Goal: Transaction & Acquisition: Purchase product/service

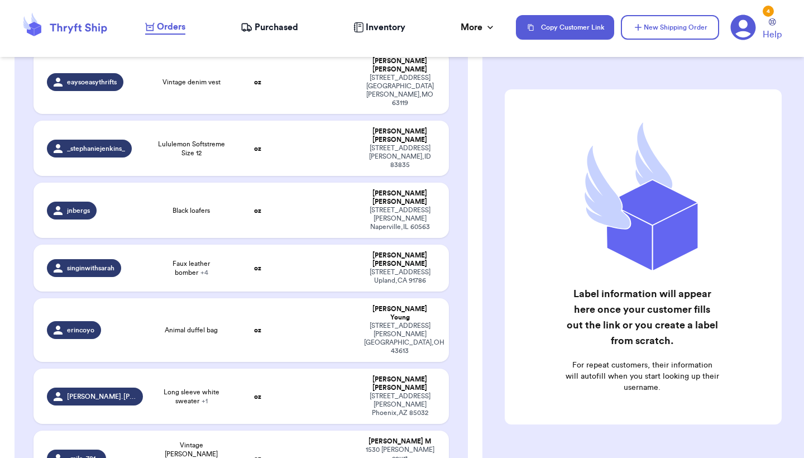
scroll to position [1020, 0]
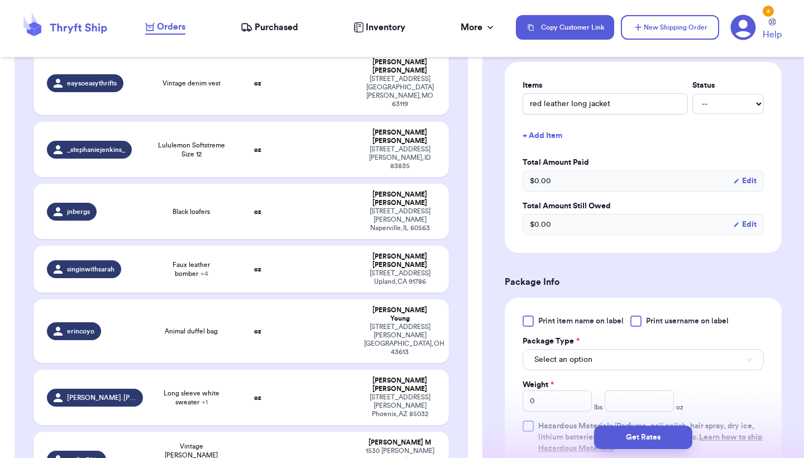
scroll to position [312, 0]
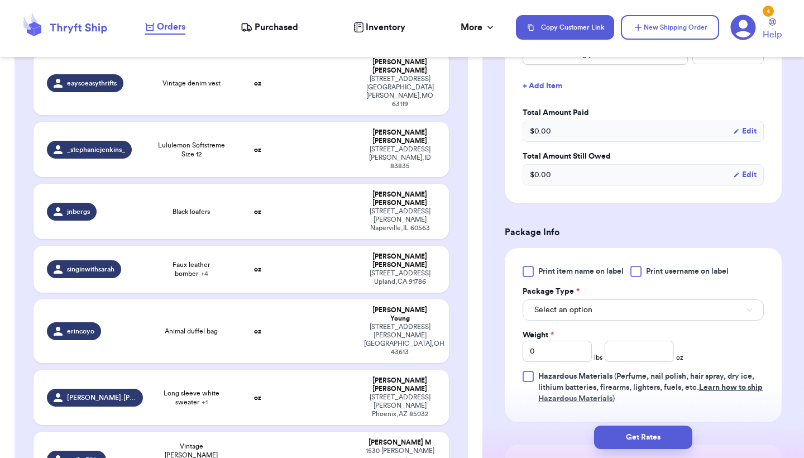
click at [597, 317] on button "Select an option" at bounding box center [643, 309] width 241 height 21
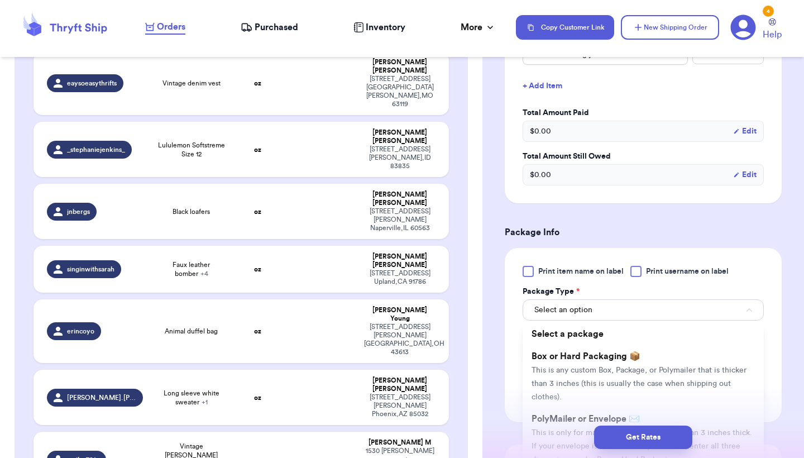
click at [581, 421] on div "Get Rates" at bounding box center [644, 437] width 322 height 41
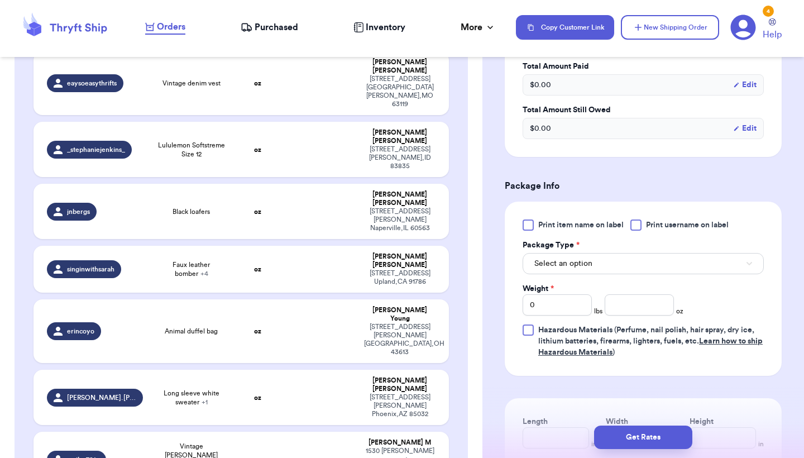
scroll to position [359, 0]
click at [603, 269] on button "Select an option" at bounding box center [643, 262] width 241 height 21
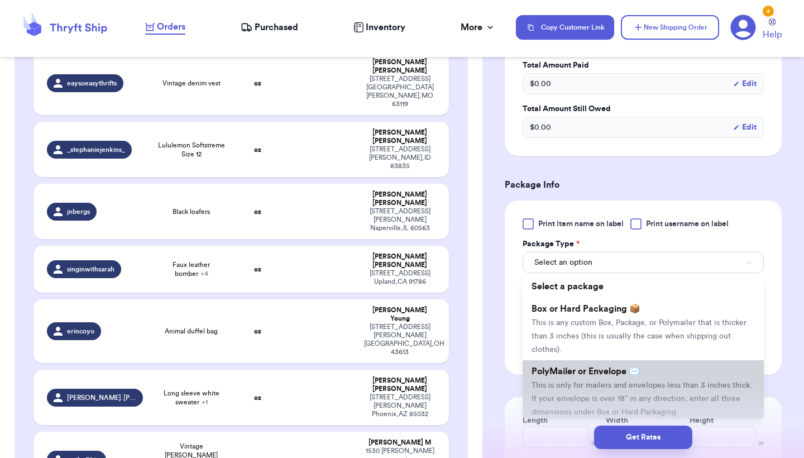
click at [572, 386] on span "This is only for mailers and envelopes less than 3 inches thick. If your envelo…" at bounding box center [642, 399] width 221 height 35
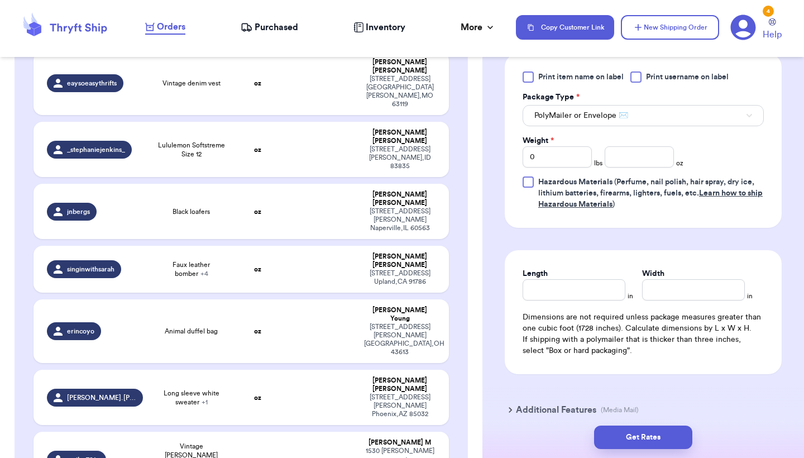
scroll to position [547, 0]
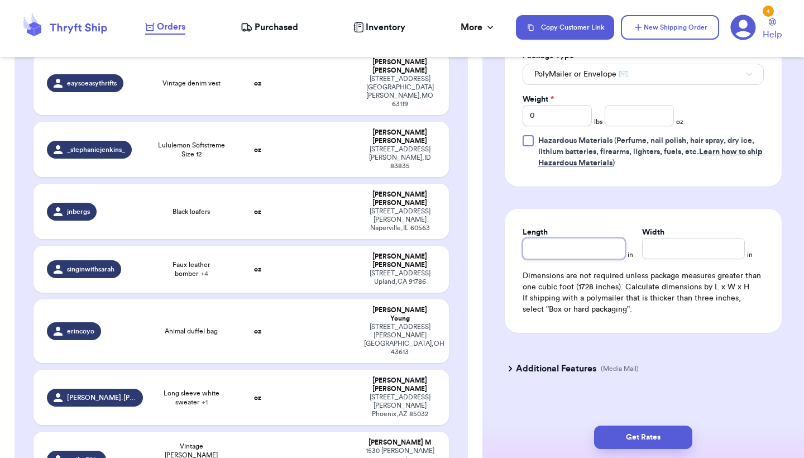
click at [608, 251] on input "Length" at bounding box center [574, 248] width 103 height 21
type input "1"
type input "13"
type input "1"
type input "13"
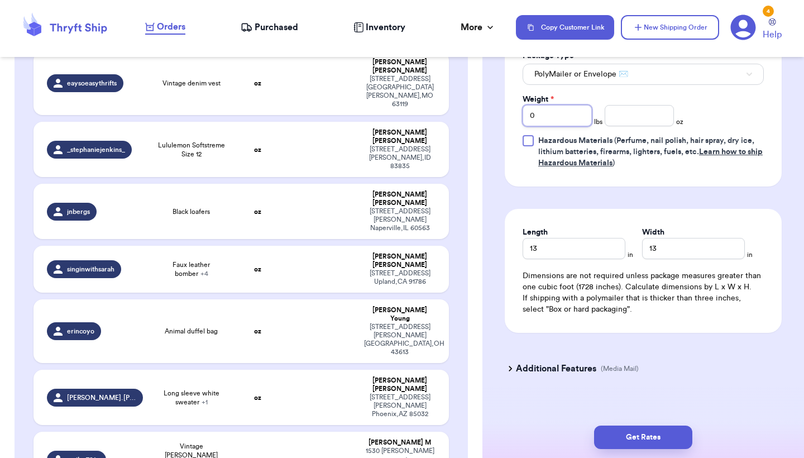
click at [581, 126] on input "0" at bounding box center [557, 115] width 69 height 21
type input "2"
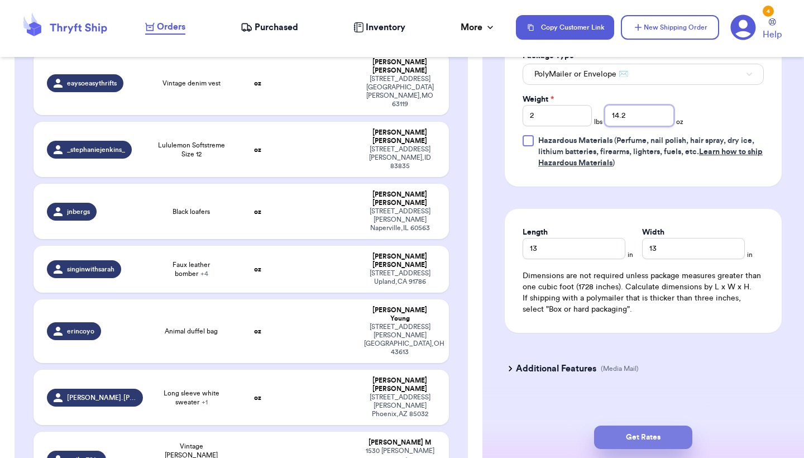
type input "14.2"
click at [639, 435] on button "Get Rates" at bounding box center [643, 437] width 98 height 23
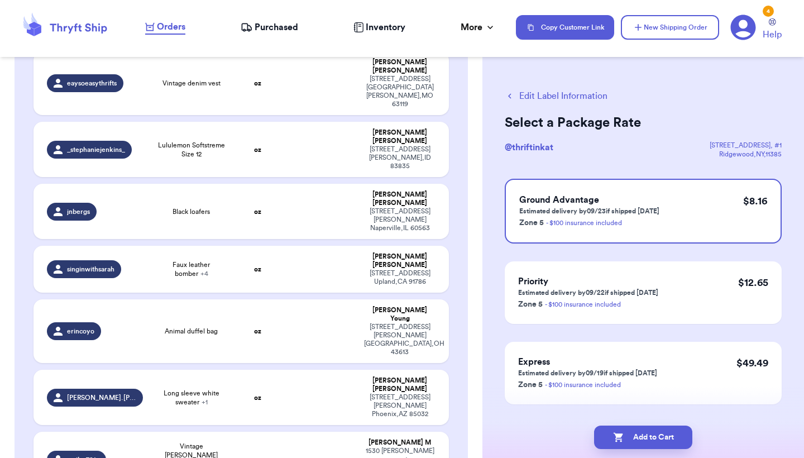
click at [645, 450] on div "Add to Cart" at bounding box center [644, 437] width 322 height 41
click at [646, 439] on button "Add to Cart" at bounding box center [643, 437] width 98 height 23
checkbox input "true"
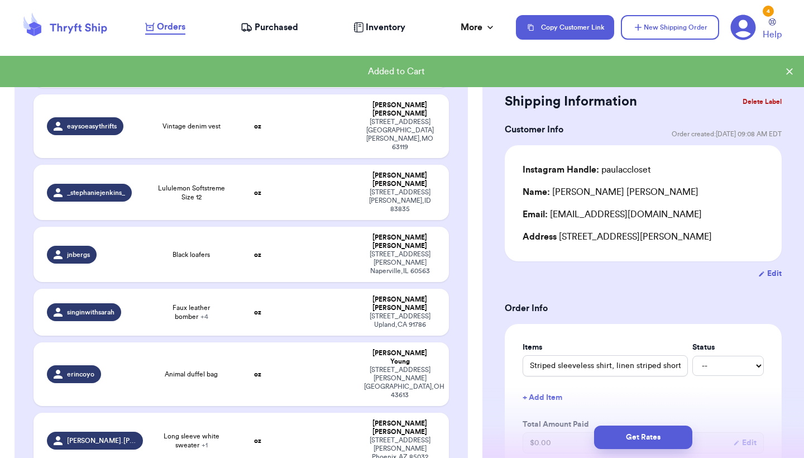
type input "Vintage [PERSON_NAME] [PERSON_NAME] zip up"
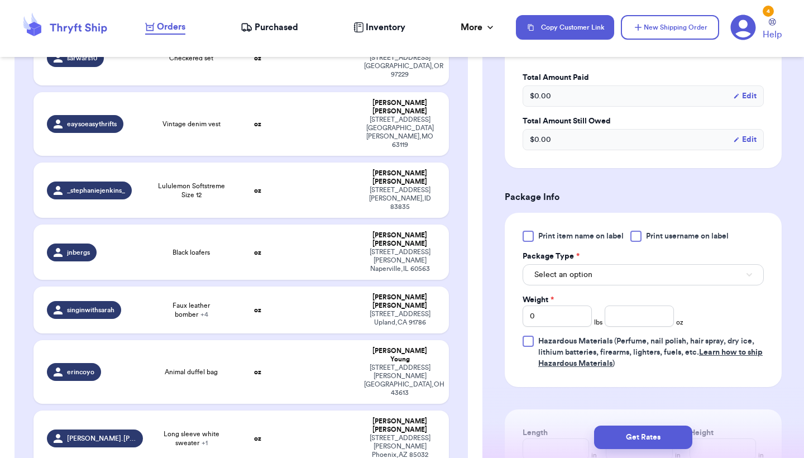
scroll to position [438, 0]
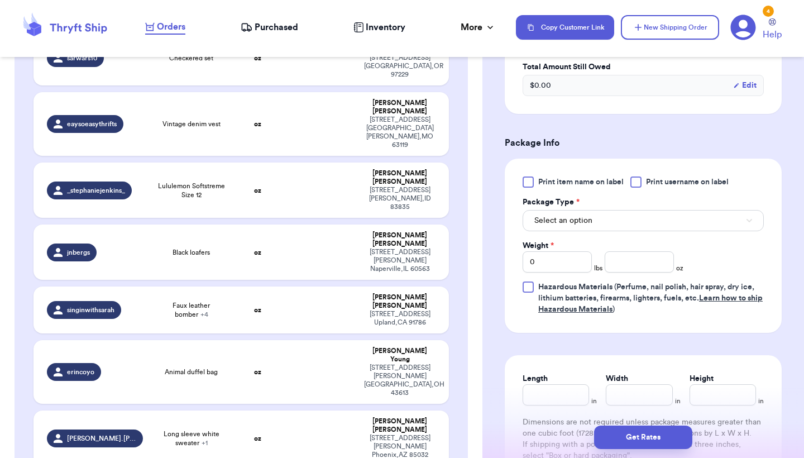
click at [613, 230] on button "Select an option" at bounding box center [643, 220] width 241 height 21
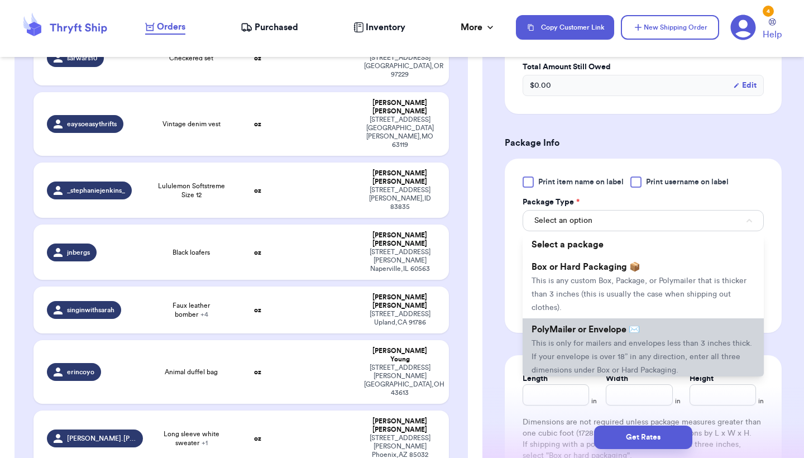
click at [559, 356] on span "This is only for mailers and envelopes less than 3 inches thick. If your envelo…" at bounding box center [642, 357] width 221 height 35
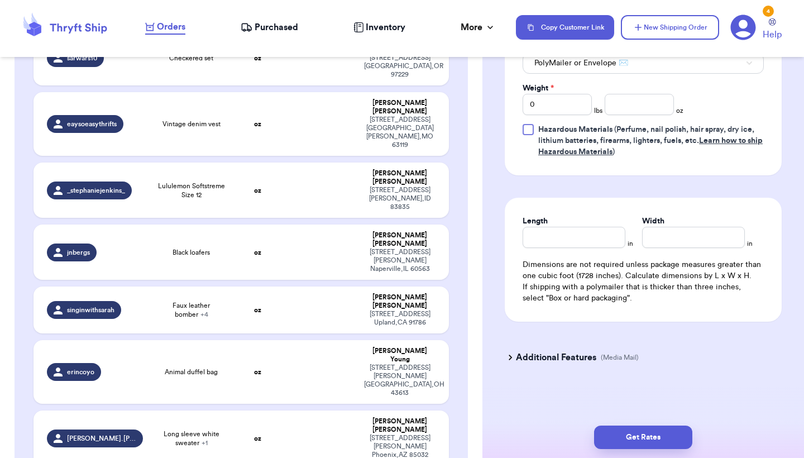
scroll to position [598, 0]
click at [574, 111] on input "0" at bounding box center [557, 104] width 69 height 21
type input "1"
type input "13"
type input "1"
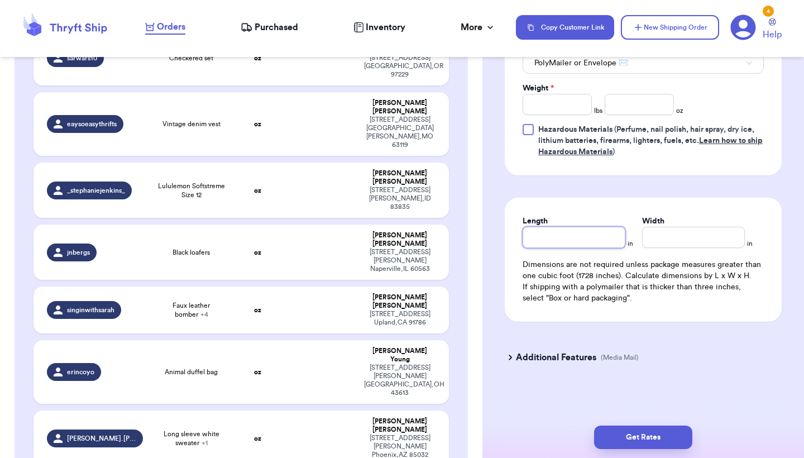
click at [560, 230] on input "Length" at bounding box center [574, 237] width 103 height 21
type input "1"
type input "13"
type input "1"
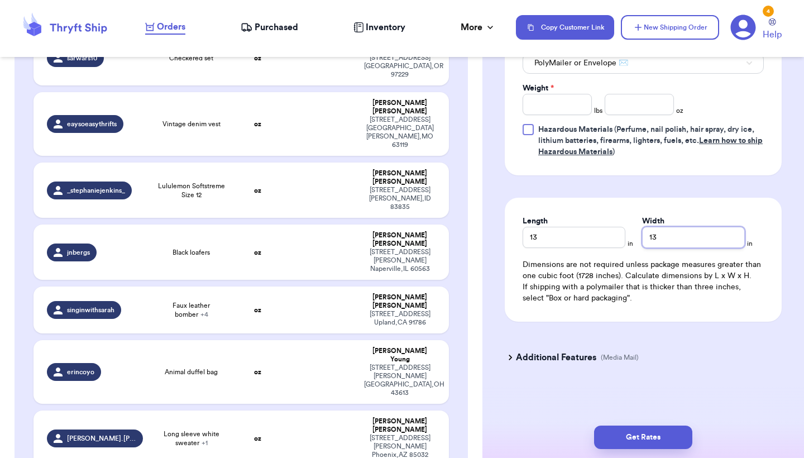
type input "13"
click at [570, 110] on input "Weight *" at bounding box center [557, 104] width 69 height 21
type input "2"
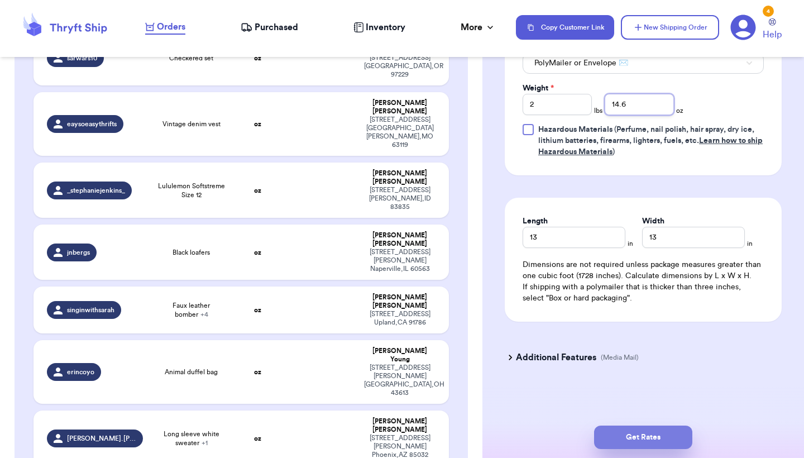
type input "14.6"
click at [654, 444] on button "Get Rates" at bounding box center [643, 437] width 98 height 23
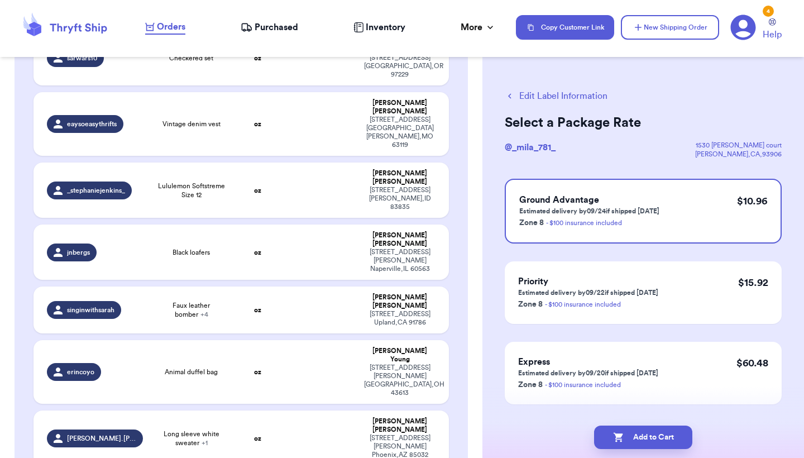
click at [675, 423] on div "Add to Cart" at bounding box center [644, 437] width 322 height 41
click at [668, 436] on button "Add to Cart" at bounding box center [643, 437] width 98 height 23
checkbox input "true"
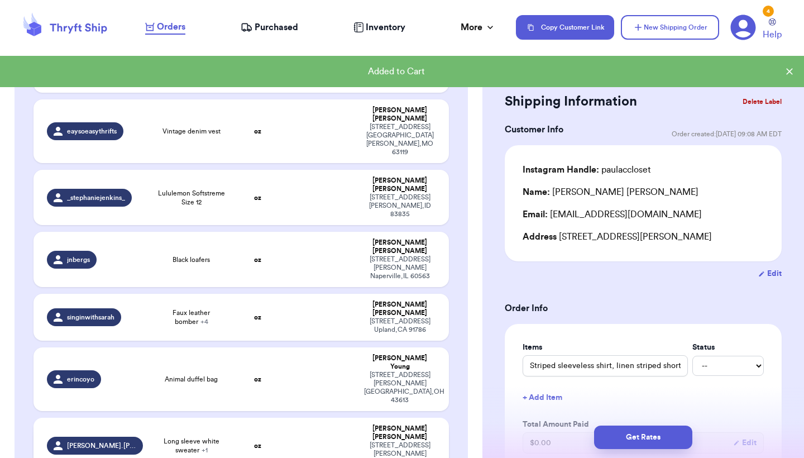
click at [295, 418] on td at bounding box center [320, 445] width 75 height 55
type input "Long sleeve white sweater"
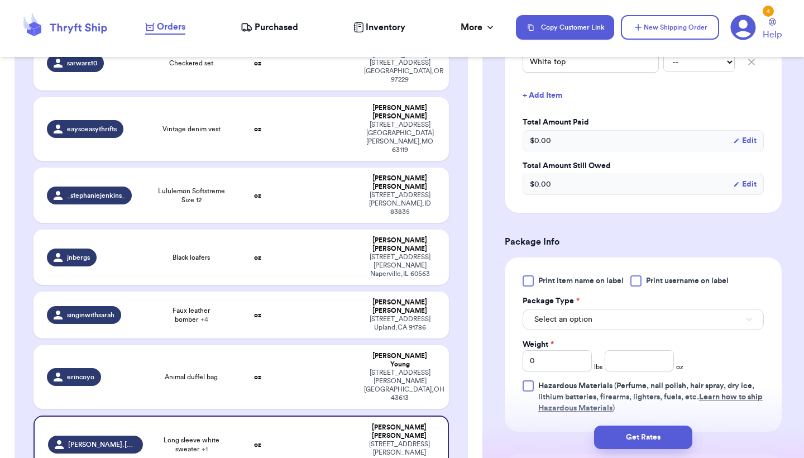
scroll to position [377, 0]
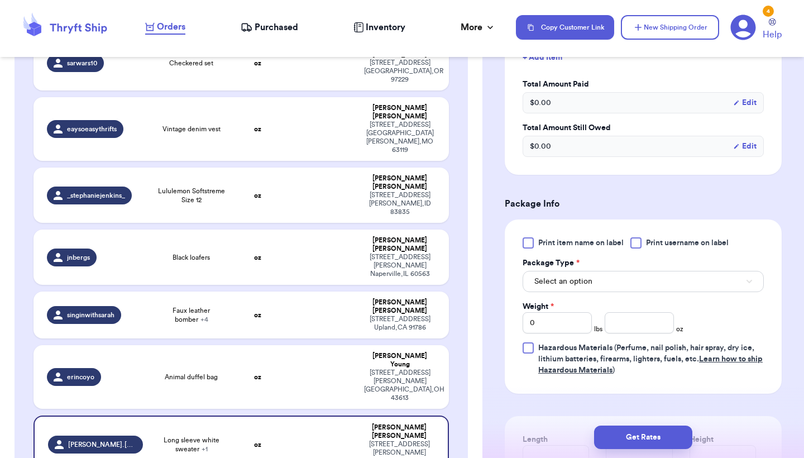
click at [640, 297] on div "Print item name on label Print username on label Package Type * Select an optio…" at bounding box center [643, 306] width 241 height 139
click at [646, 284] on button "Select an option" at bounding box center [643, 281] width 241 height 21
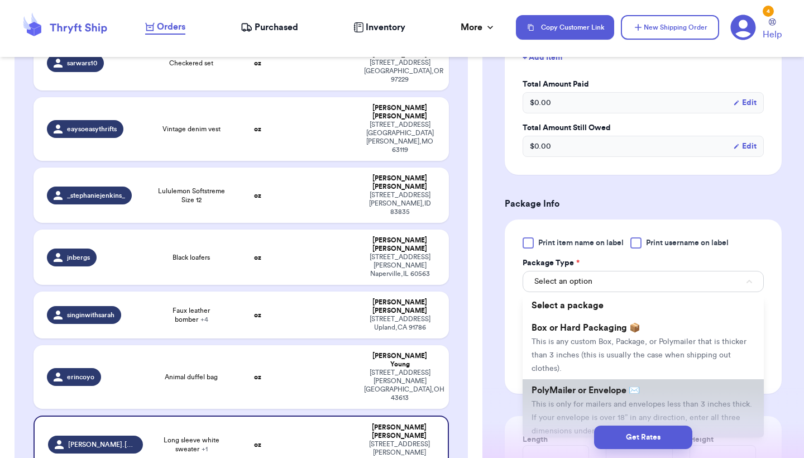
click at [608, 395] on span "PolyMailer or Envelope ✉️" at bounding box center [586, 390] width 108 height 9
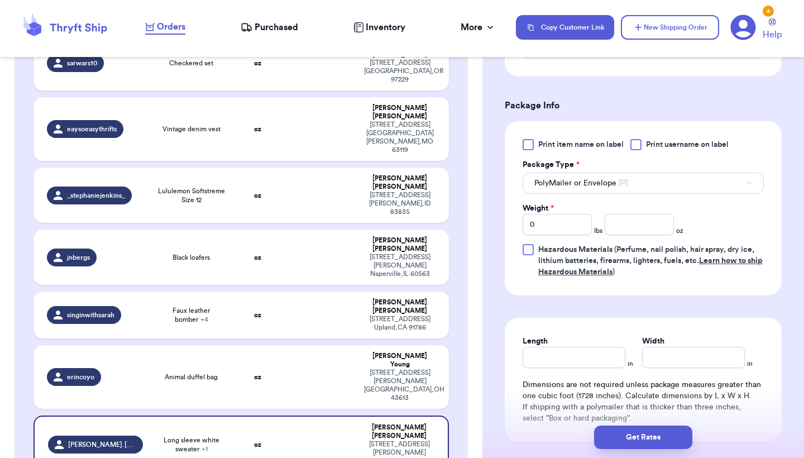
scroll to position [530, 0]
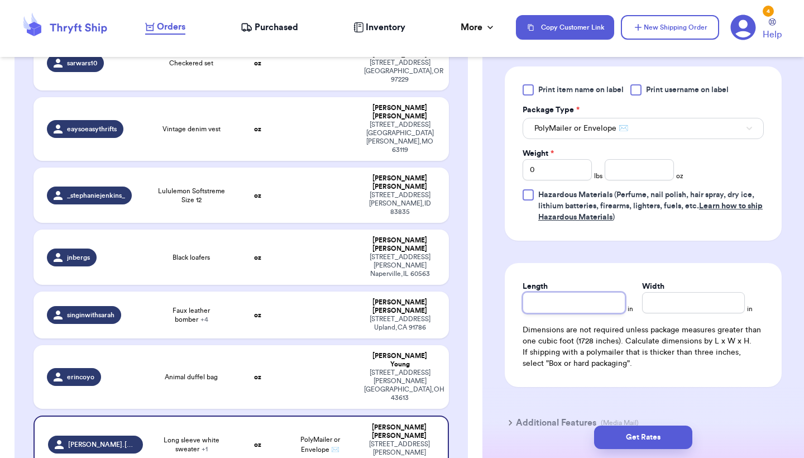
click at [582, 307] on input "Length" at bounding box center [574, 302] width 103 height 21
type input "1"
type input "10"
type input "10.5"
type input "9"
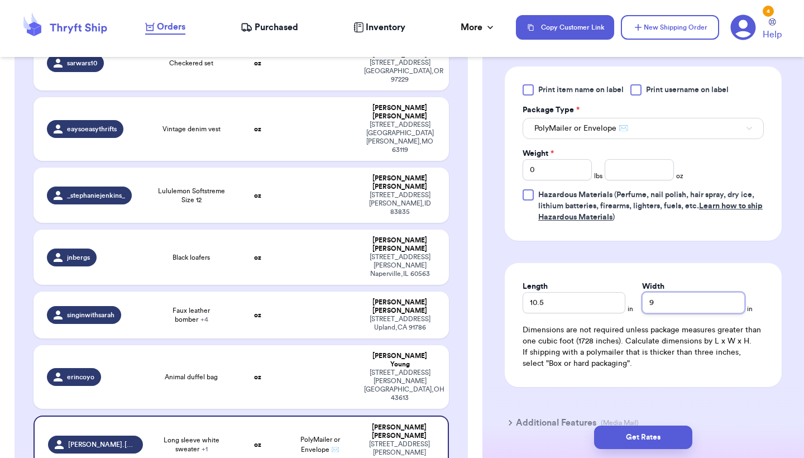
type input "9"
click at [572, 183] on div "Print item name on label Print username on label Package Type * PolyMailer or E…" at bounding box center [643, 153] width 241 height 139
click at [572, 173] on input "0" at bounding box center [557, 169] width 69 height 21
type input "12.9"
click at [644, 428] on button "Get Rates" at bounding box center [643, 437] width 98 height 23
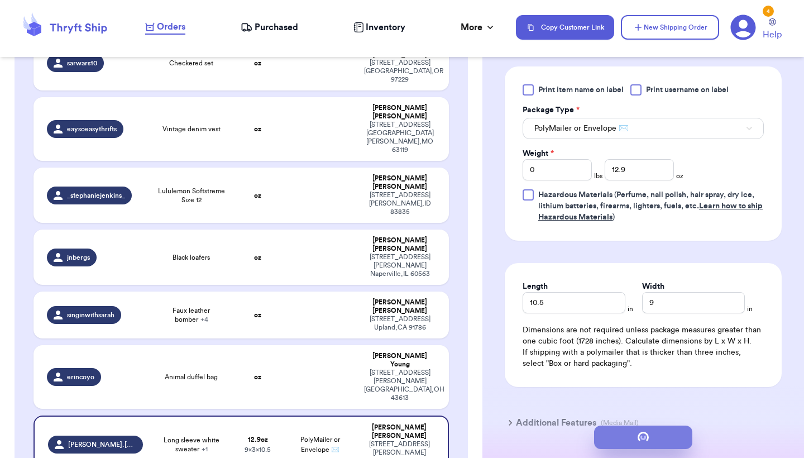
scroll to position [0, 0]
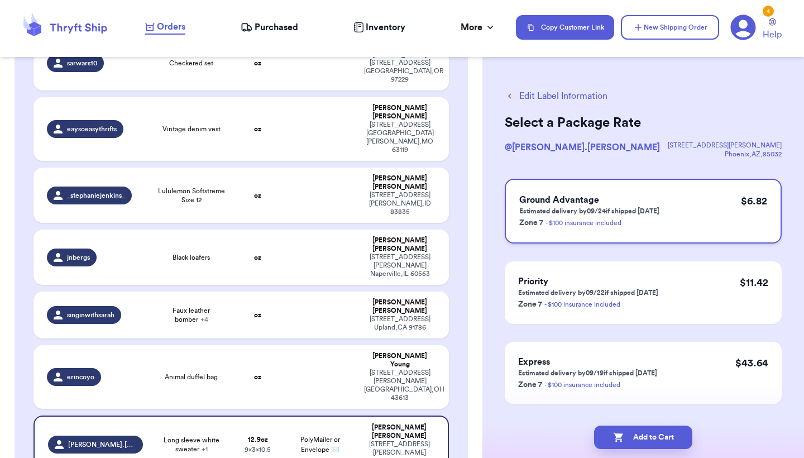
click at [716, 223] on div "Ground Advantage Estimated delivery by 09/24 if shipped today Zone 7 - $100 ins…" at bounding box center [643, 211] width 277 height 65
click at [636, 428] on button "Add to Cart" at bounding box center [643, 437] width 98 height 23
checkbox input "true"
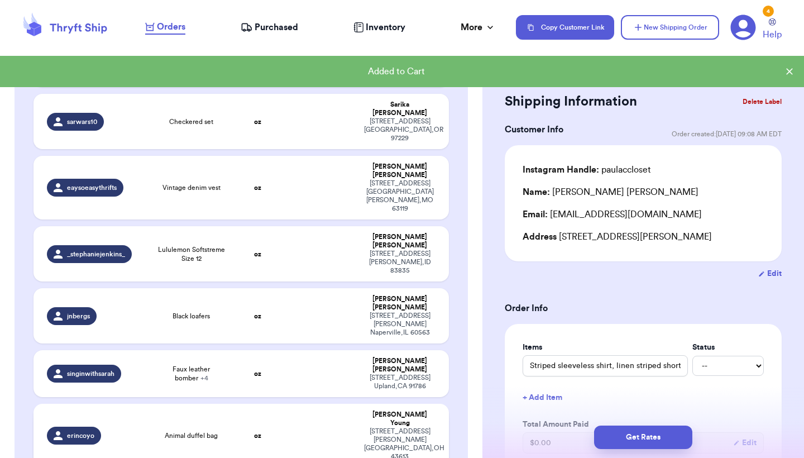
scroll to position [919, 0]
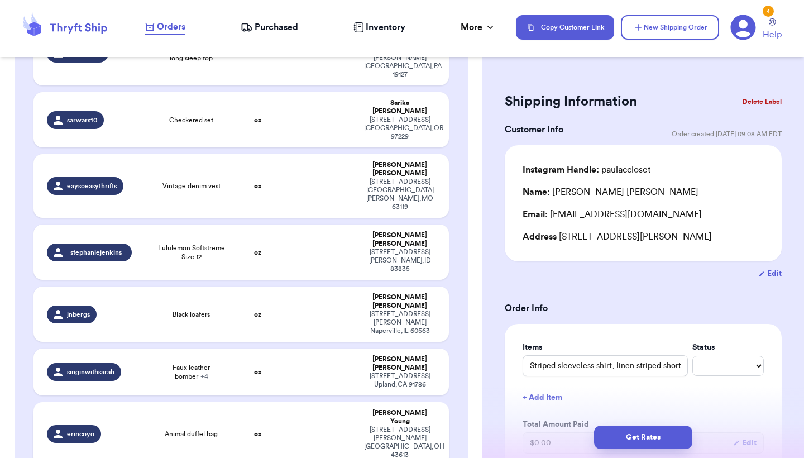
click at [304, 402] on td at bounding box center [320, 434] width 75 height 64
type input "Animal duffel bag"
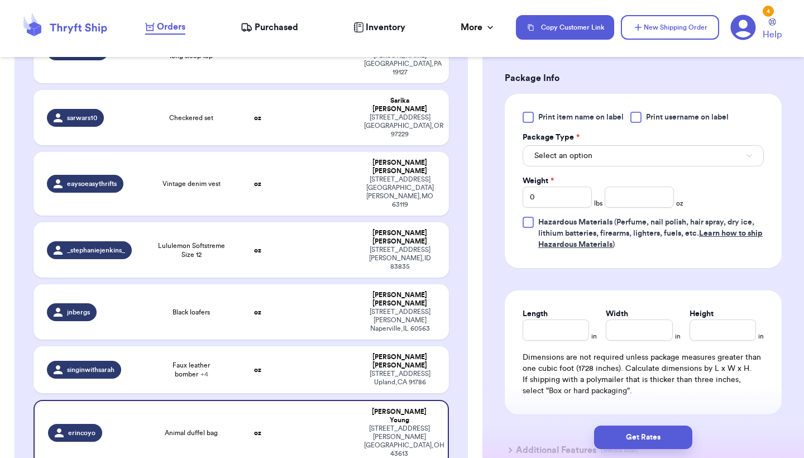
scroll to position [482, 0]
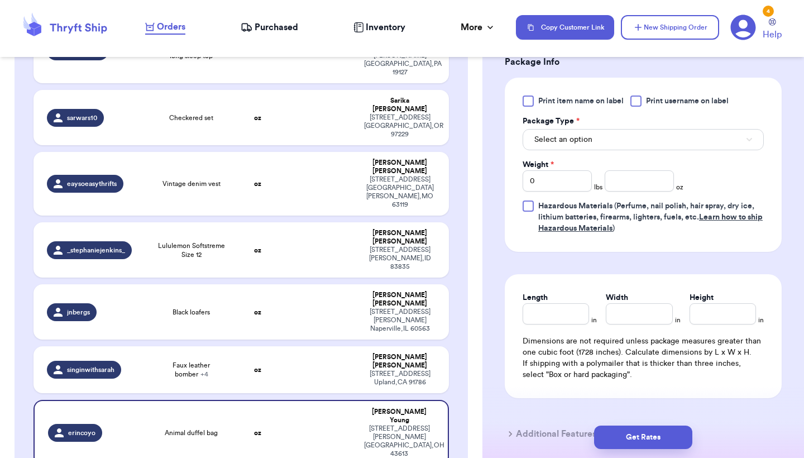
click at [674, 147] on button "Select an option" at bounding box center [643, 139] width 241 height 21
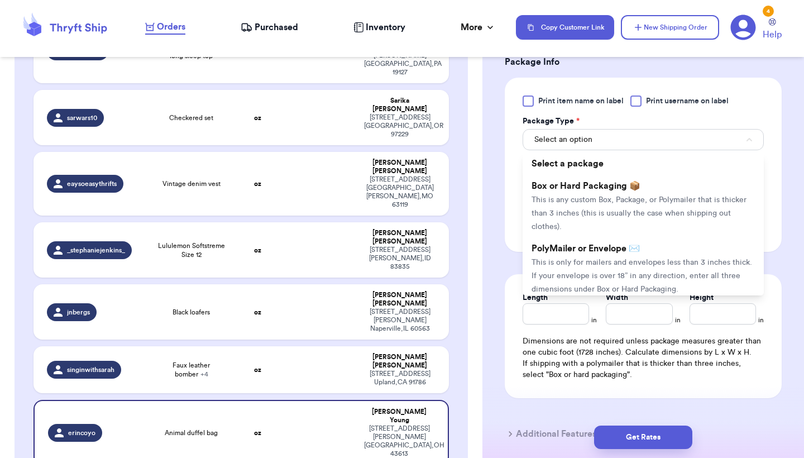
click at [620, 261] on li "PolyMailer or Envelope ✉️ This is only for mailers and envelopes less than 3 in…" at bounding box center [643, 268] width 241 height 63
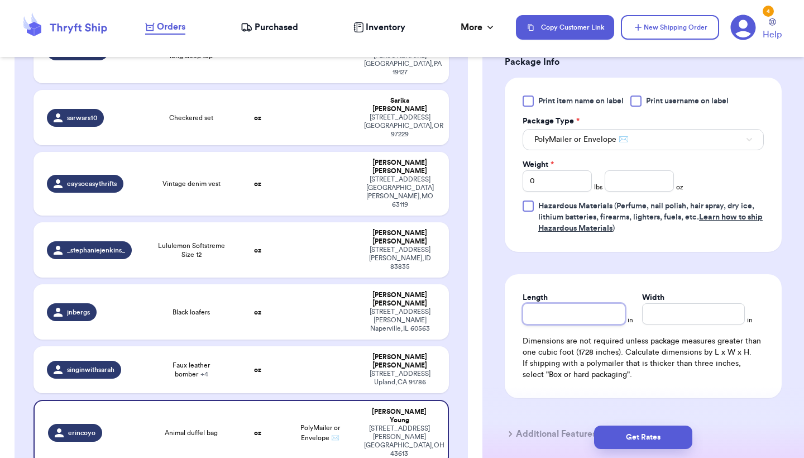
click at [563, 312] on input "Length" at bounding box center [574, 313] width 103 height 21
type input "1"
type input "19"
type input "1"
type input "17"
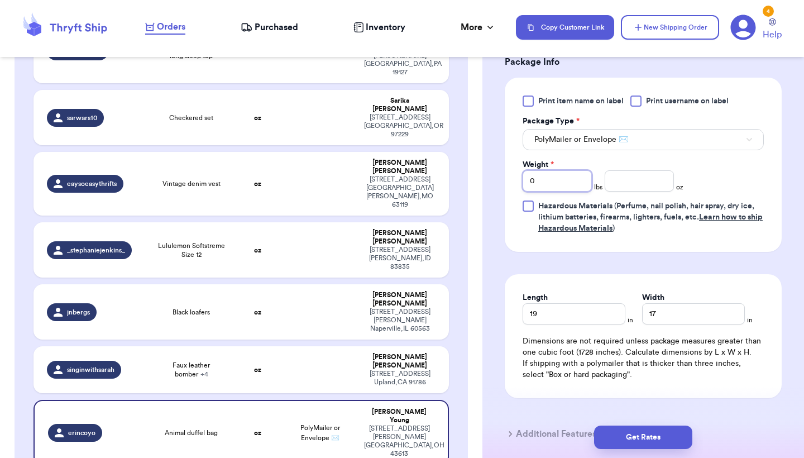
click at [557, 190] on input "0" at bounding box center [557, 180] width 69 height 21
type input "2"
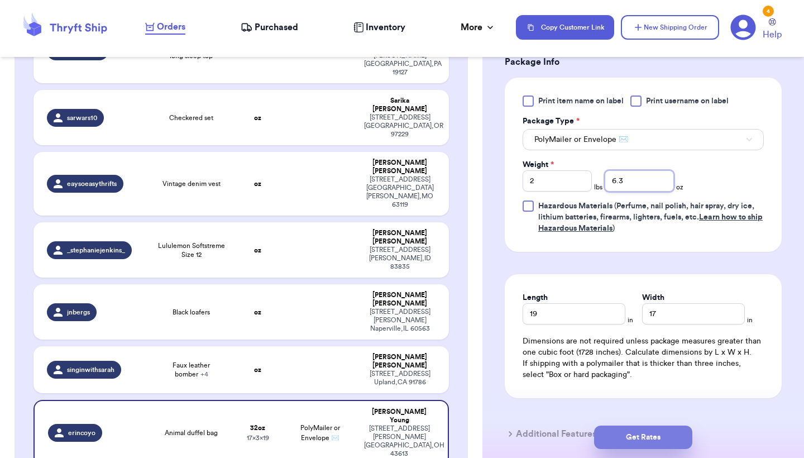
type input "6.3"
click at [622, 432] on button "Get Rates" at bounding box center [643, 437] width 98 height 23
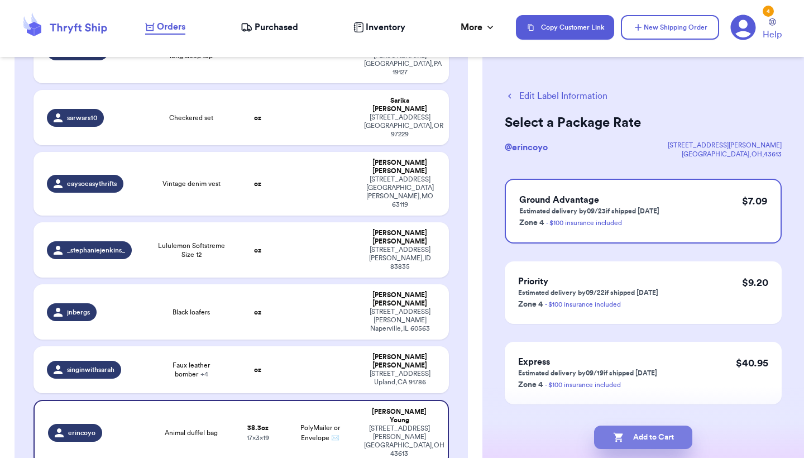
click at [628, 426] on button "Add to Cart" at bounding box center [643, 437] width 98 height 23
checkbox input "true"
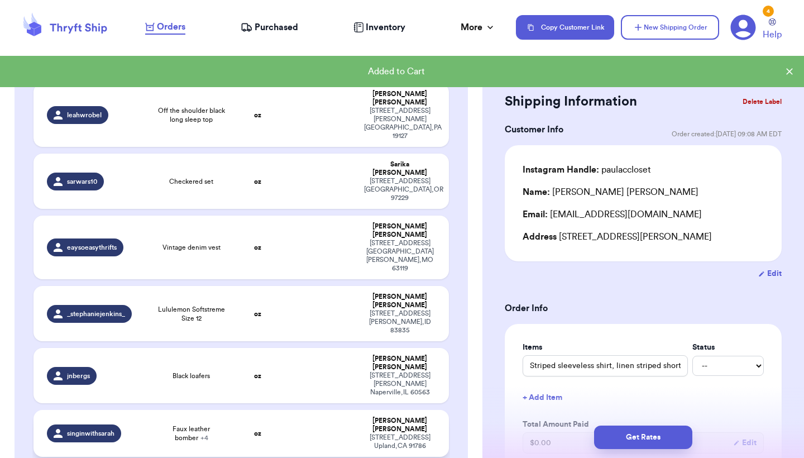
scroll to position [854, 0]
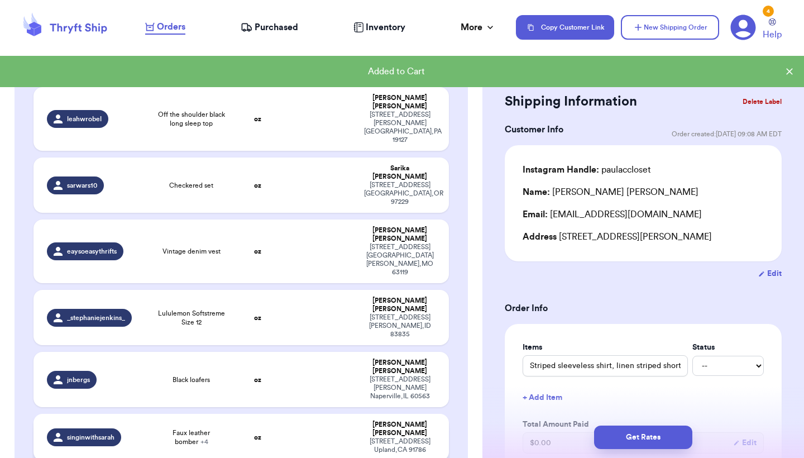
click at [248, 414] on td "oz" at bounding box center [258, 437] width 50 height 47
type input "Faux leather bomber"
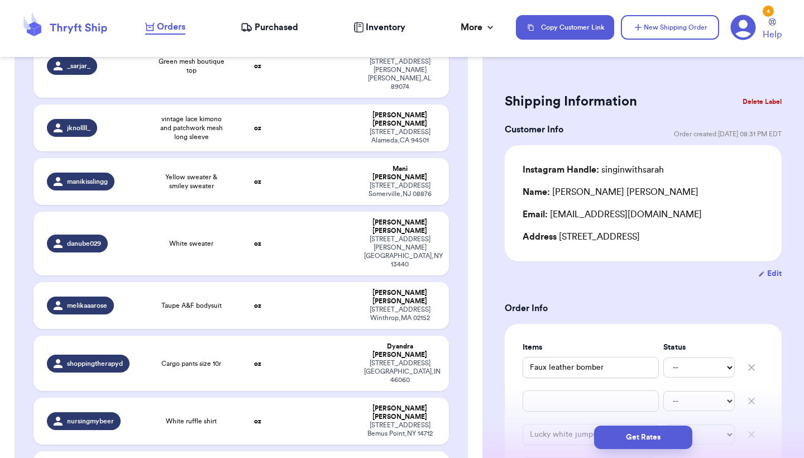
scroll to position [795, 0]
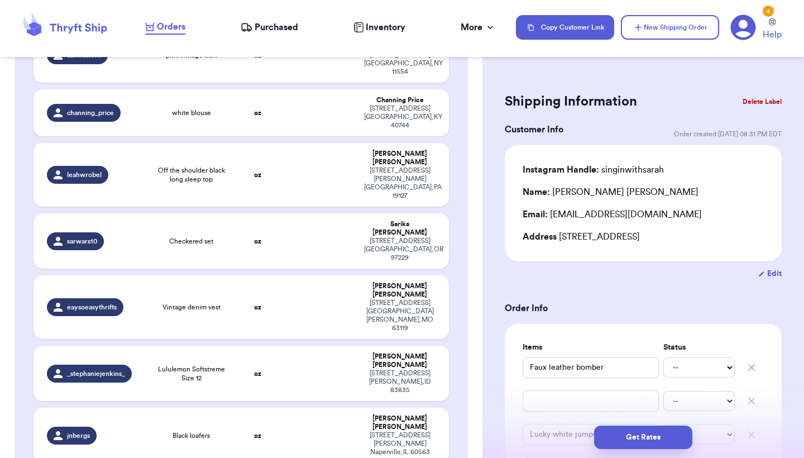
click at [255, 408] on td "oz" at bounding box center [258, 435] width 50 height 55
type input "Black loafers"
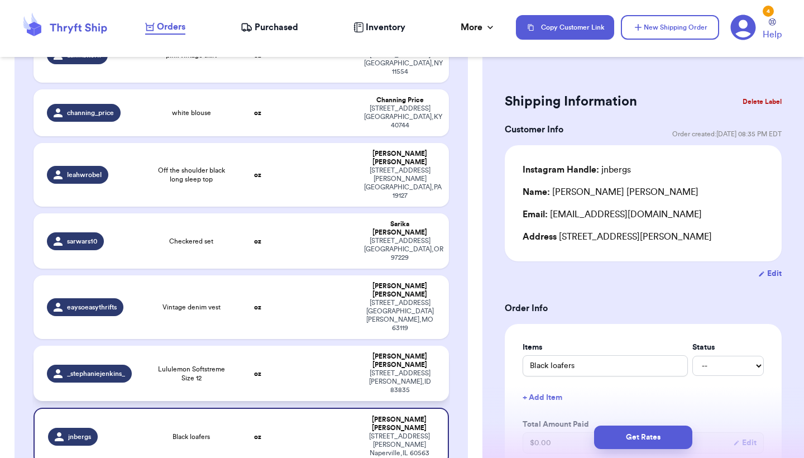
click at [238, 346] on td "oz" at bounding box center [258, 373] width 50 height 55
type input "Lululemon Softstreme Size 12"
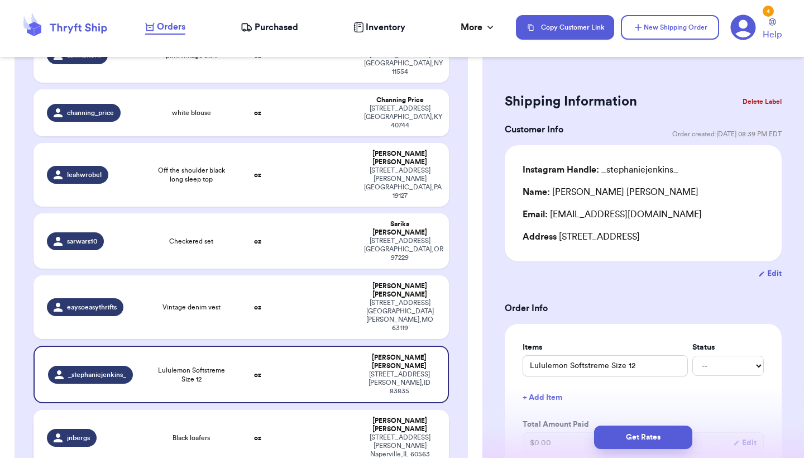
click at [236, 410] on td "oz" at bounding box center [258, 437] width 50 height 55
type input "Black loafers"
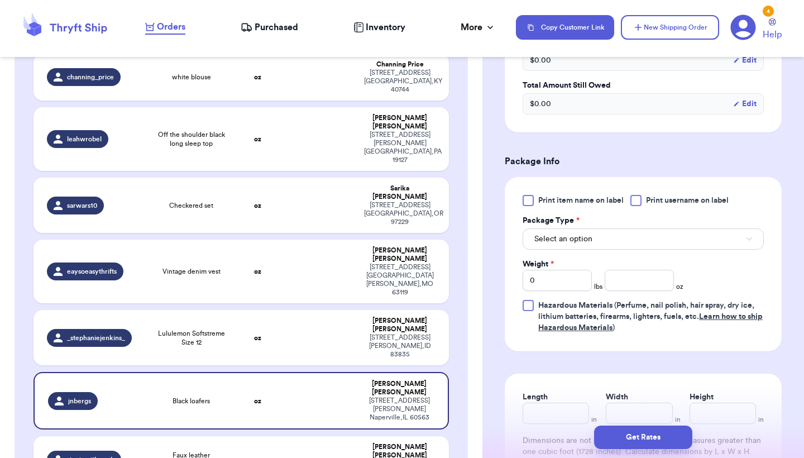
scroll to position [389, 0]
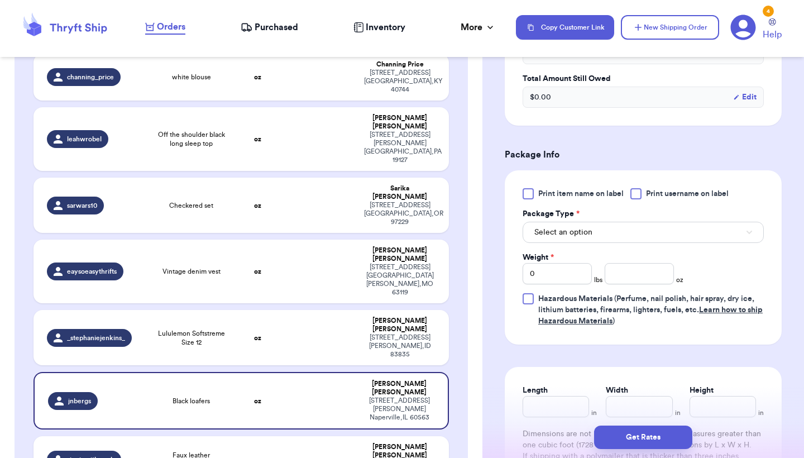
click at [592, 229] on span "Select an option" at bounding box center [564, 232] width 58 height 11
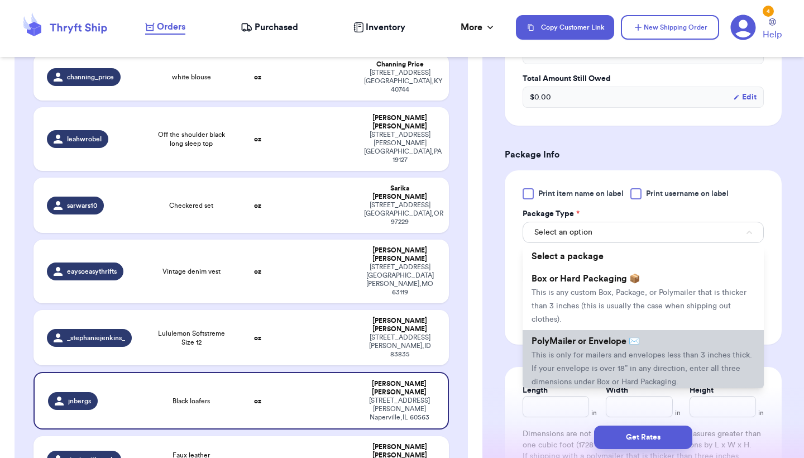
click at [571, 352] on li "PolyMailer or Envelope ✉️ This is only for mailers and envelopes less than 3 in…" at bounding box center [643, 361] width 241 height 63
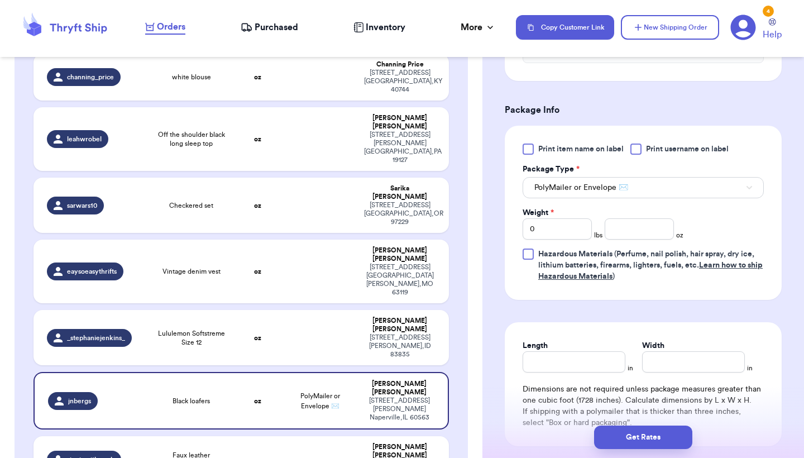
scroll to position [446, 0]
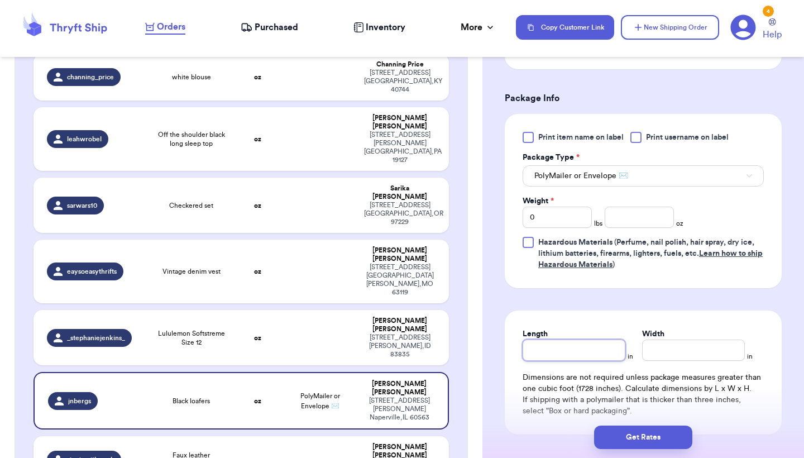
click at [573, 352] on input "Length" at bounding box center [574, 350] width 103 height 21
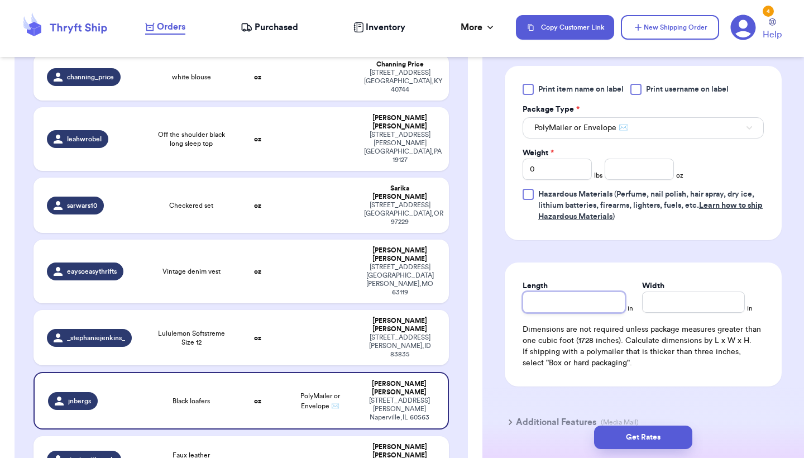
scroll to position [494, 0]
click at [631, 136] on button "PolyMailer or Envelope ✉️" at bounding box center [643, 127] width 241 height 21
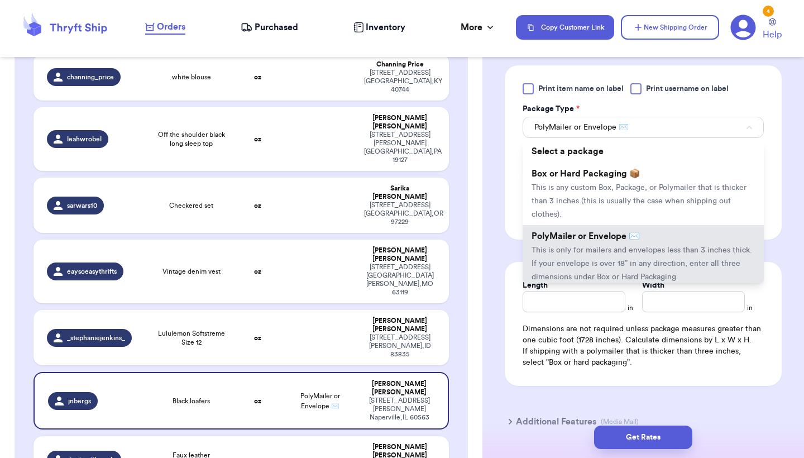
click at [631, 136] on button "PolyMailer or Envelope ✉️" at bounding box center [643, 127] width 241 height 21
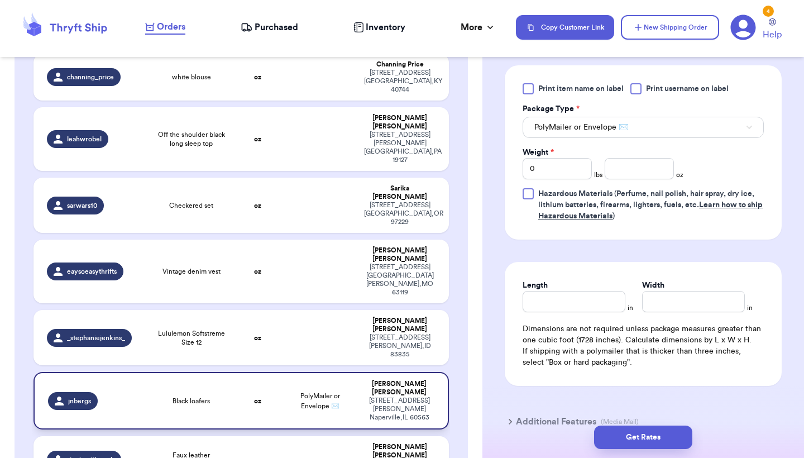
click at [198, 372] on td "Black loafers" at bounding box center [191, 401] width 83 height 58
click at [566, 301] on input "Length" at bounding box center [574, 301] width 103 height 21
type input "1"
type input "10"
type input "1"
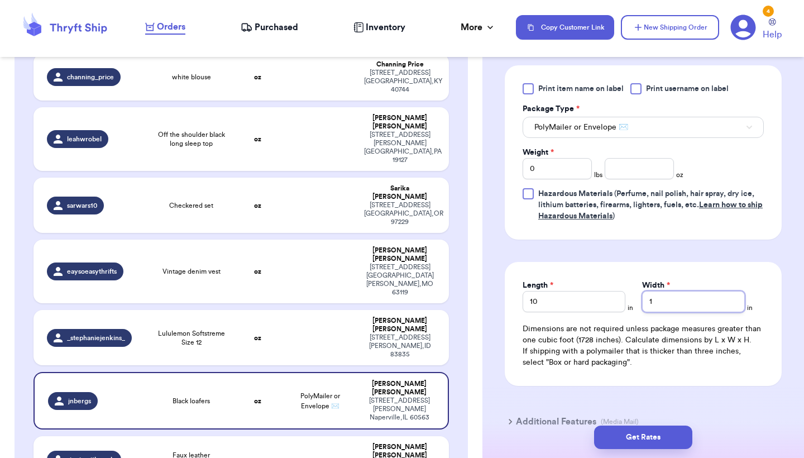
type input "12"
click at [594, 130] on span "PolyMailer or Envelope ✉️" at bounding box center [582, 127] width 94 height 11
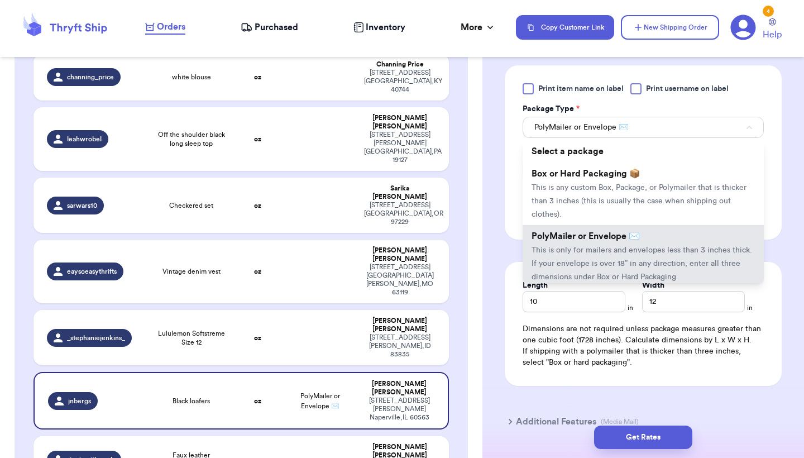
click at [594, 130] on span "PolyMailer or Envelope ✉️" at bounding box center [582, 127] width 94 height 11
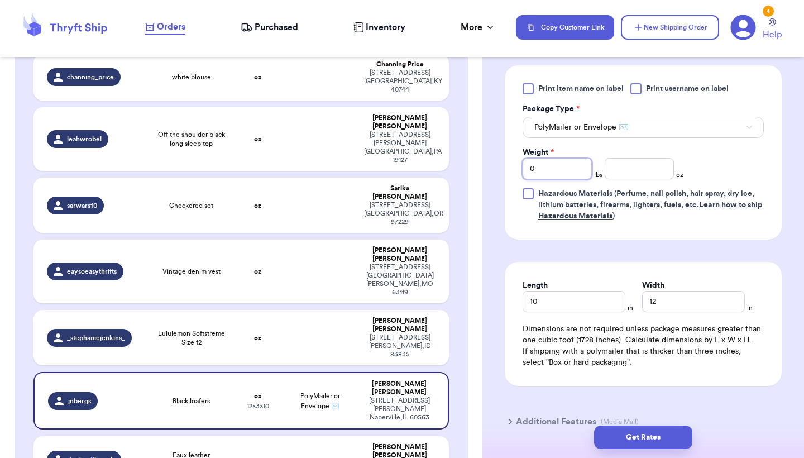
click at [573, 171] on input "0" at bounding box center [557, 168] width 69 height 21
type input "1"
type input "15.3"
click at [632, 435] on button "Get Rates" at bounding box center [643, 437] width 98 height 23
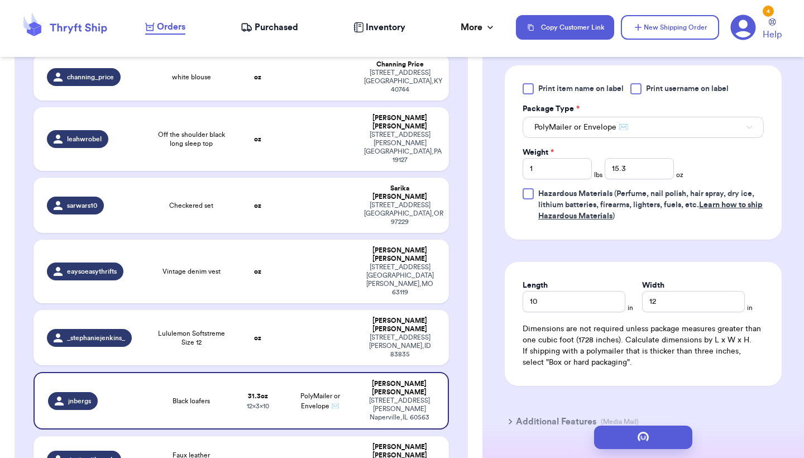
scroll to position [0, 0]
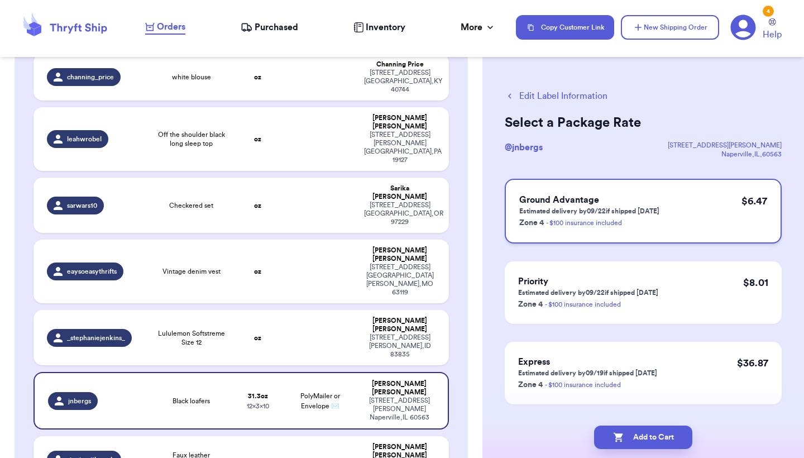
click at [666, 202] on div "Ground Advantage Estimated delivery by 09/22 if shipped today Zone 4 - $100 ins…" at bounding box center [643, 211] width 277 height 65
click at [666, 321] on div "Priority Estimated delivery by 09/22 if shipped today Zone 4 - $100 insurance i…" at bounding box center [643, 292] width 277 height 63
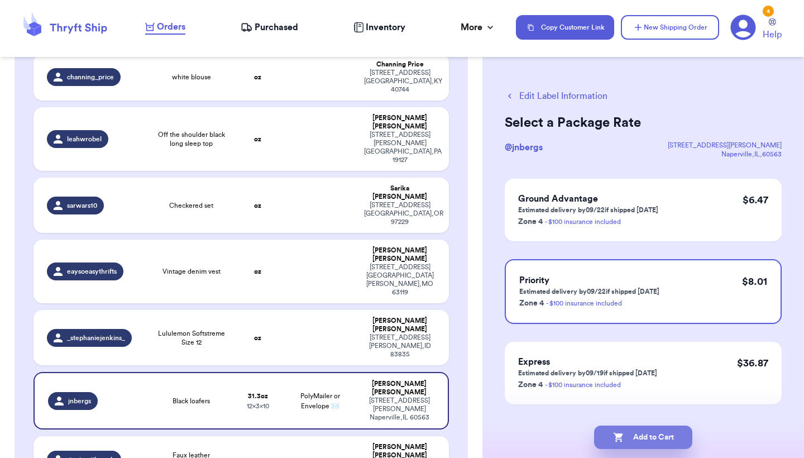
click at [644, 443] on button "Add to Cart" at bounding box center [643, 437] width 98 height 23
checkbox input "true"
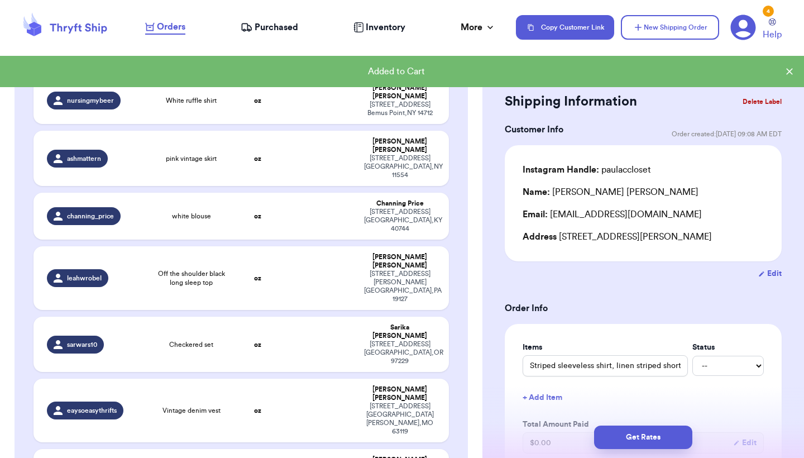
scroll to position [699, 0]
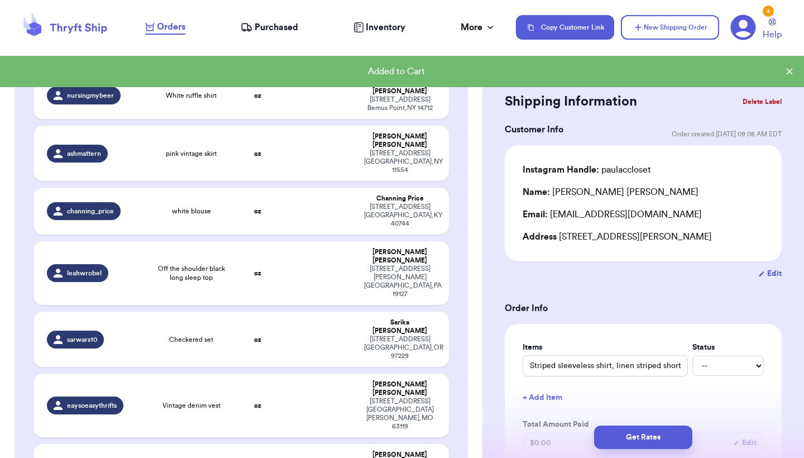
type input "Lululemon Softstreme Size 12"
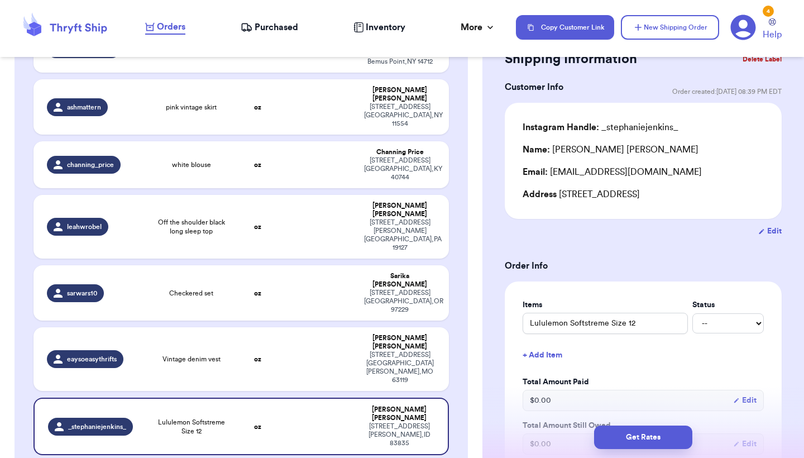
scroll to position [45, 0]
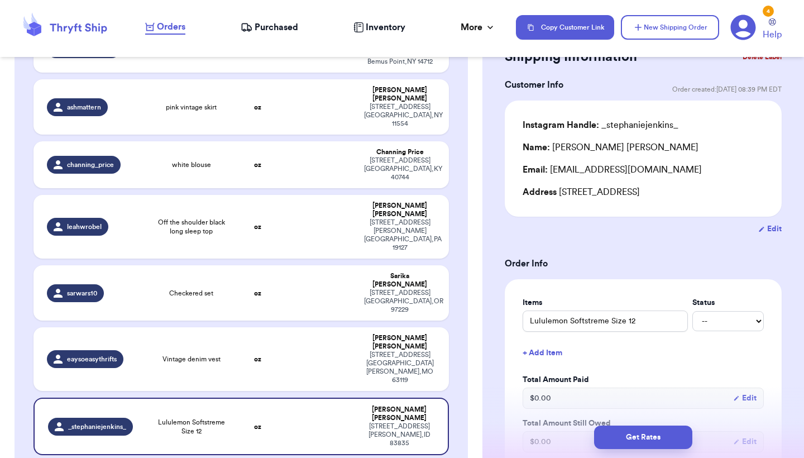
type input "Faux leather bomber"
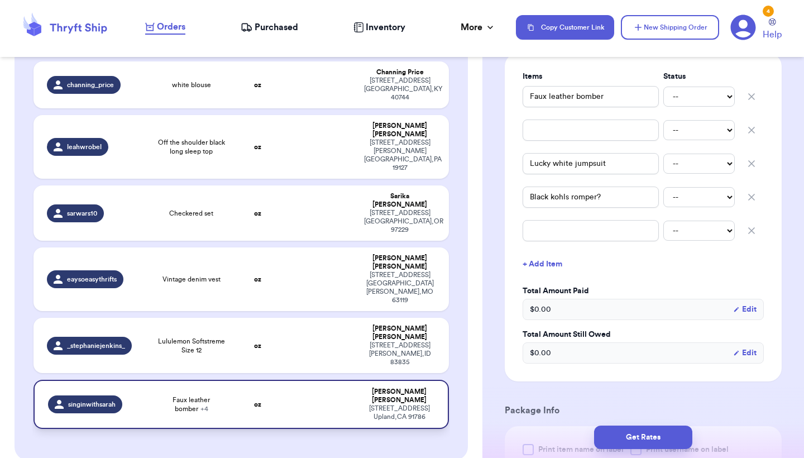
scroll to position [822, 0]
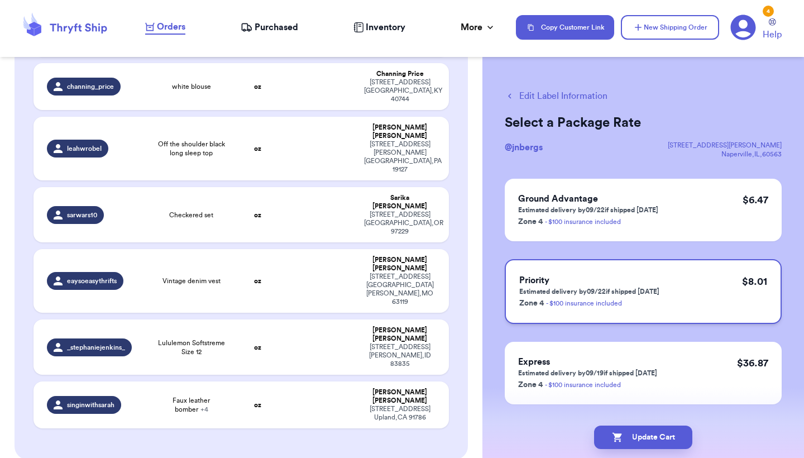
click at [715, 285] on div "Priority Estimated delivery by 09/22 if shipped today Zone 4 - $100 insurance i…" at bounding box center [643, 291] width 277 height 65
click at [646, 438] on button "Update Cart" at bounding box center [643, 437] width 98 height 23
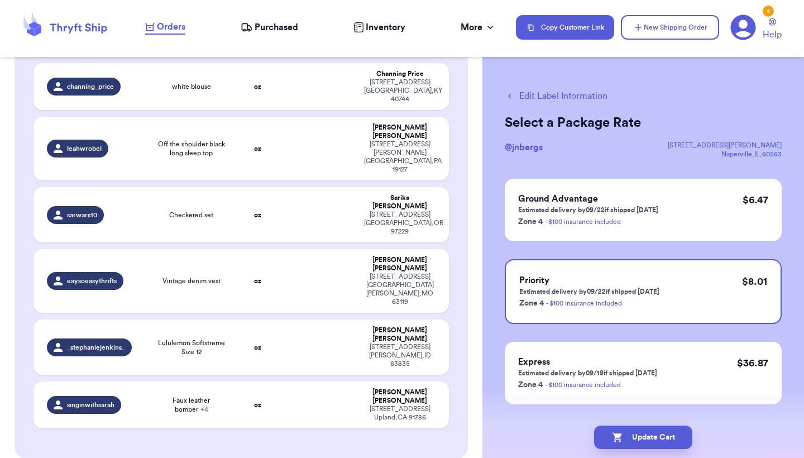
click at [539, 91] on button "Edit Label Information" at bounding box center [556, 95] width 103 height 13
checkbox input "false"
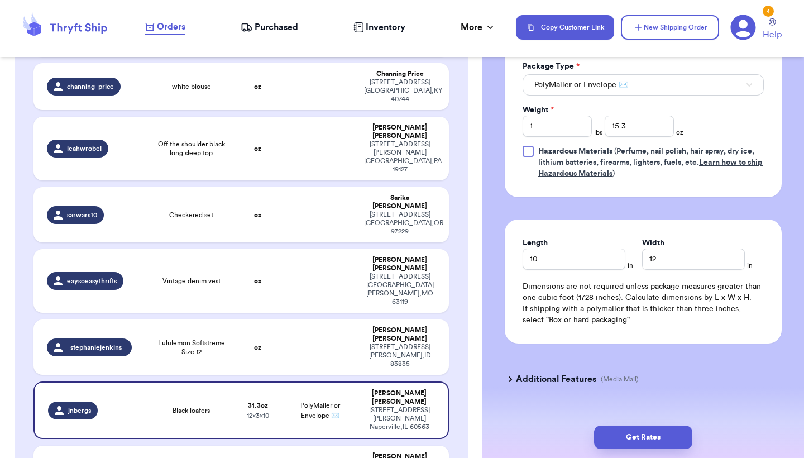
scroll to position [540, 0]
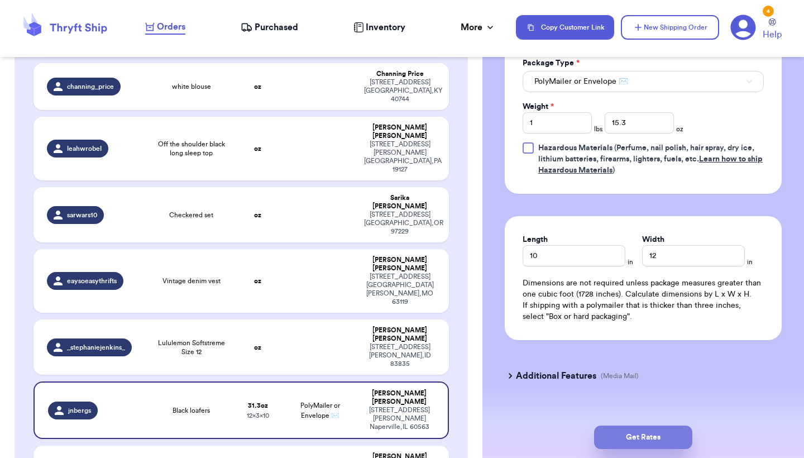
click at [639, 444] on button "Get Rates" at bounding box center [643, 437] width 98 height 23
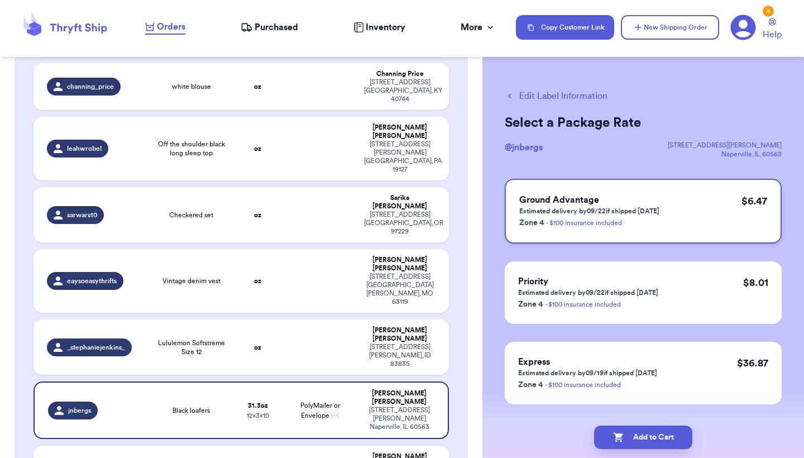
click at [624, 202] on h3 "Ground Advantage" at bounding box center [590, 199] width 140 height 13
click at [615, 290] on p "Estimated delivery by 09/22 if shipped today" at bounding box center [588, 292] width 140 height 9
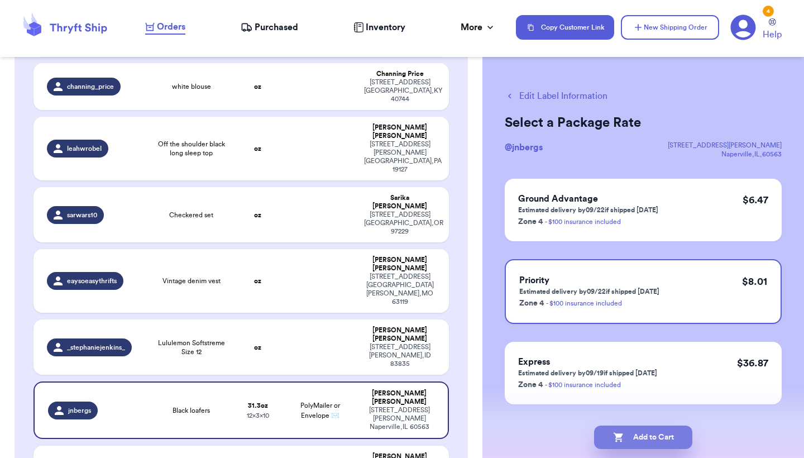
click at [620, 444] on button "Add to Cart" at bounding box center [643, 437] width 98 height 23
checkbox input "true"
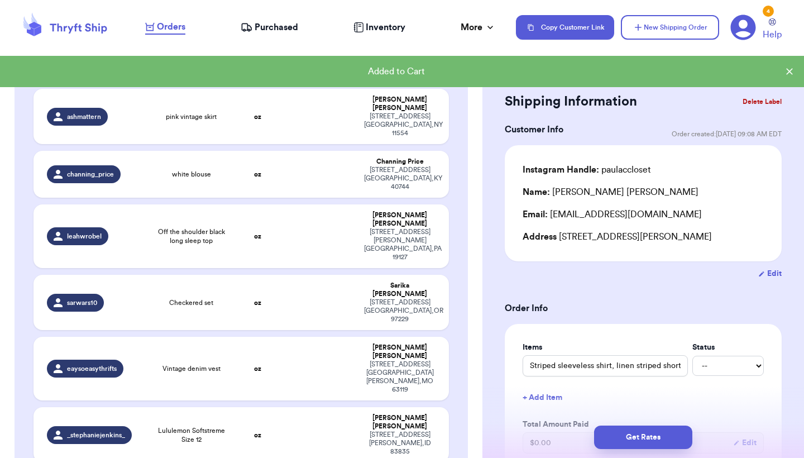
scroll to position [733, 0]
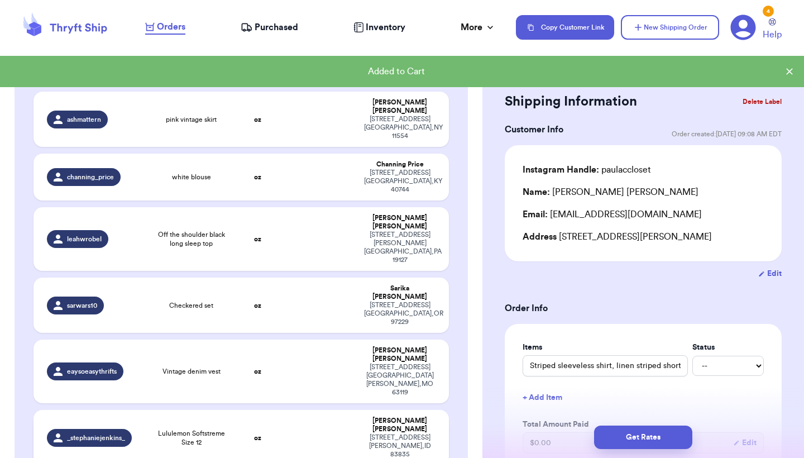
click at [355, 410] on td at bounding box center [320, 437] width 75 height 55
type input "Lululemon Softstreme Size 12"
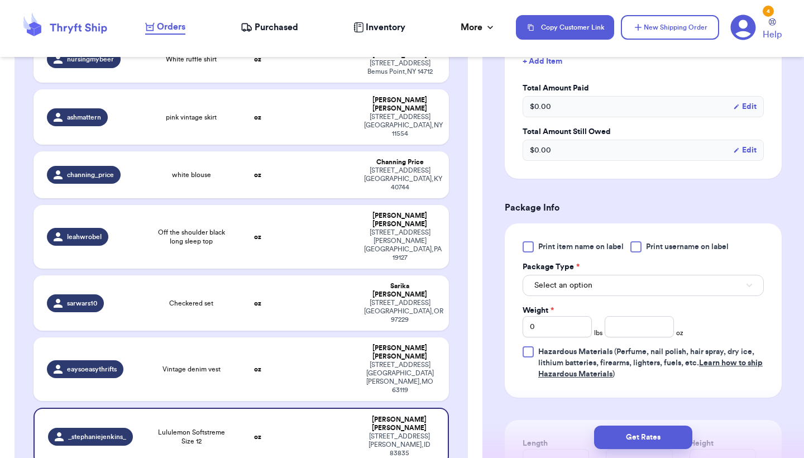
scroll to position [426, 0]
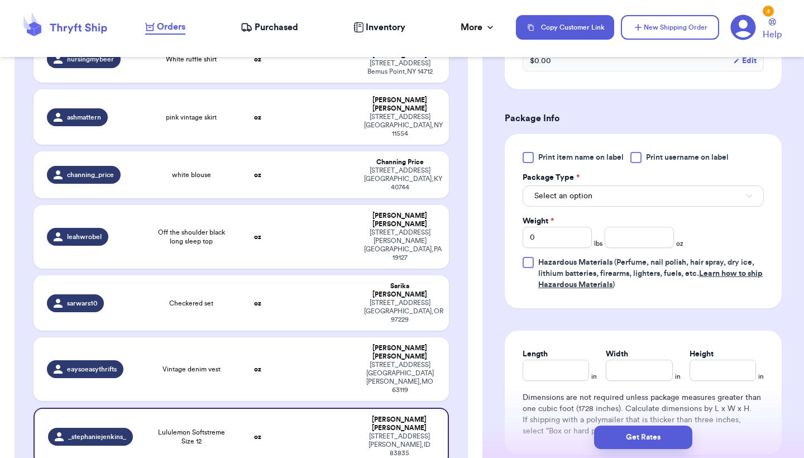
click at [620, 198] on button "Select an option" at bounding box center [643, 195] width 241 height 21
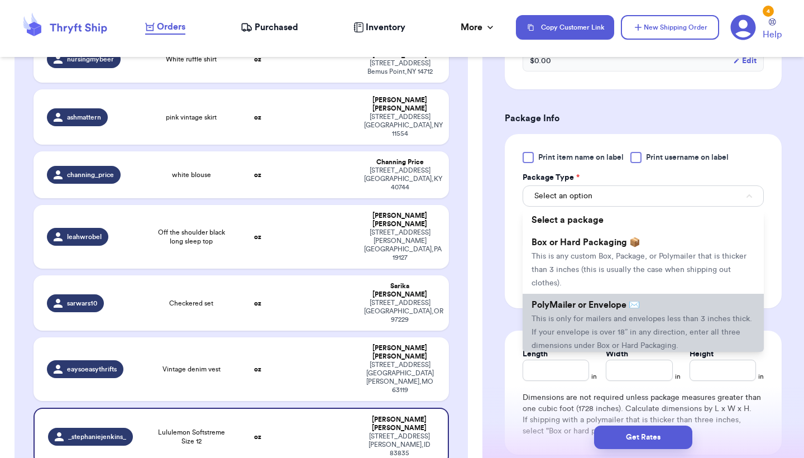
click at [599, 325] on span "This is only for mailers and envelopes less than 3 inches thick. If your envelo…" at bounding box center [642, 332] width 221 height 35
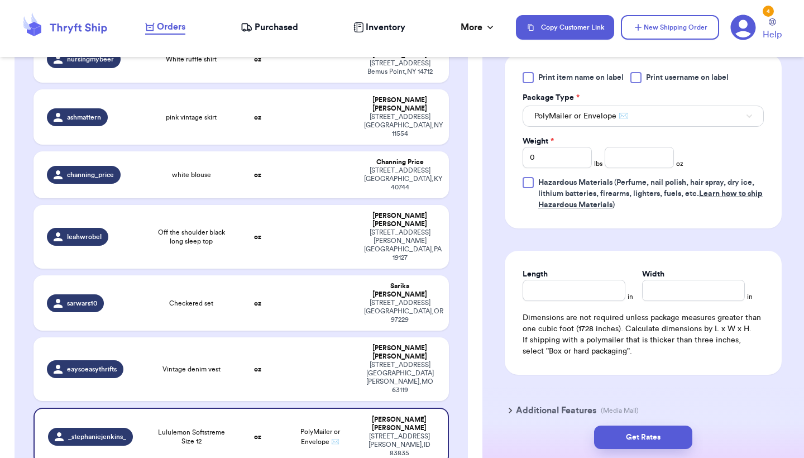
scroll to position [508, 0]
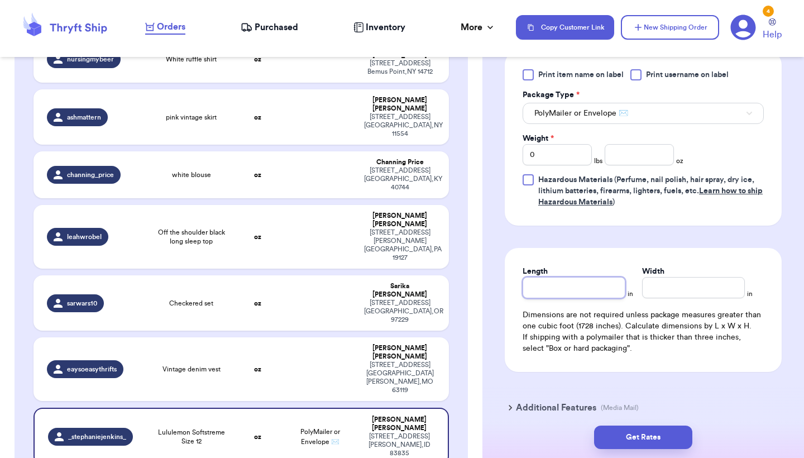
click at [602, 296] on input "Length" at bounding box center [574, 287] width 103 height 21
type input "1"
type input "10"
type input "1"
type input "10"
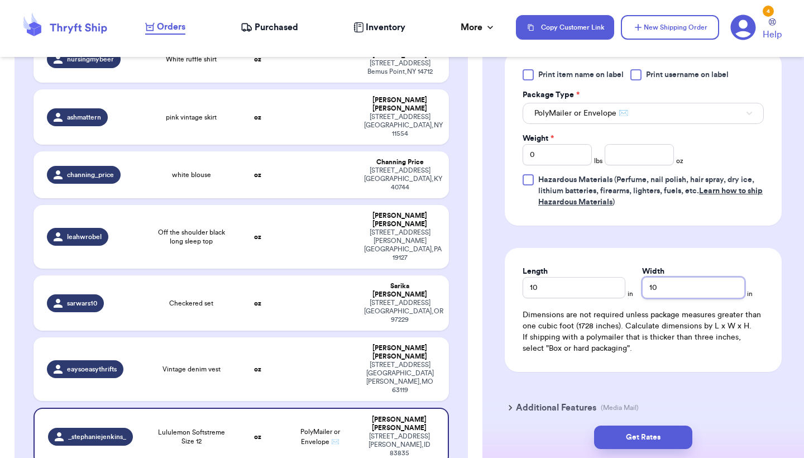
type input "10"
click at [564, 163] on input "0" at bounding box center [557, 154] width 69 height 21
type input "1"
type input "2.4"
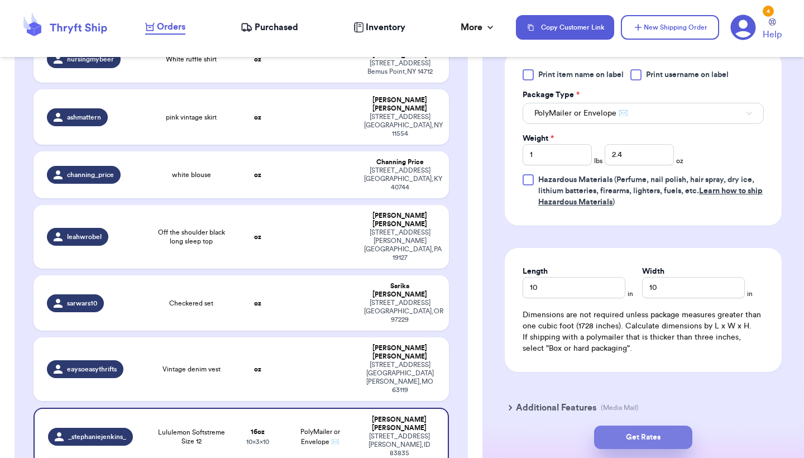
click at [638, 445] on button "Get Rates" at bounding box center [643, 437] width 98 height 23
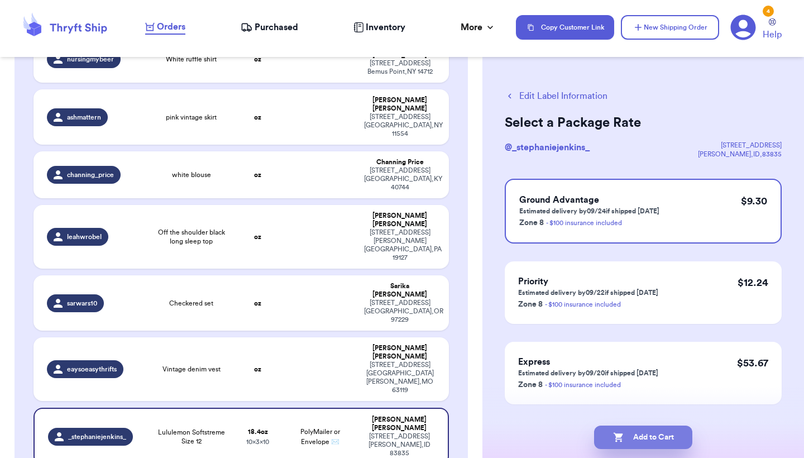
click at [625, 442] on button "Add to Cart" at bounding box center [643, 437] width 98 height 23
checkbox input "true"
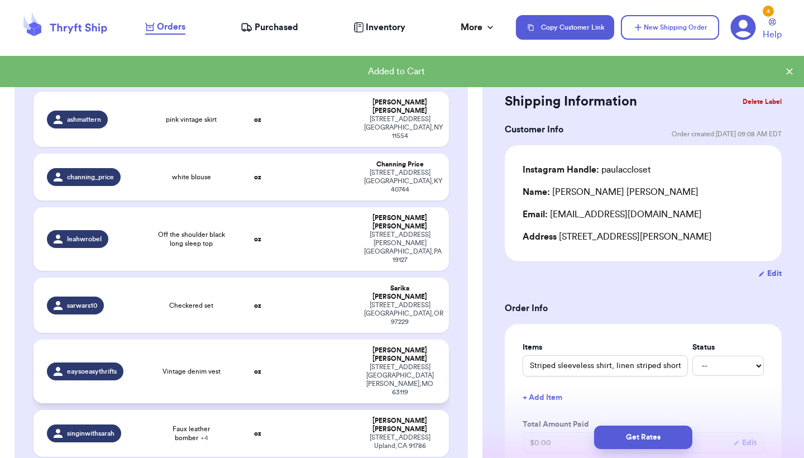
click at [303, 340] on td at bounding box center [320, 372] width 75 height 64
type input "Vintage denim vest"
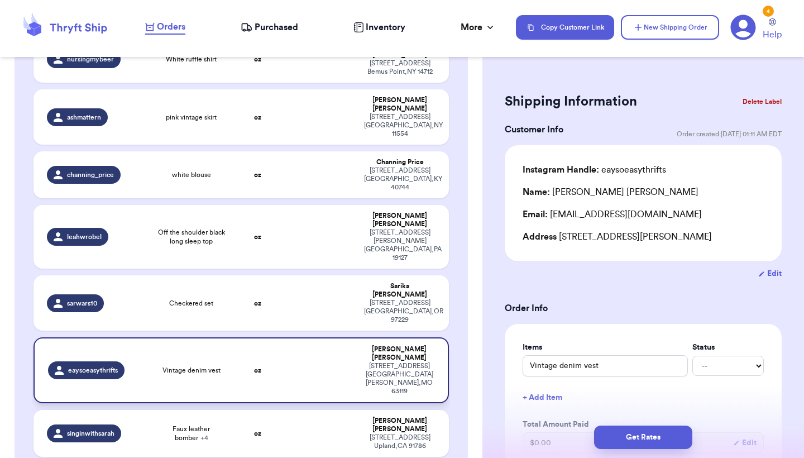
click at [230, 337] on td "Vintage denim vest" at bounding box center [191, 370] width 83 height 66
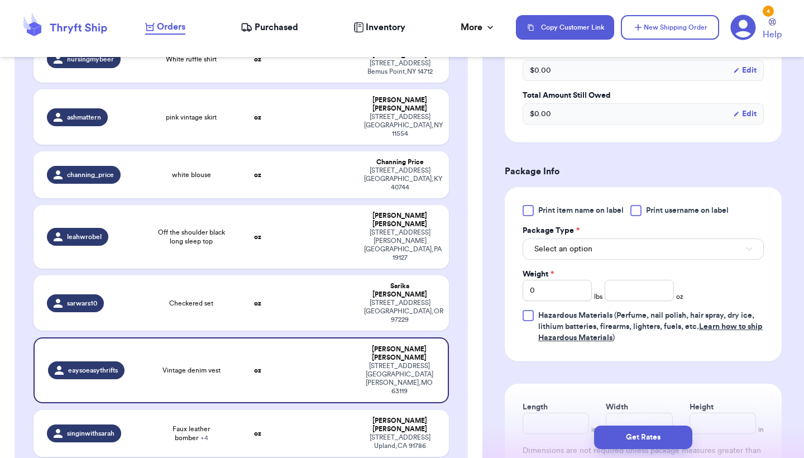
scroll to position [391, 0]
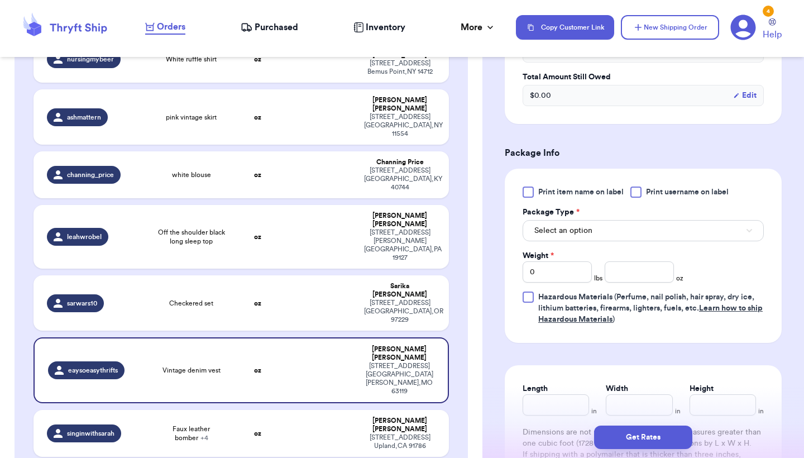
click at [626, 236] on button "Select an option" at bounding box center [643, 230] width 241 height 21
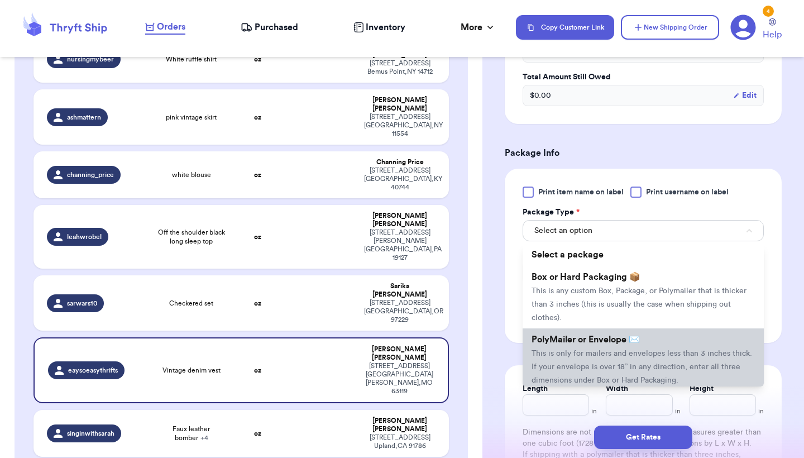
click at [586, 349] on li "PolyMailer or Envelope ✉️ This is only for mailers and envelopes less than 3 in…" at bounding box center [643, 359] width 241 height 63
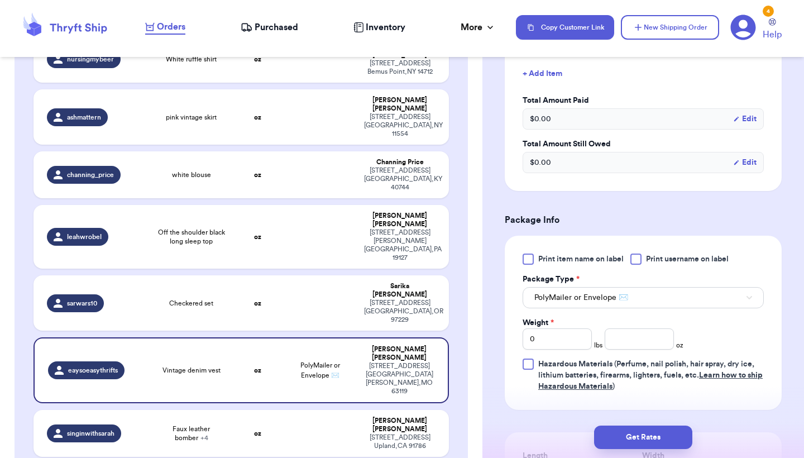
scroll to position [492, 0]
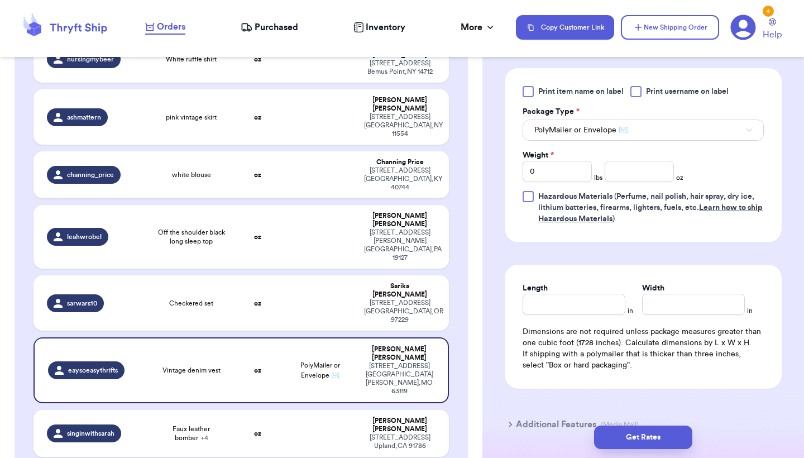
click at [604, 130] on span "PolyMailer or Envelope ✉️" at bounding box center [582, 130] width 94 height 11
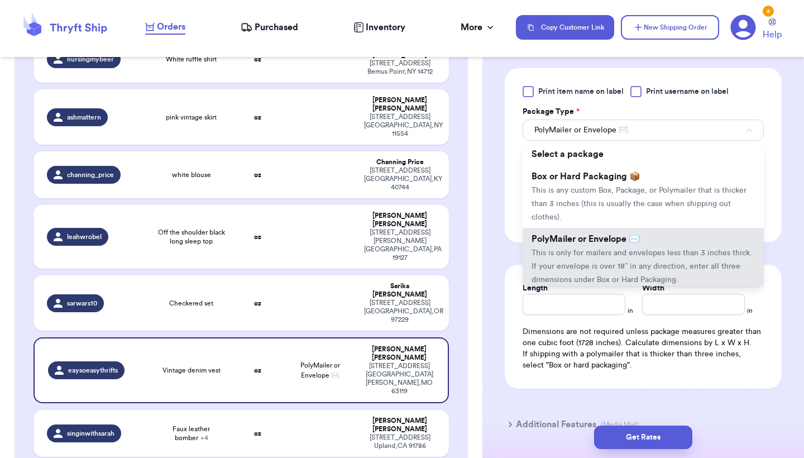
click at [604, 130] on span "PolyMailer or Envelope ✉️" at bounding box center [582, 130] width 94 height 11
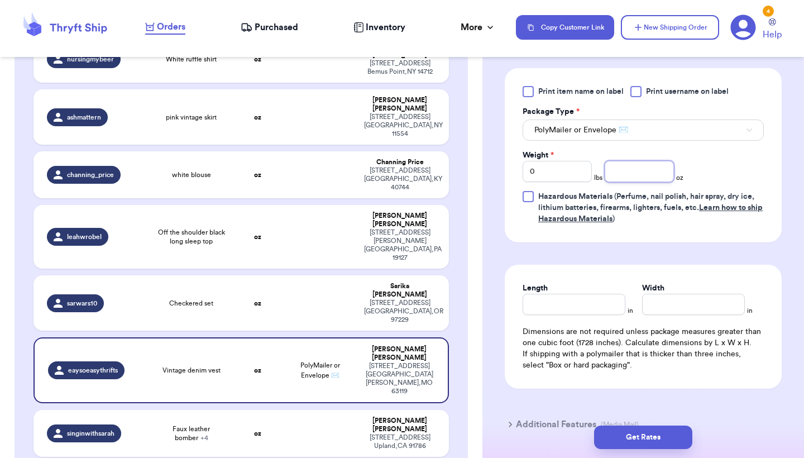
click at [612, 165] on input "number" at bounding box center [639, 171] width 69 height 21
type input "13.6"
click at [608, 302] on input "Length" at bounding box center [574, 304] width 103 height 21
type input "11.5"
type input "1"
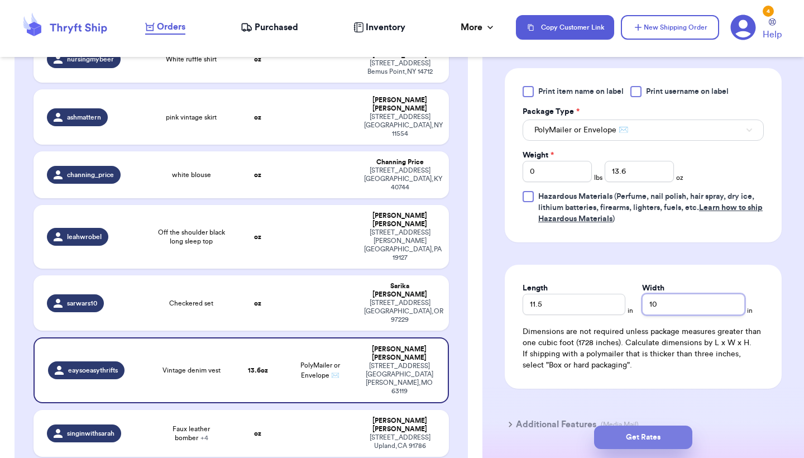
type input "10"
click at [628, 447] on button "Get Rates" at bounding box center [643, 437] width 98 height 23
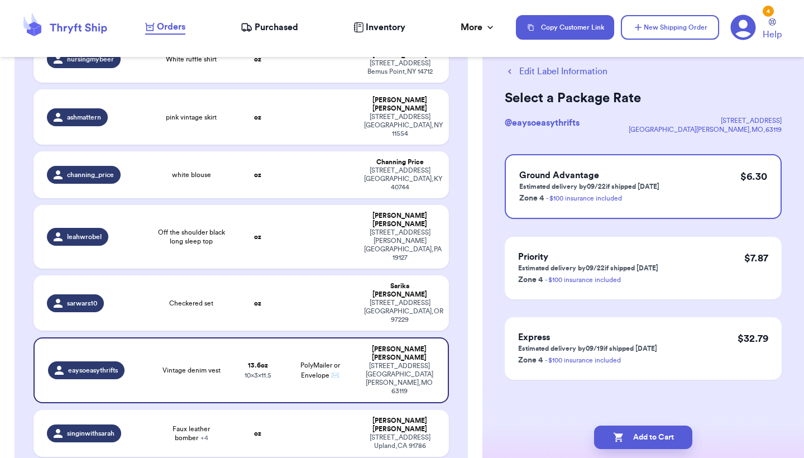
scroll to position [0, 0]
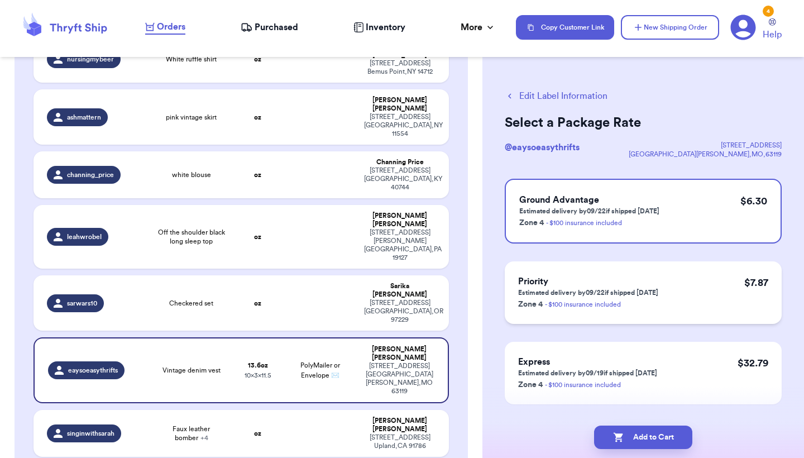
click at [637, 294] on p "Estimated delivery by 09/22 if shipped today" at bounding box center [588, 292] width 140 height 9
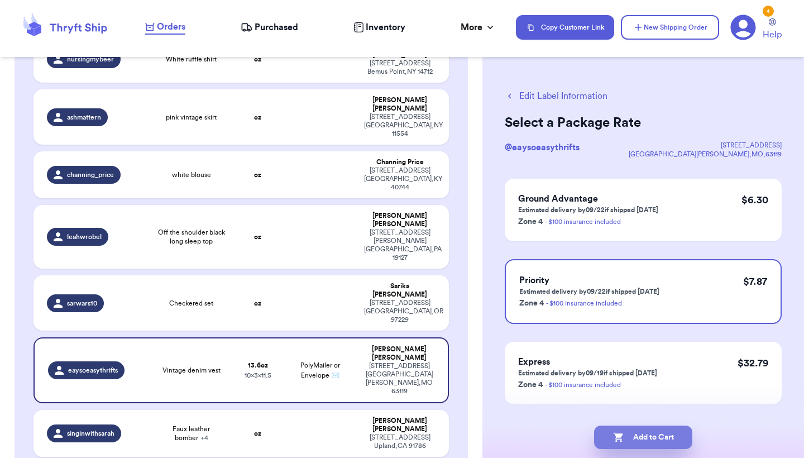
click at [636, 435] on button "Add to Cart" at bounding box center [643, 437] width 98 height 23
checkbox input "true"
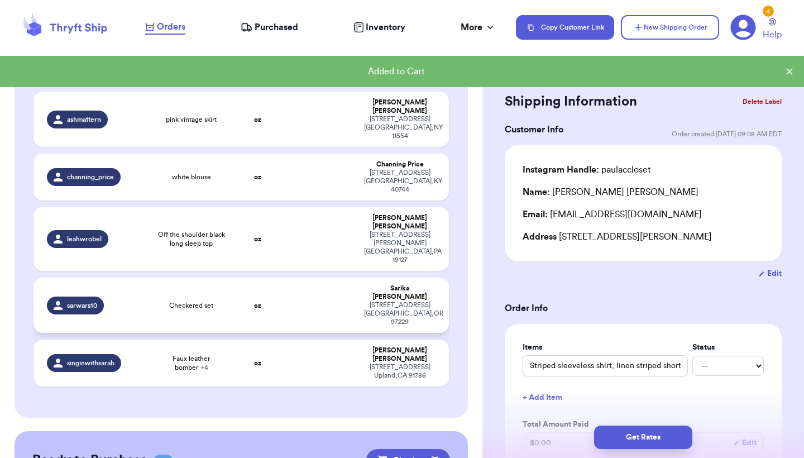
click at [278, 278] on td "oz" at bounding box center [258, 305] width 50 height 55
type input "Checkered set"
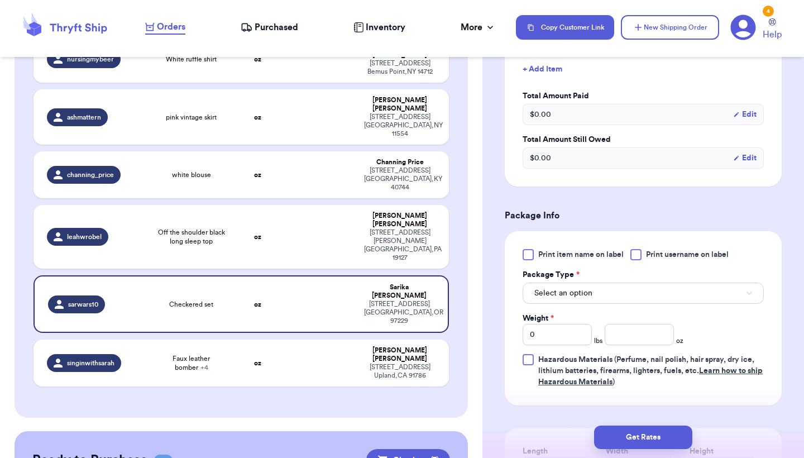
scroll to position [349, 0]
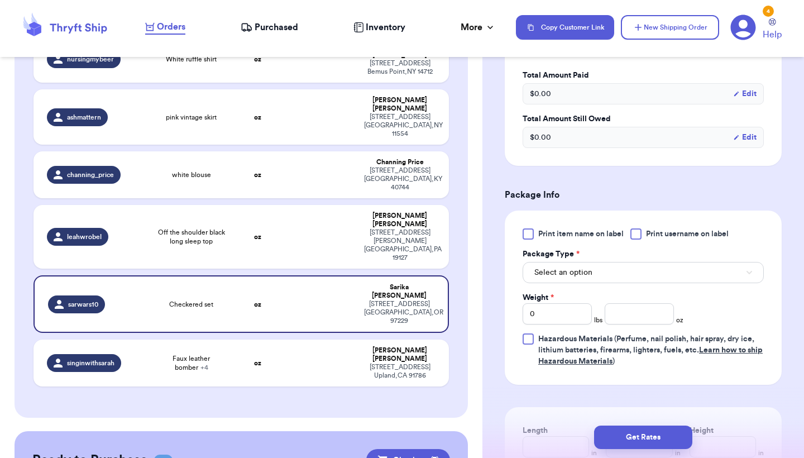
click at [640, 283] on button "Select an option" at bounding box center [643, 272] width 241 height 21
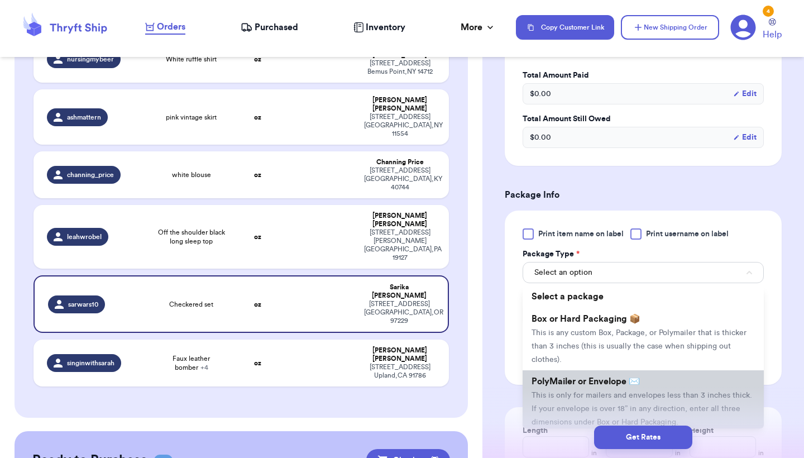
click at [626, 392] on li "PolyMailer or Envelope ✉️ This is only for mailers and envelopes less than 3 in…" at bounding box center [643, 401] width 241 height 63
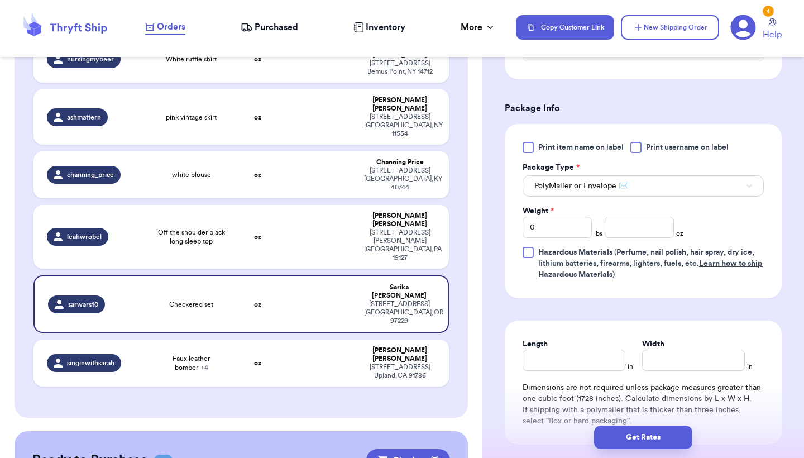
scroll to position [447, 0]
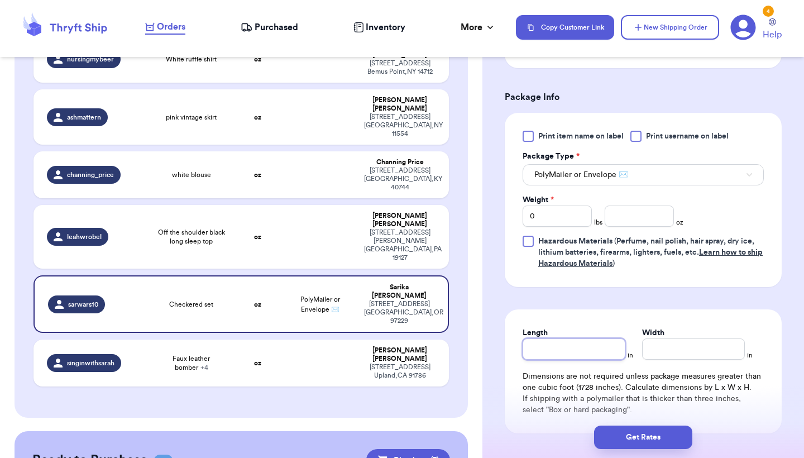
click at [607, 360] on input "Length" at bounding box center [574, 349] width 103 height 21
click at [568, 227] on input "0" at bounding box center [557, 216] width 69 height 21
type input "1"
type input "13.9"
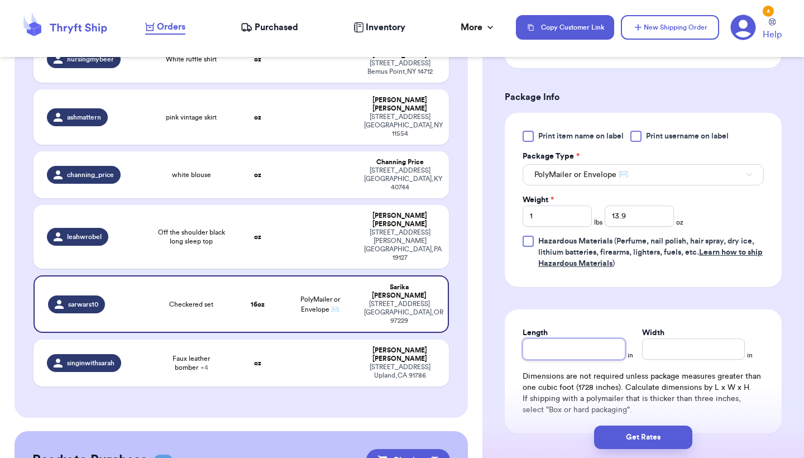
click at [545, 355] on input "Length" at bounding box center [574, 349] width 103 height 21
type input "12"
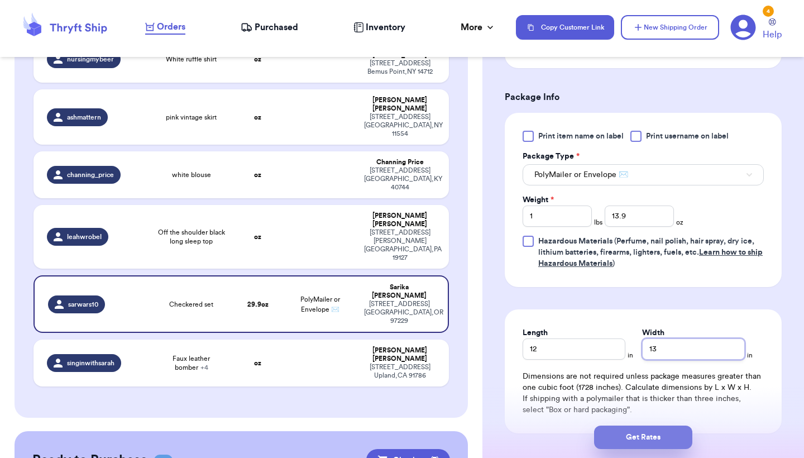
type input "13"
click at [617, 440] on button "Get Rates" at bounding box center [643, 437] width 98 height 23
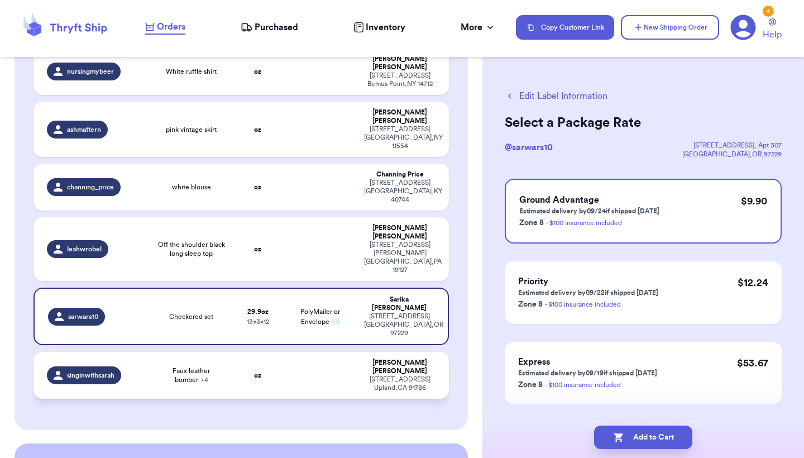
scroll to position [721, 0]
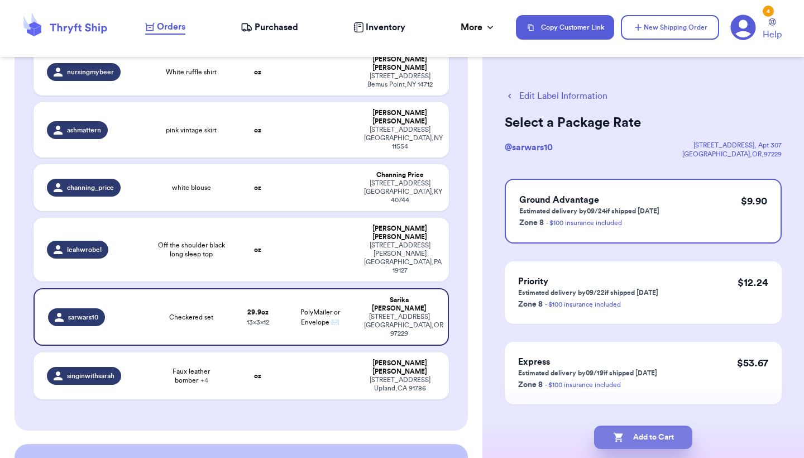
click at [639, 441] on button "Add to Cart" at bounding box center [643, 437] width 98 height 23
checkbox input "true"
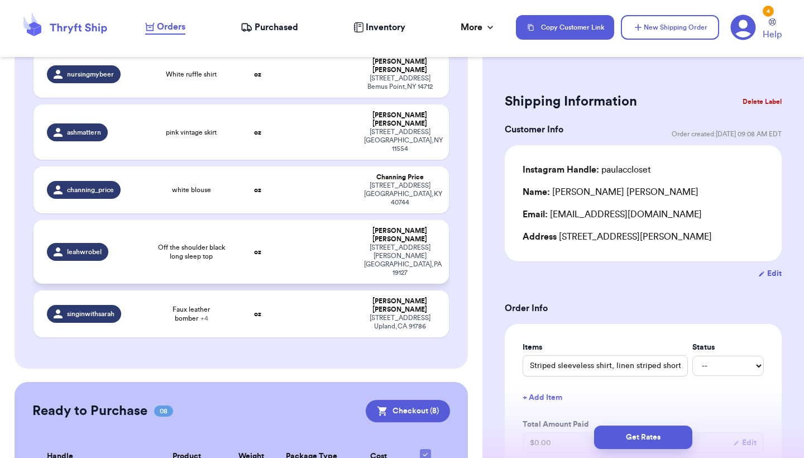
click at [327, 220] on td at bounding box center [320, 252] width 75 height 64
type input "Off the shoulder black long sleep top"
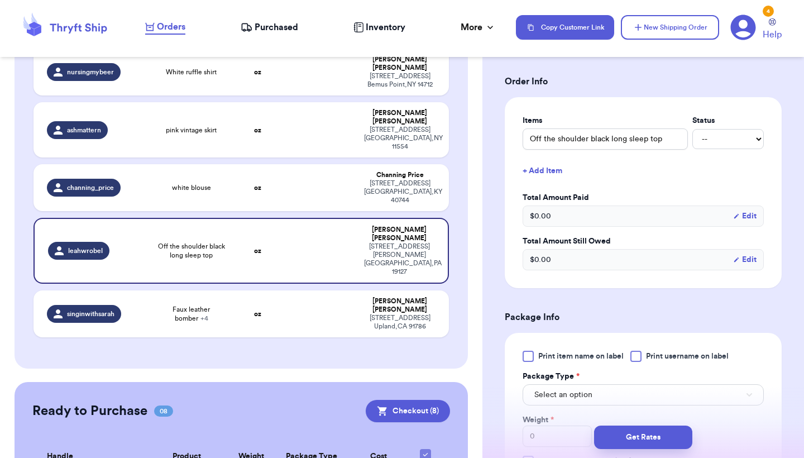
scroll to position [332, 0]
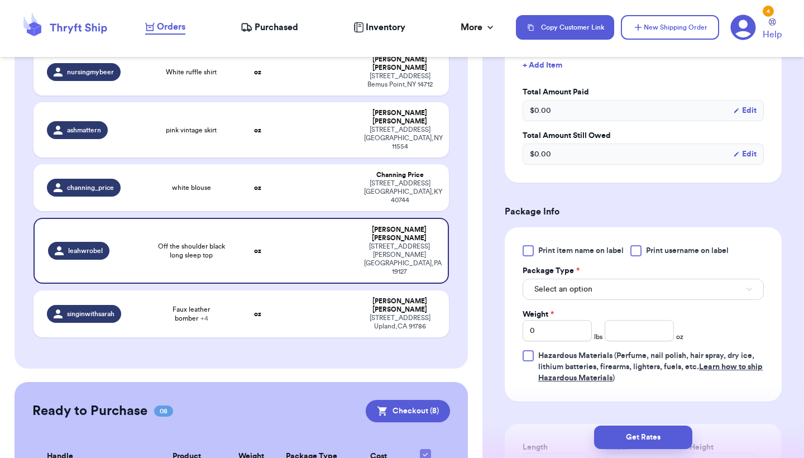
click at [631, 294] on button "Select an option" at bounding box center [643, 289] width 241 height 21
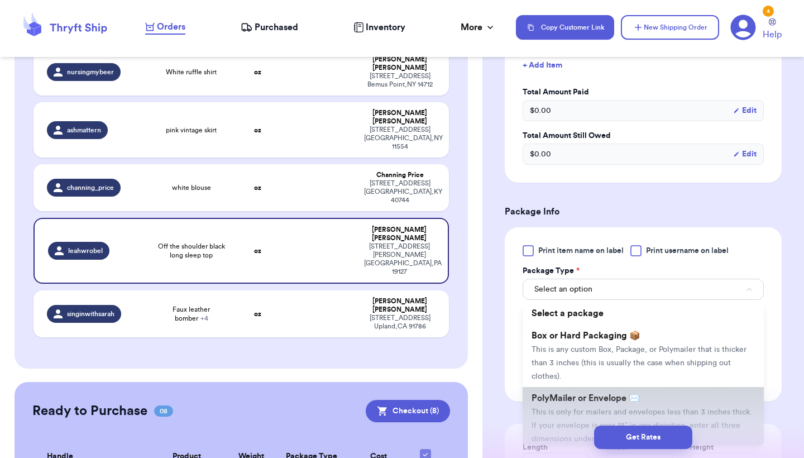
click at [640, 409] on li "PolyMailer or Envelope ✉️ This is only for mailers and envelopes less than 3 in…" at bounding box center [643, 418] width 241 height 63
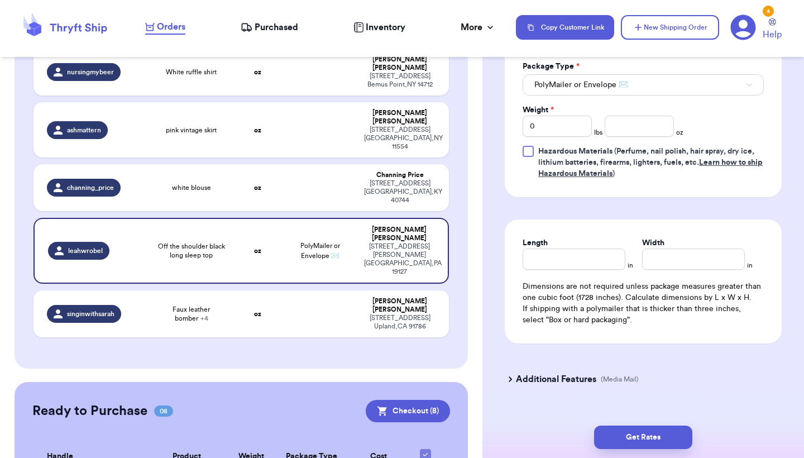
scroll to position [551, 0]
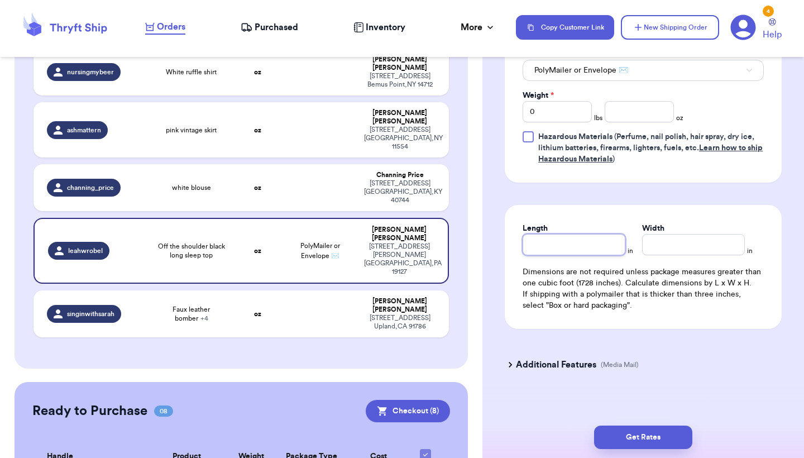
click at [581, 254] on input "Length" at bounding box center [574, 244] width 103 height 21
type input "7"
type input "7.5"
type input "9"
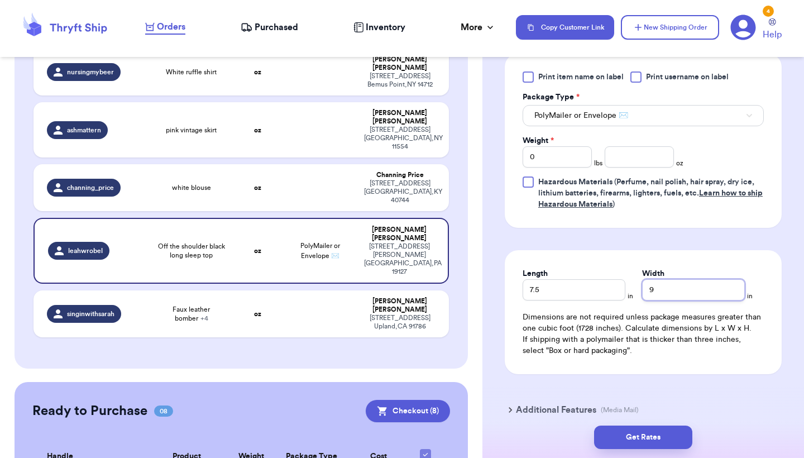
scroll to position [488, 0]
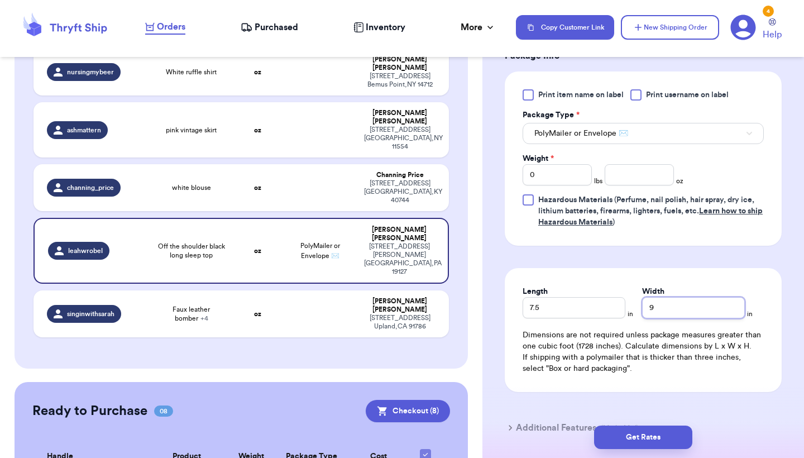
type input "9"
click at [623, 174] on input "number" at bounding box center [639, 174] width 69 height 21
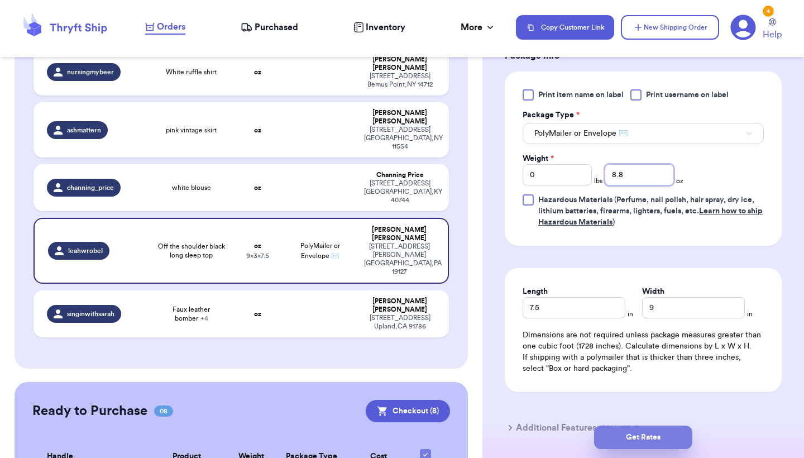
type input "8.8"
click at [686, 432] on button "Get Rates" at bounding box center [643, 437] width 98 height 23
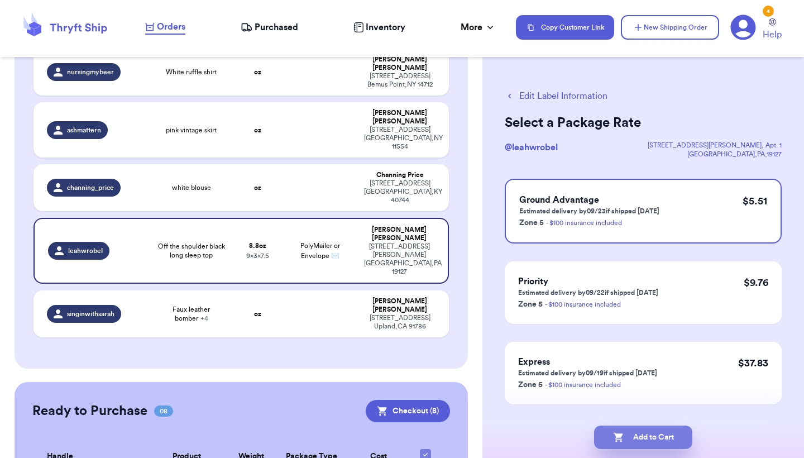
click at [666, 435] on button "Add to Cart" at bounding box center [643, 437] width 98 height 23
checkbox input "true"
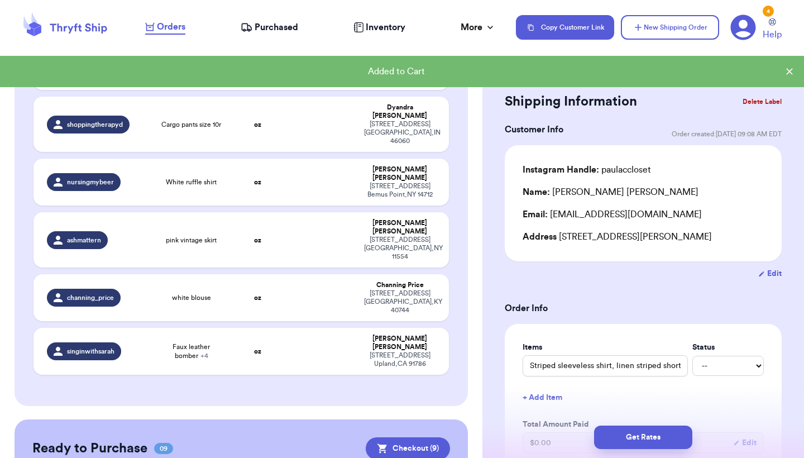
scroll to position [607, 0]
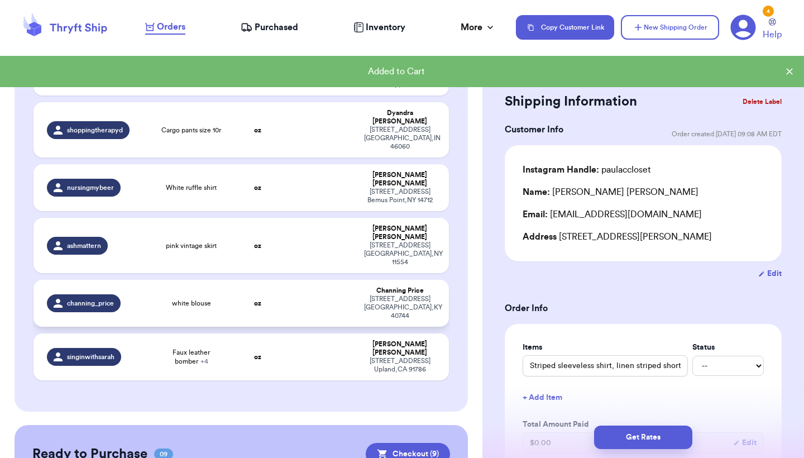
click at [371, 295] on div "1055 Maple Grove School Rd London , KY 40744" at bounding box center [400, 307] width 72 height 25
type input "white blouse"
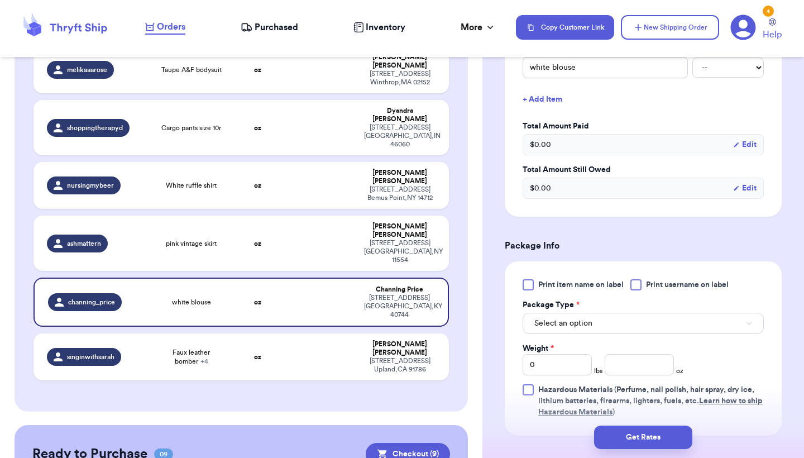
scroll to position [383, 0]
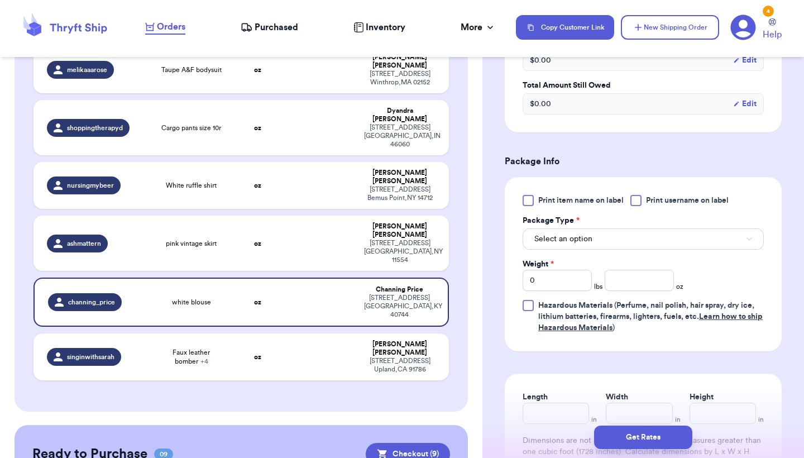
click at [633, 253] on div "Print item name on label Print username on label Package Type * Select an optio…" at bounding box center [643, 264] width 241 height 139
click at [635, 250] on button "Select an option" at bounding box center [643, 238] width 241 height 21
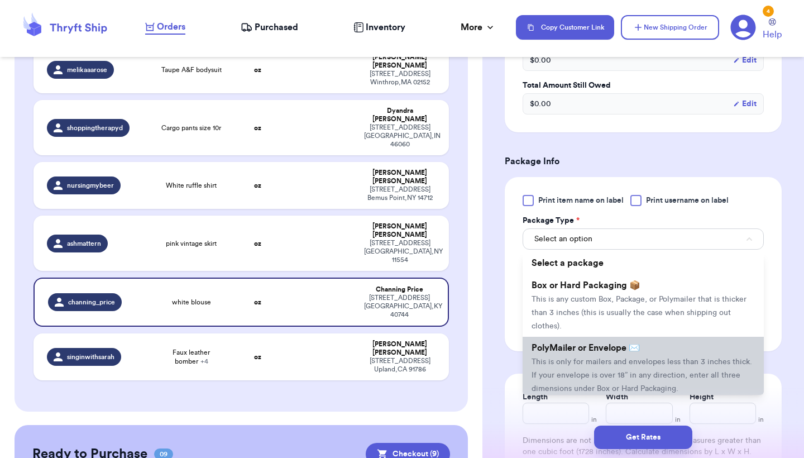
click at [588, 345] on li "PolyMailer or Envelope ✉️ This is only for mailers and envelopes less than 3 in…" at bounding box center [643, 368] width 241 height 63
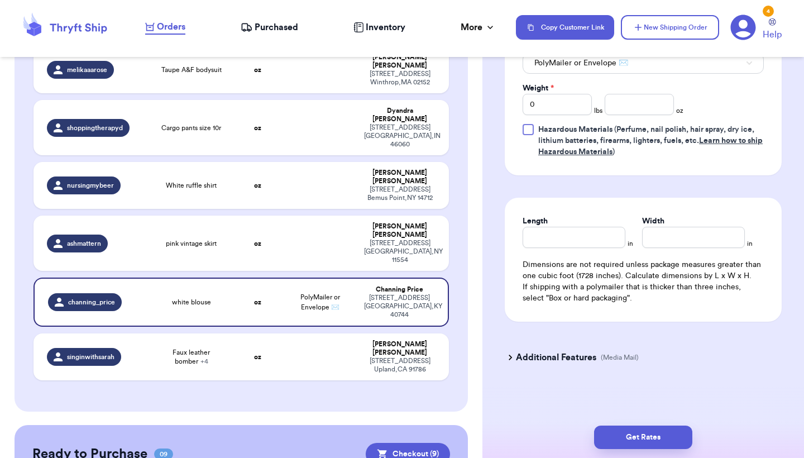
scroll to position [561, 0]
click at [598, 245] on input "Length" at bounding box center [574, 237] width 103 height 21
type input "7"
type input "7.5"
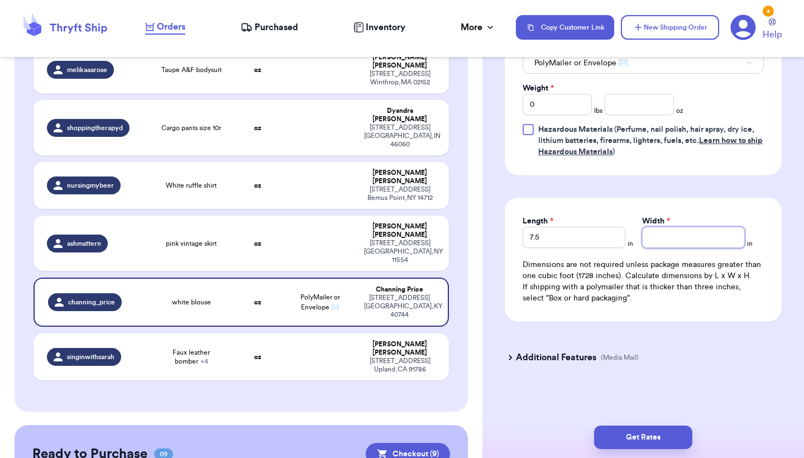
type input "9"
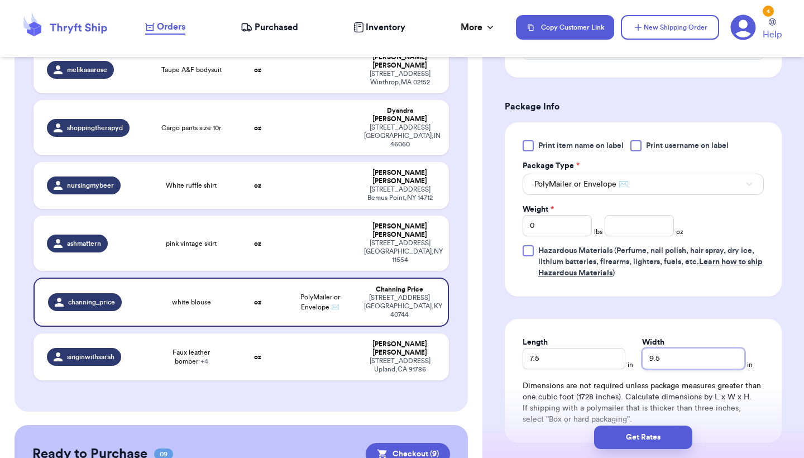
type input "9.5"
click at [582, 223] on input "0" at bounding box center [557, 225] width 69 height 21
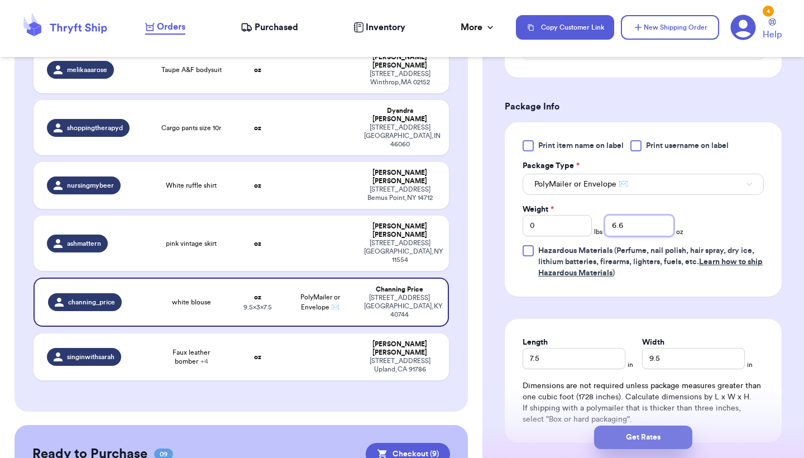
type input "6.6"
click at [647, 433] on button "Get Rates" at bounding box center [643, 437] width 98 height 23
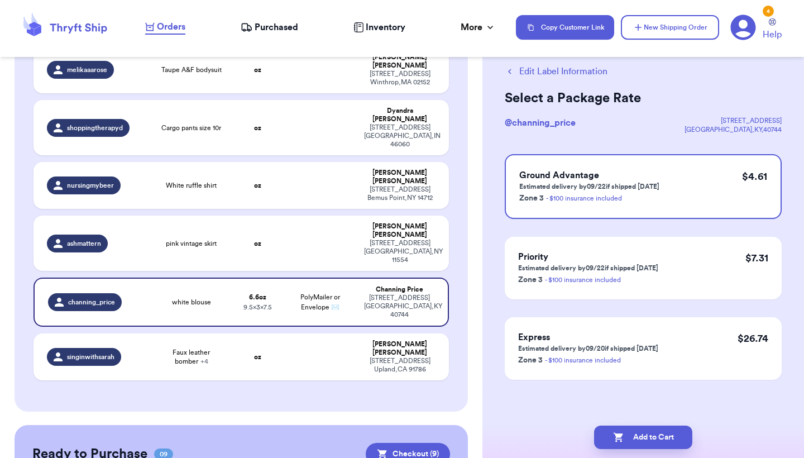
scroll to position [0, 0]
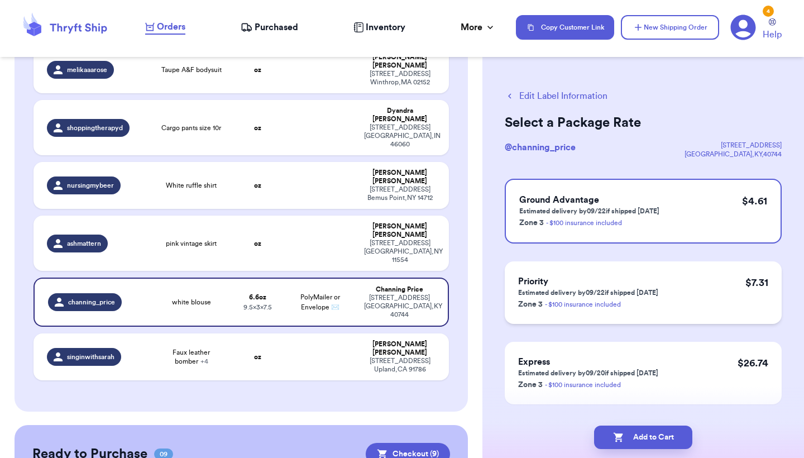
click at [687, 280] on div "Priority Estimated delivery by 09/22 if shipped today Zone 3 - $100 insurance i…" at bounding box center [643, 292] width 277 height 63
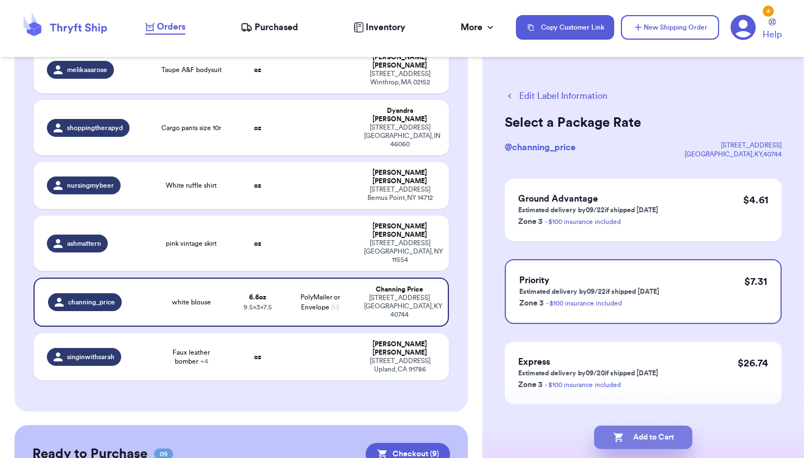
click at [638, 430] on button "Add to Cart" at bounding box center [643, 437] width 98 height 23
checkbox input "true"
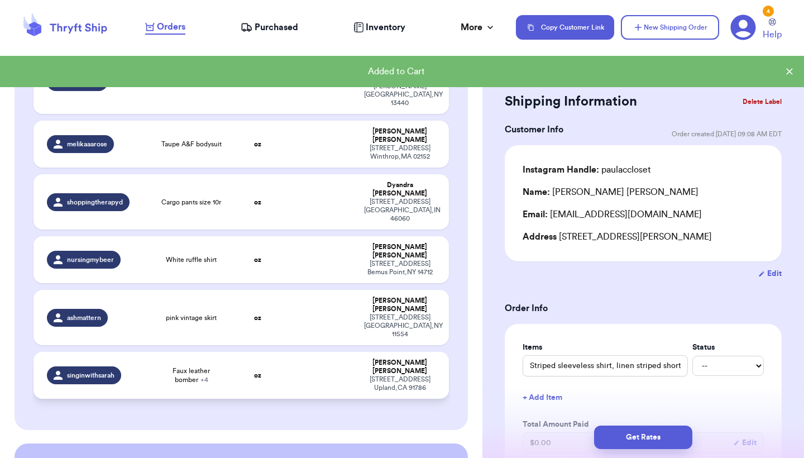
scroll to position [504, 0]
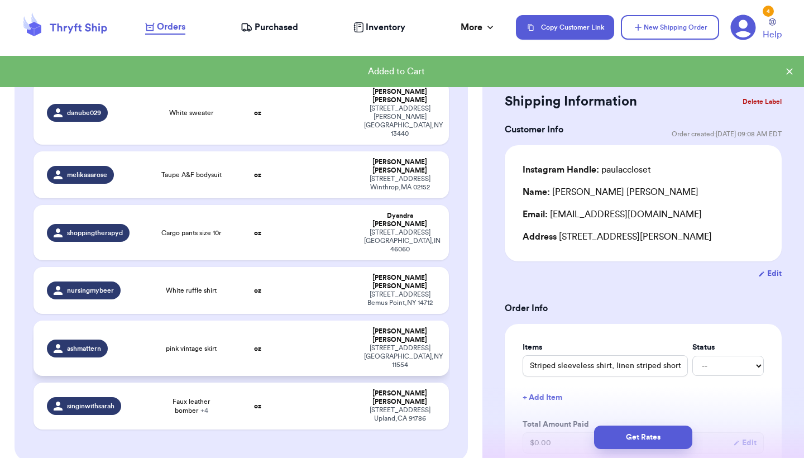
click at [236, 321] on td "oz" at bounding box center [258, 348] width 50 height 55
type input "pink vintage skirt"
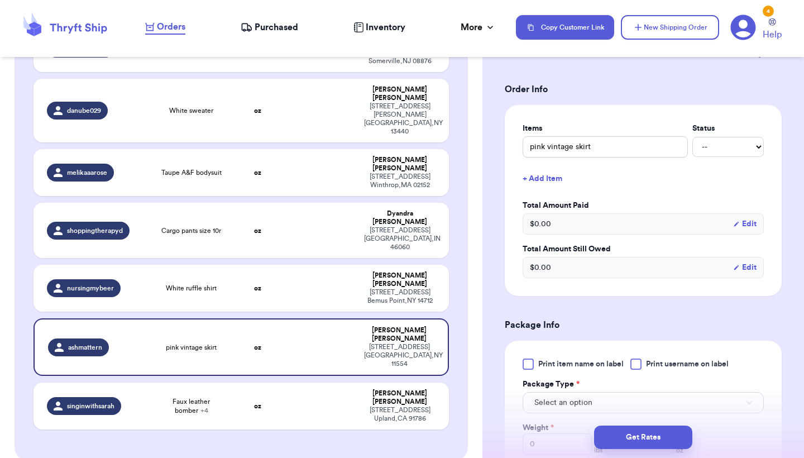
scroll to position [378, 0]
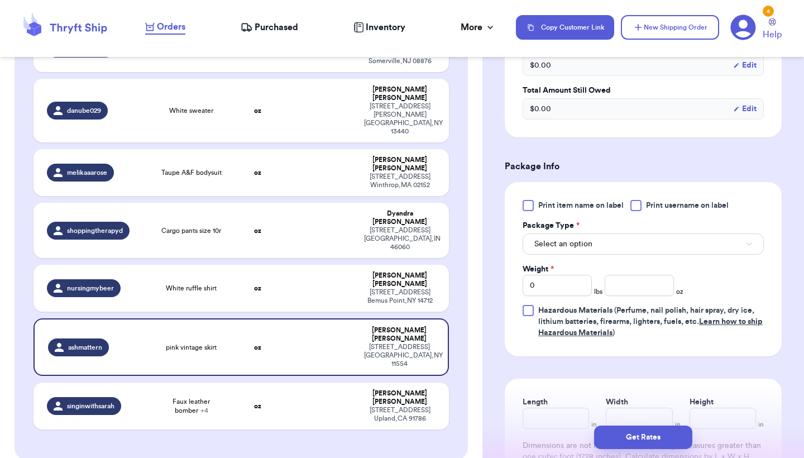
click at [616, 249] on button "Select an option" at bounding box center [643, 244] width 241 height 21
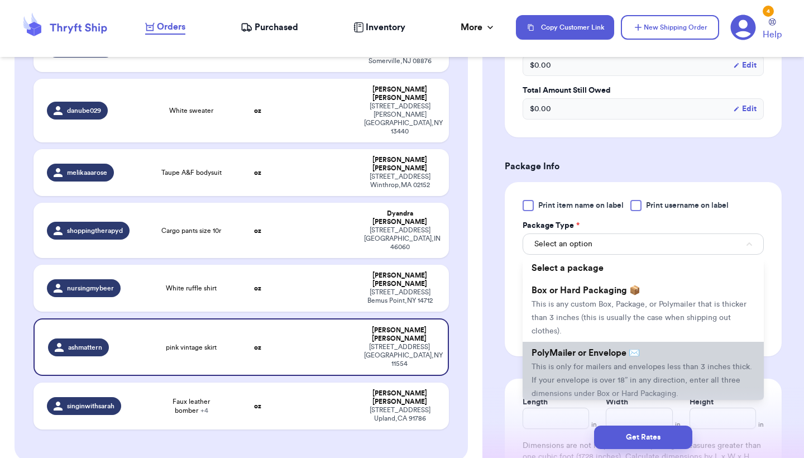
click at [611, 371] on span "This is only for mailers and envelopes less than 3 inches thick. If your envelo…" at bounding box center [642, 380] width 221 height 35
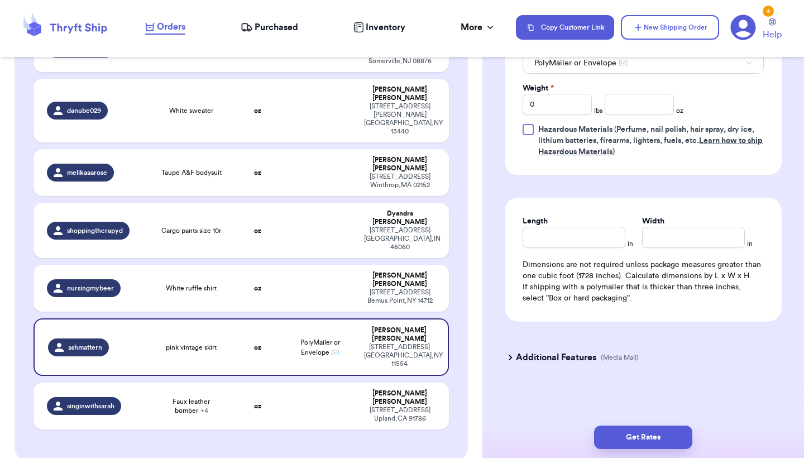
scroll to position [561, 0]
click at [585, 232] on input "Length" at bounding box center [574, 237] width 103 height 21
type input "1"
type input "10"
type input "1"
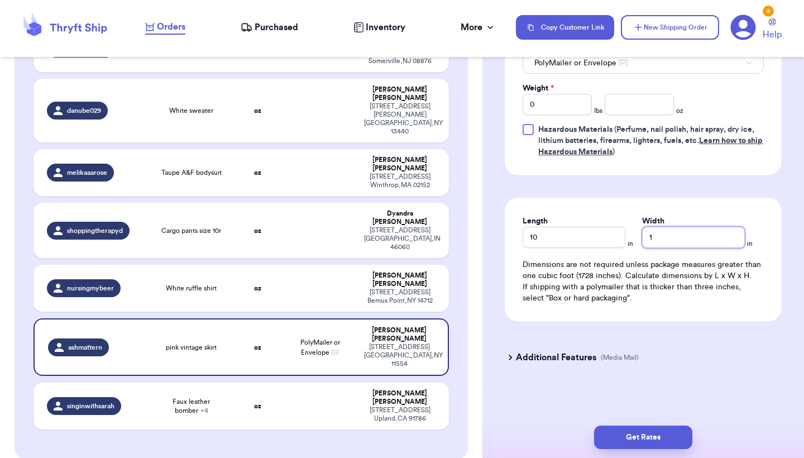
type input "10"
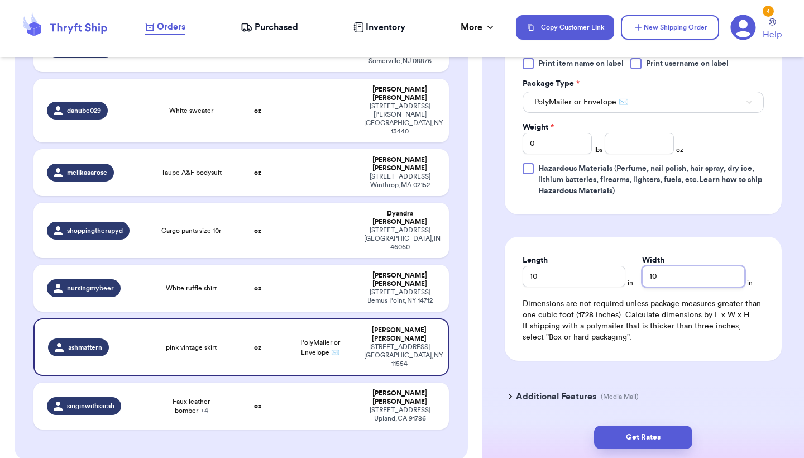
type input "10"
click at [588, 147] on input "0" at bounding box center [557, 143] width 69 height 21
click at [617, 146] on input "number" at bounding box center [639, 143] width 69 height 21
type input "13.2"
click at [680, 421] on div "Get Rates" at bounding box center [644, 437] width 322 height 41
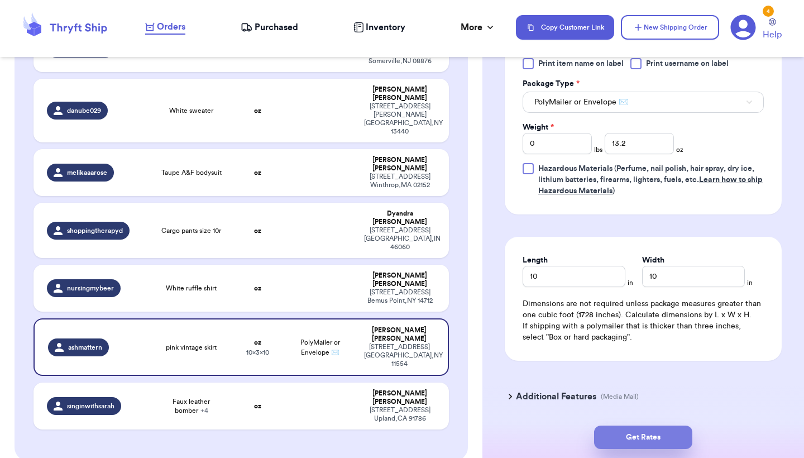
click at [680, 436] on button "Get Rates" at bounding box center [643, 437] width 98 height 23
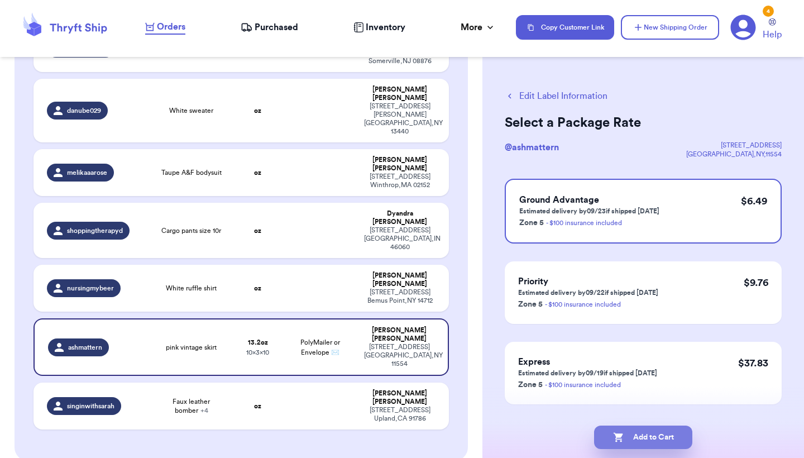
click at [664, 431] on button "Add to Cart" at bounding box center [643, 437] width 98 height 23
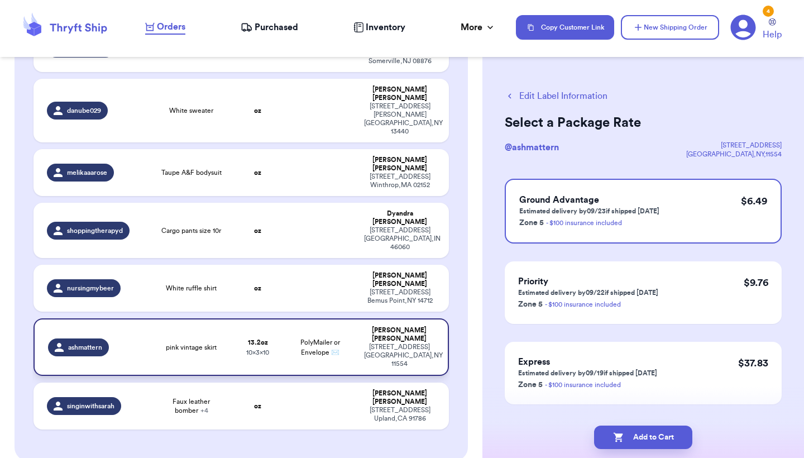
checkbox input "true"
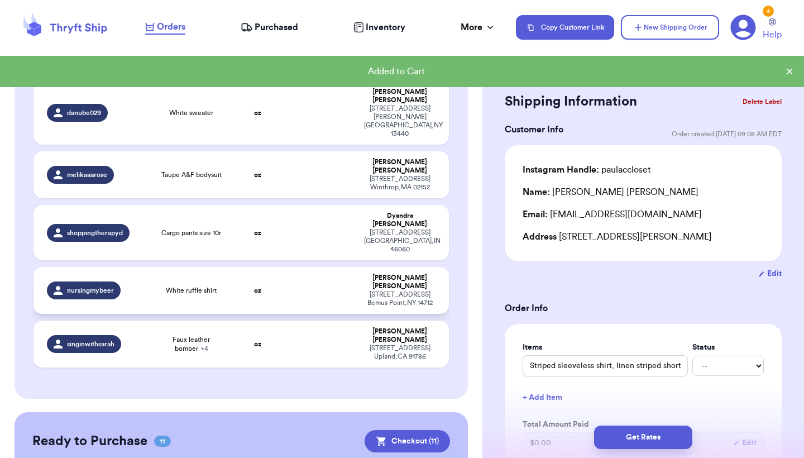
click at [309, 267] on td at bounding box center [320, 290] width 75 height 47
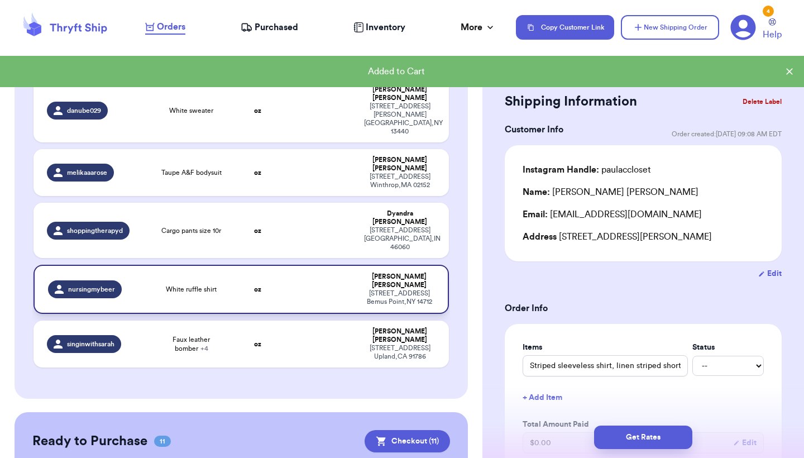
type input "White ruffle shirt"
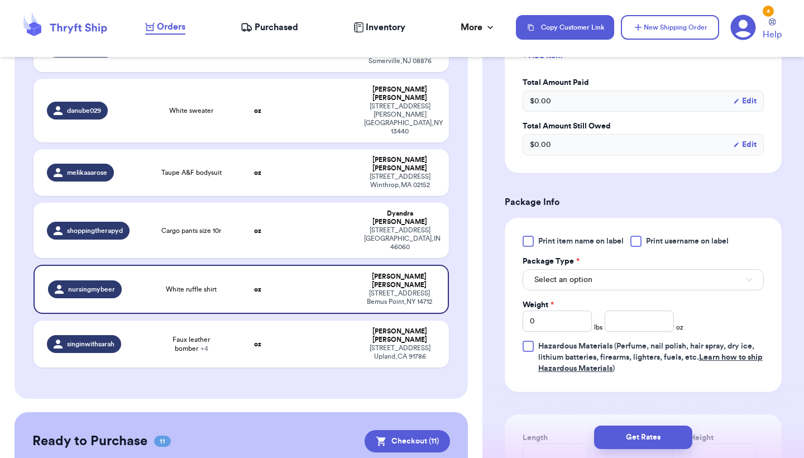
scroll to position [427, 0]
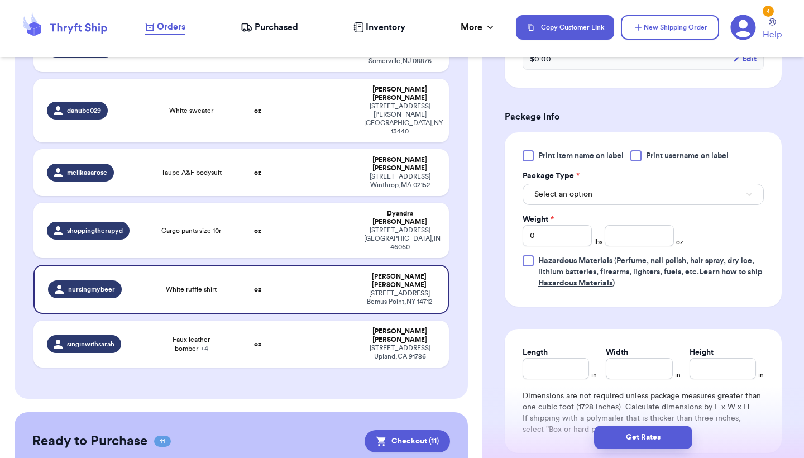
click at [619, 196] on button "Select an option" at bounding box center [643, 194] width 241 height 21
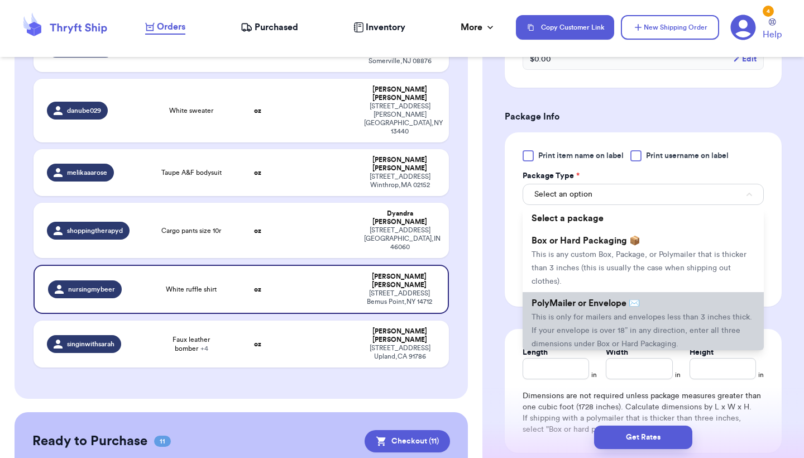
click at [616, 325] on span "This is only for mailers and envelopes less than 3 inches thick. If your envelo…" at bounding box center [642, 330] width 221 height 35
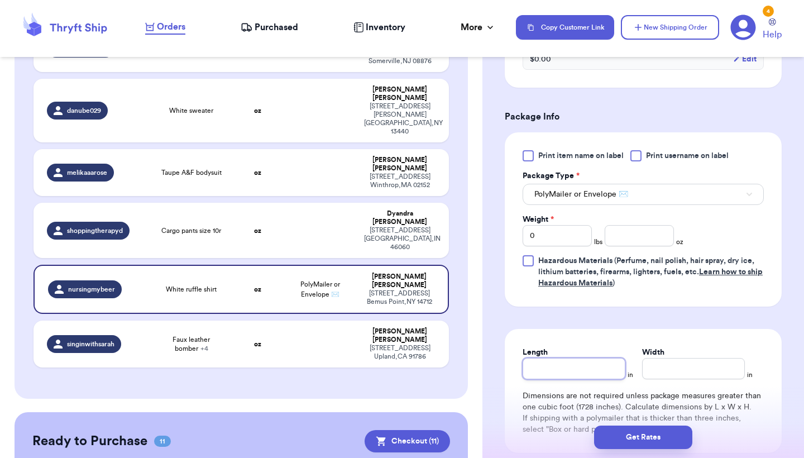
click at [560, 376] on input "Length" at bounding box center [574, 368] width 103 height 21
type input "8"
click at [641, 237] on input "number" at bounding box center [639, 235] width 69 height 21
click at [636, 448] on button "Get Rates" at bounding box center [643, 437] width 98 height 23
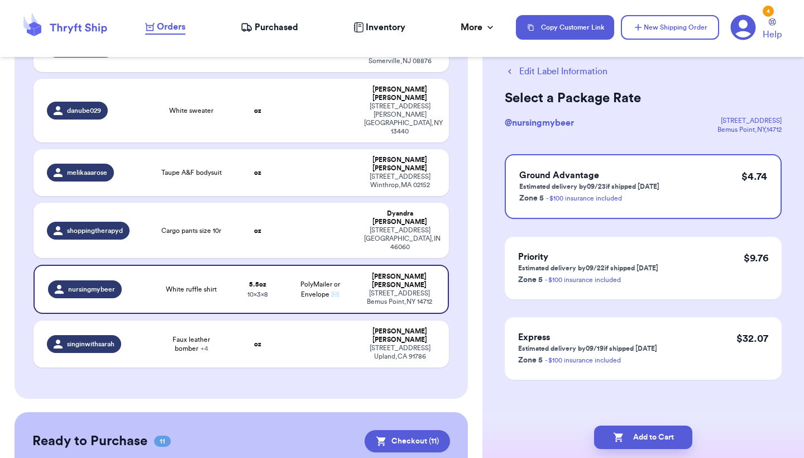
scroll to position [0, 0]
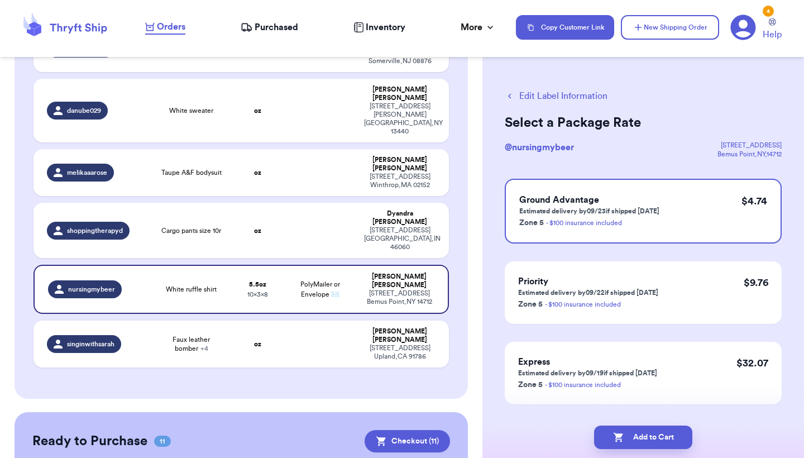
click at [668, 450] on div "Add to Cart" at bounding box center [644, 437] width 322 height 41
click at [668, 438] on button "Add to Cart" at bounding box center [643, 437] width 98 height 23
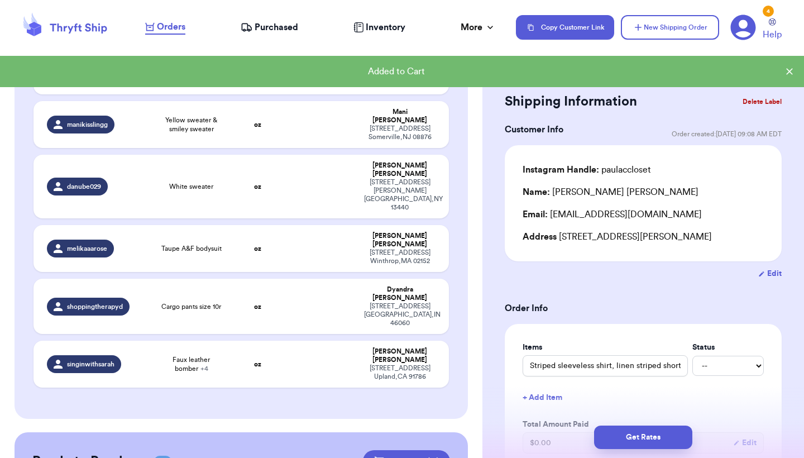
scroll to position [415, 0]
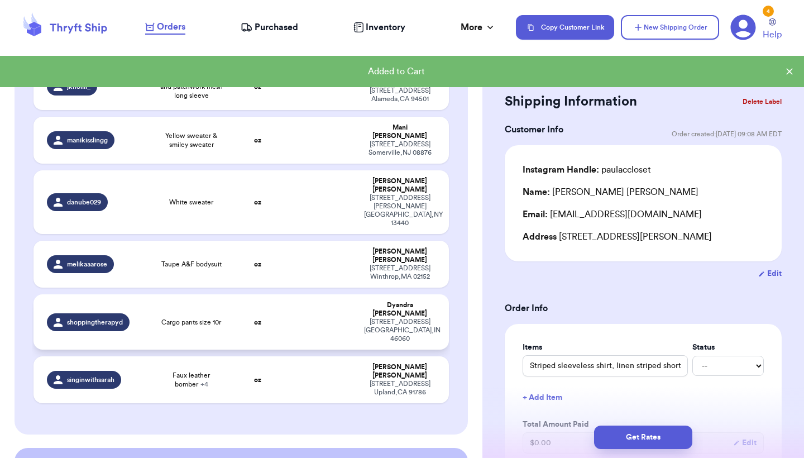
click at [341, 294] on td at bounding box center [320, 321] width 75 height 55
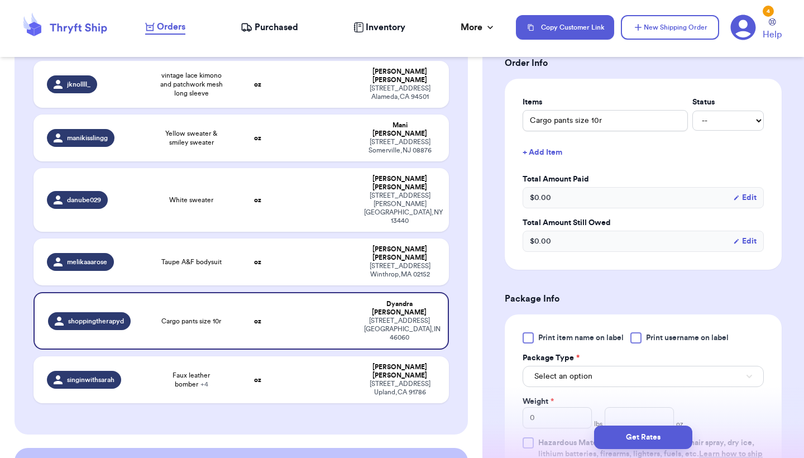
scroll to position [318, 0]
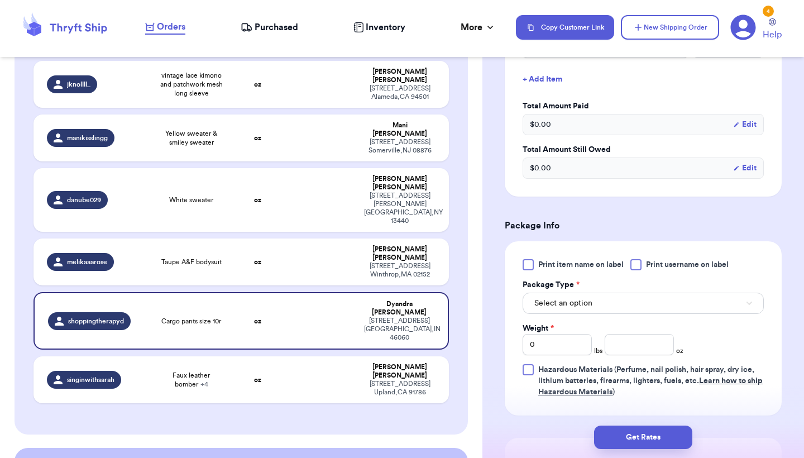
click at [601, 302] on button "Select an option" at bounding box center [643, 303] width 241 height 21
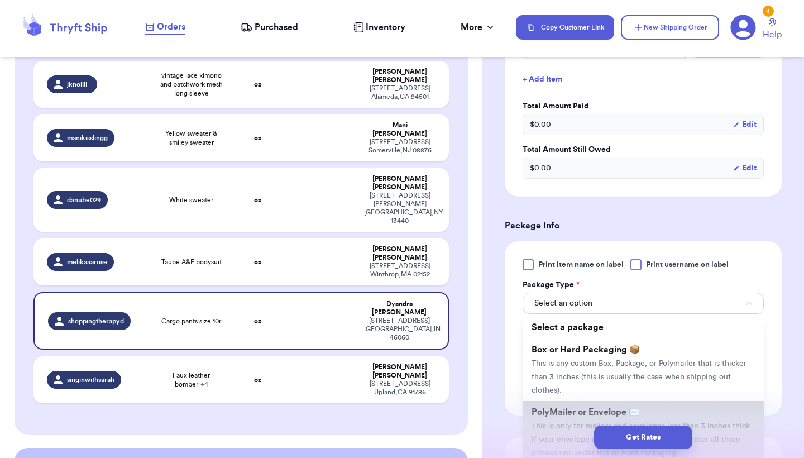
click at [586, 412] on span "PolyMailer or Envelope ✉️" at bounding box center [586, 412] width 108 height 9
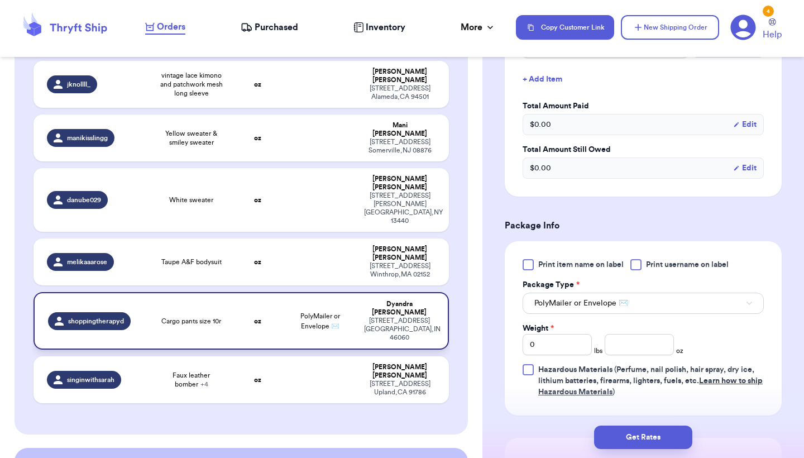
click at [323, 313] on span "PolyMailer or Envelope ✉️" at bounding box center [321, 321] width 40 height 17
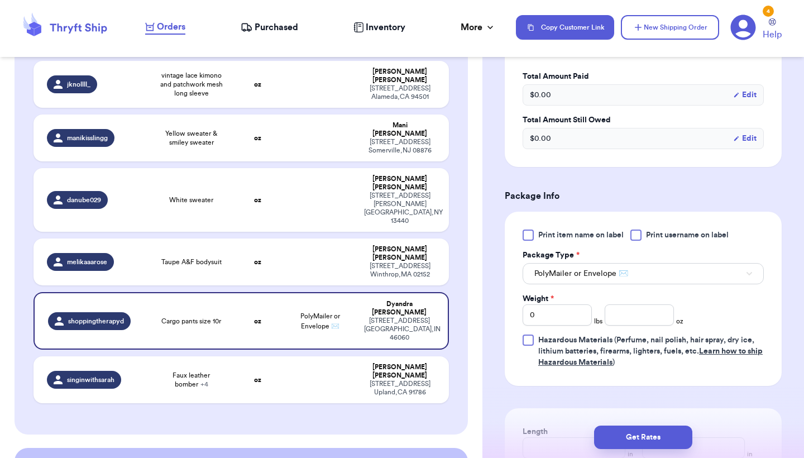
scroll to position [351, 0]
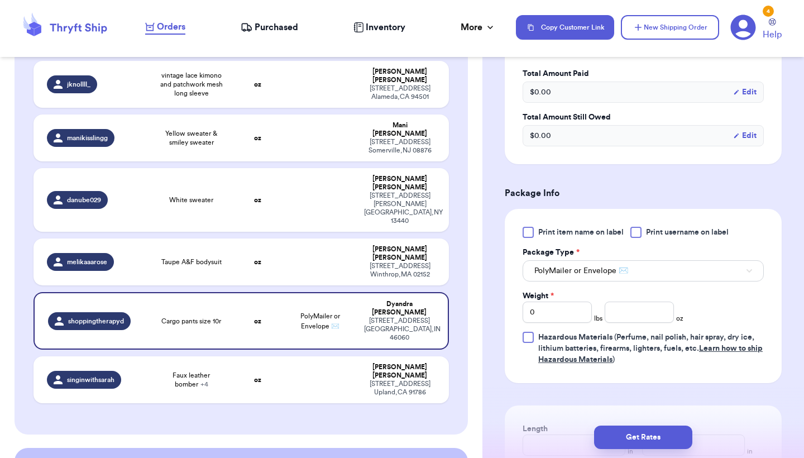
click at [562, 265] on button "PolyMailer or Envelope ✉️" at bounding box center [643, 270] width 241 height 21
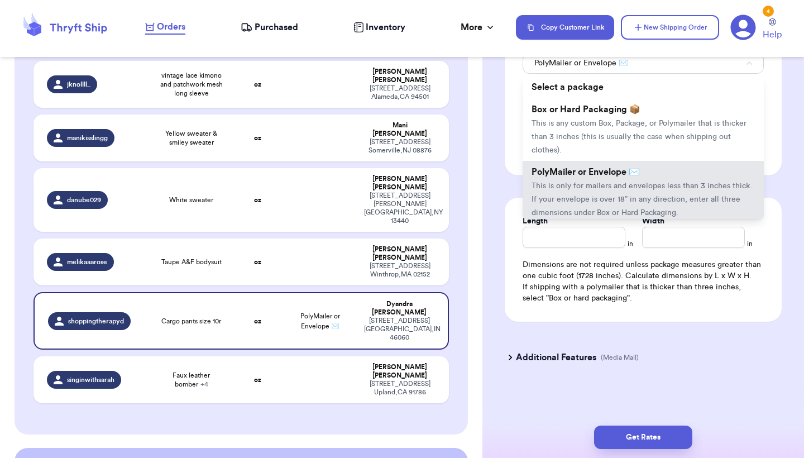
click at [565, 251] on div "Length in Width in Dimensions are not required unless package measures greater …" at bounding box center [643, 260] width 277 height 124
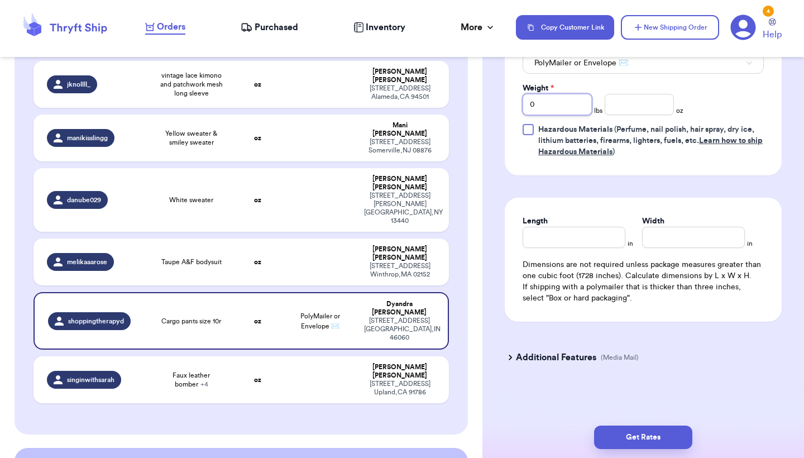
click at [570, 105] on input "0" at bounding box center [557, 104] width 69 height 21
click at [568, 232] on input "Length" at bounding box center [574, 237] width 103 height 21
click at [647, 109] on input "1.11" at bounding box center [639, 104] width 69 height 21
click at [603, 240] on input "Length" at bounding box center [574, 237] width 103 height 21
click at [627, 444] on button "Get Rates" at bounding box center [643, 437] width 98 height 23
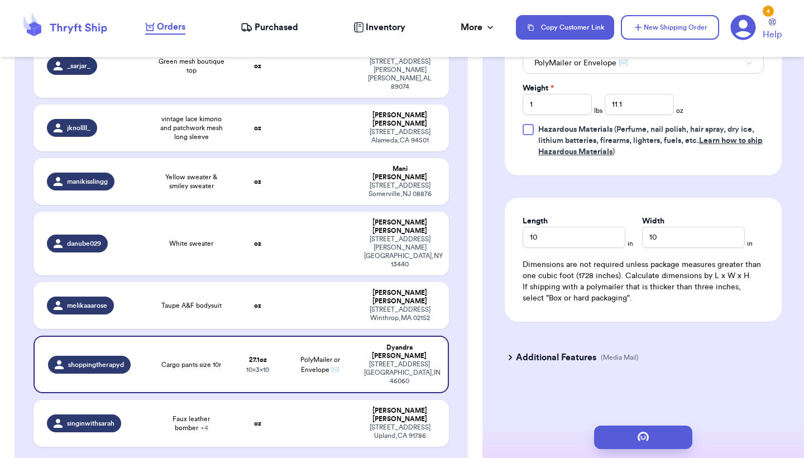
scroll to position [0, 0]
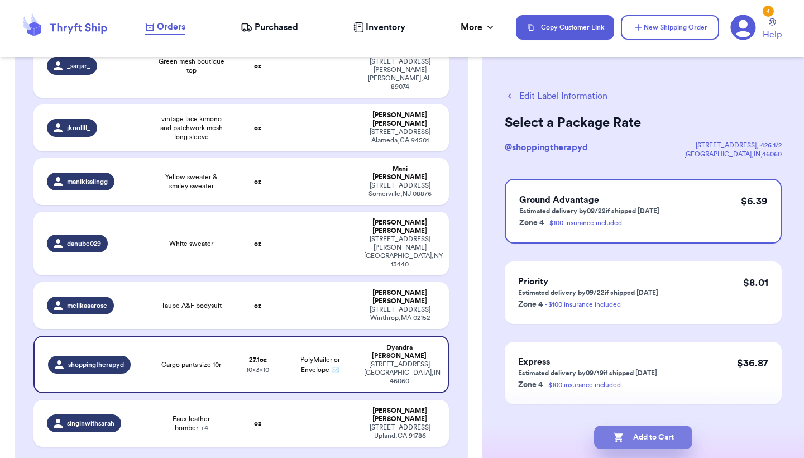
click at [624, 446] on button "Add to Cart" at bounding box center [643, 437] width 98 height 23
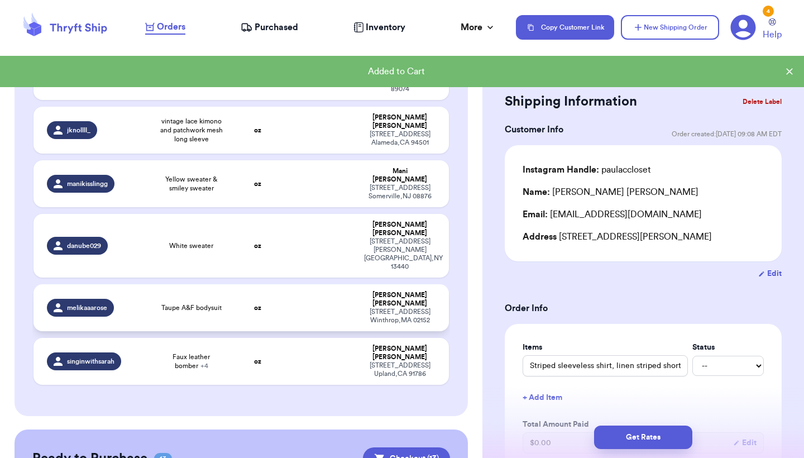
click at [320, 284] on td at bounding box center [320, 307] width 75 height 47
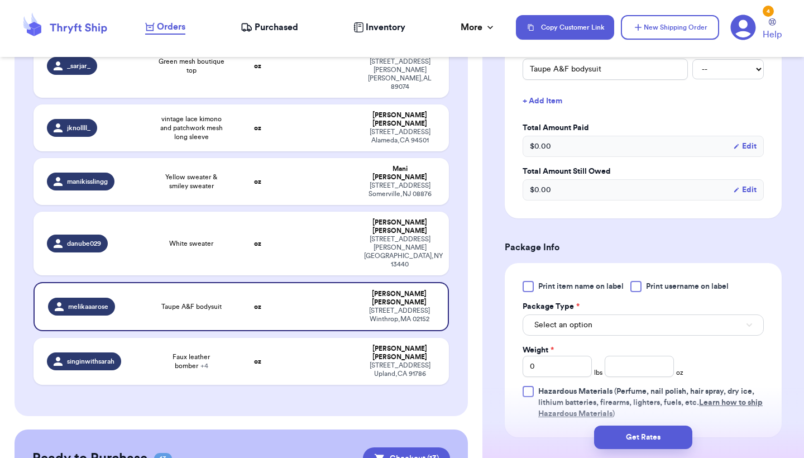
scroll to position [384, 0]
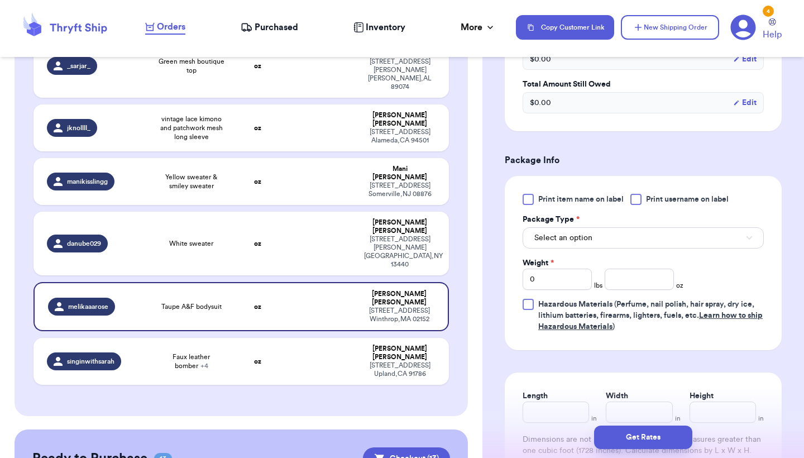
click at [647, 242] on button "Select an option" at bounding box center [643, 237] width 241 height 21
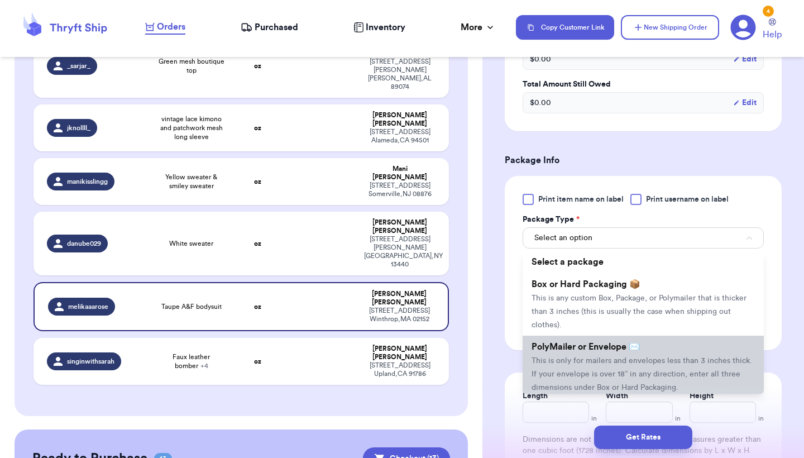
click at [620, 349] on span "PolyMailer or Envelope ✉️" at bounding box center [586, 346] width 108 height 9
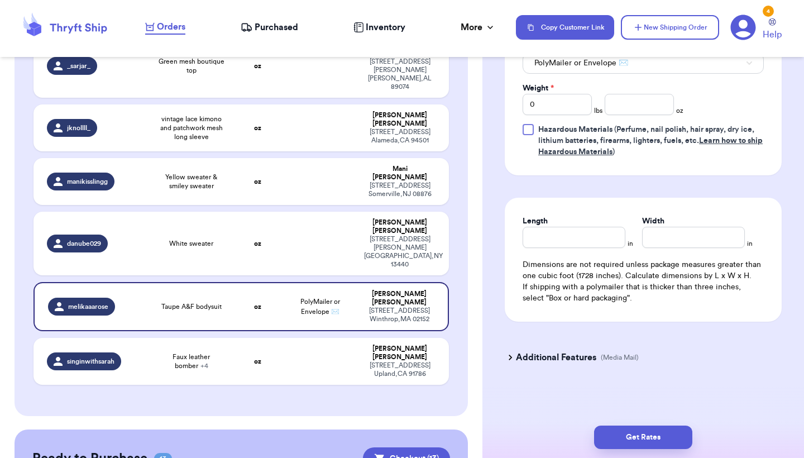
scroll to position [561, 0]
click at [597, 235] on input "Length" at bounding box center [574, 237] width 103 height 21
click at [647, 102] on input "number" at bounding box center [639, 104] width 69 height 21
click at [665, 442] on button "Get Rates" at bounding box center [643, 437] width 98 height 23
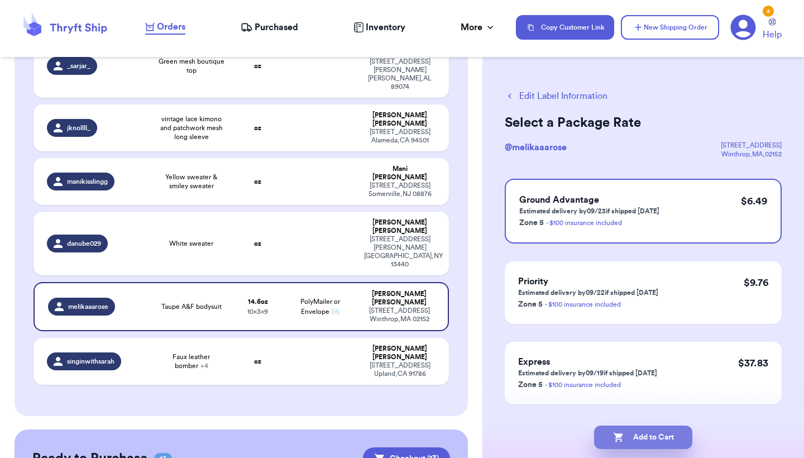
click at [645, 441] on button "Add to Cart" at bounding box center [643, 437] width 98 height 23
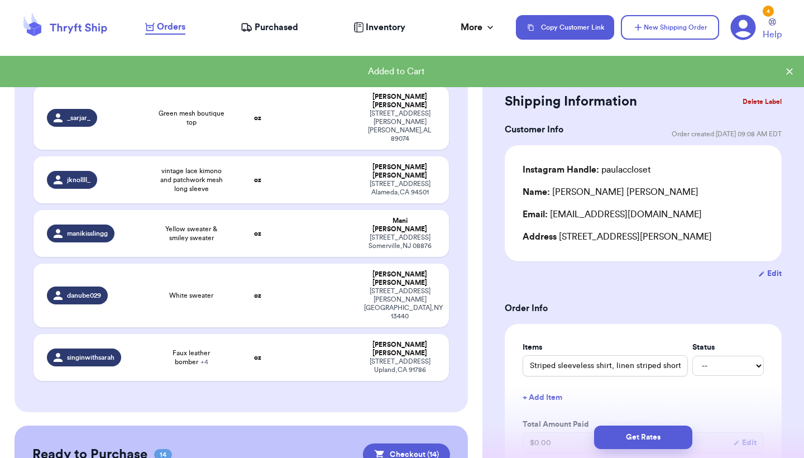
scroll to position [321, 0]
click at [274, 264] on td "oz" at bounding box center [258, 296] width 50 height 64
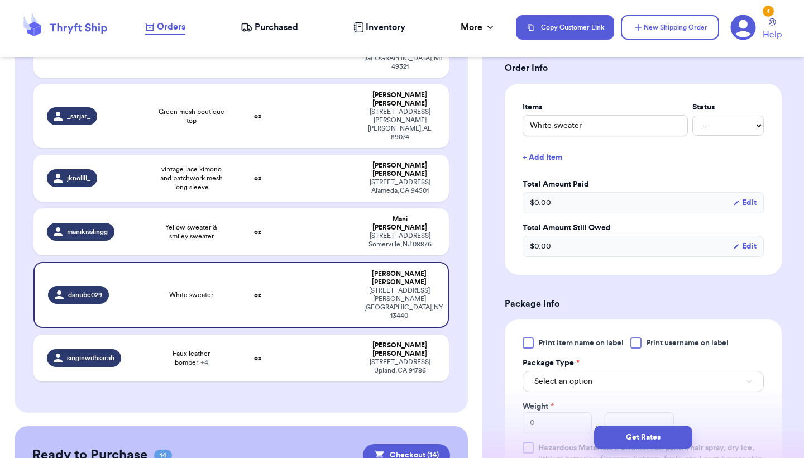
scroll to position [280, 0]
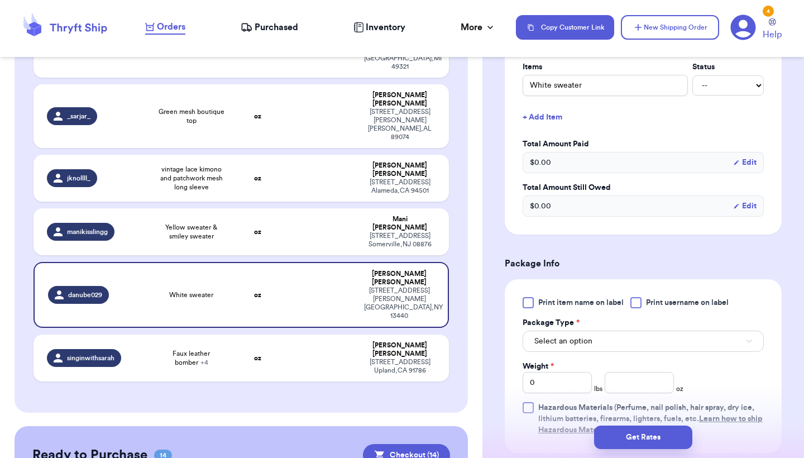
click at [653, 343] on button "Select an option" at bounding box center [643, 341] width 241 height 21
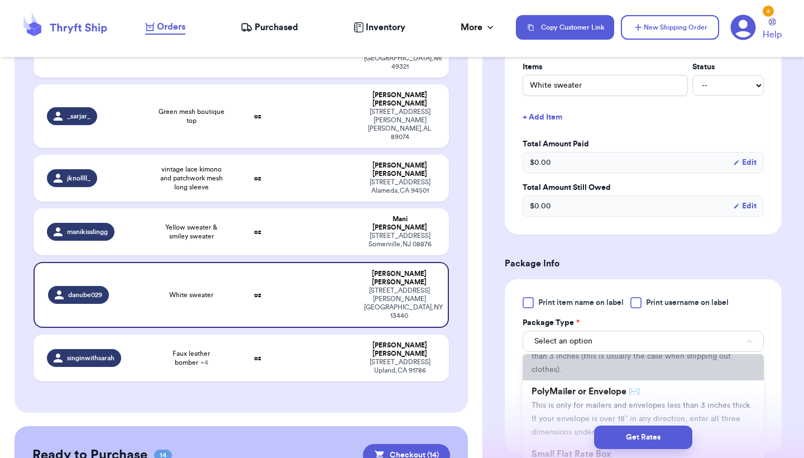
scroll to position [72, 0]
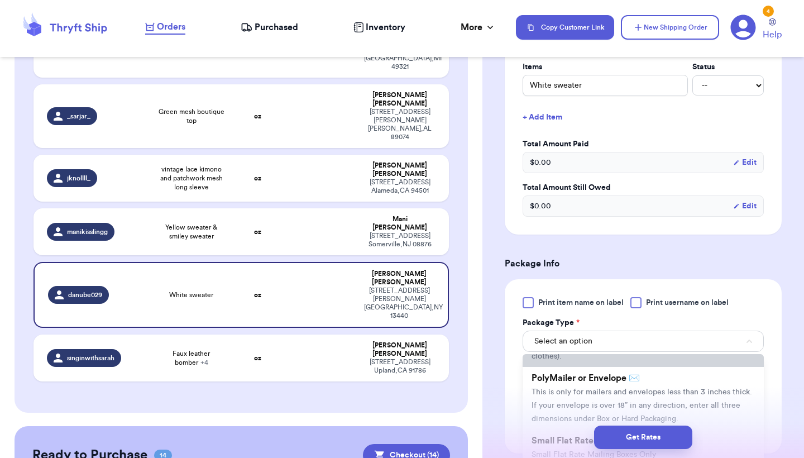
click at [623, 398] on span "This is only for mailers and envelopes less than 3 inches thick. If your envelo…" at bounding box center [642, 405] width 221 height 35
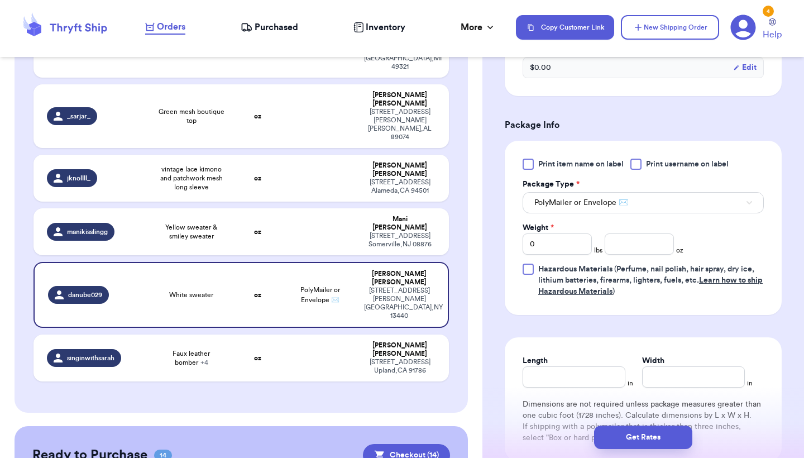
scroll to position [561, 0]
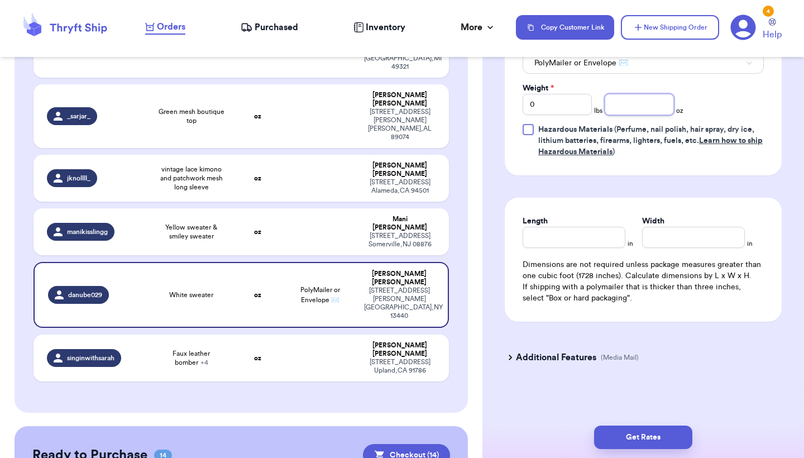
click at [639, 107] on input "number" at bounding box center [639, 104] width 69 height 21
click at [593, 255] on div "Length in Width in Dimensions are not required unless package measures greater …" at bounding box center [643, 260] width 277 height 124
click at [593, 245] on input "Length" at bounding box center [574, 237] width 103 height 21
click at [623, 446] on button "Get Rates" at bounding box center [643, 437] width 98 height 23
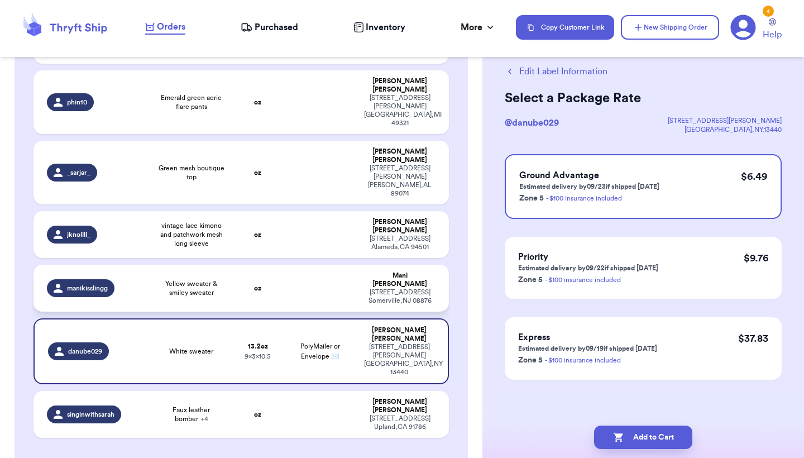
scroll to position [0, 0]
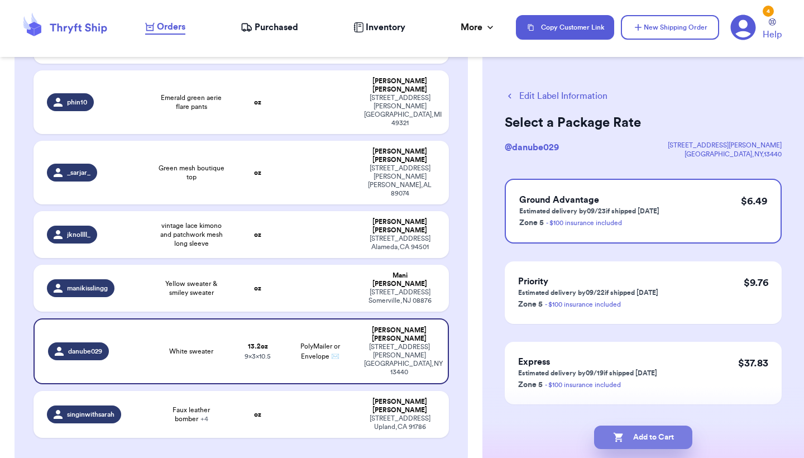
click at [648, 427] on button "Add to Cart" at bounding box center [643, 437] width 98 height 23
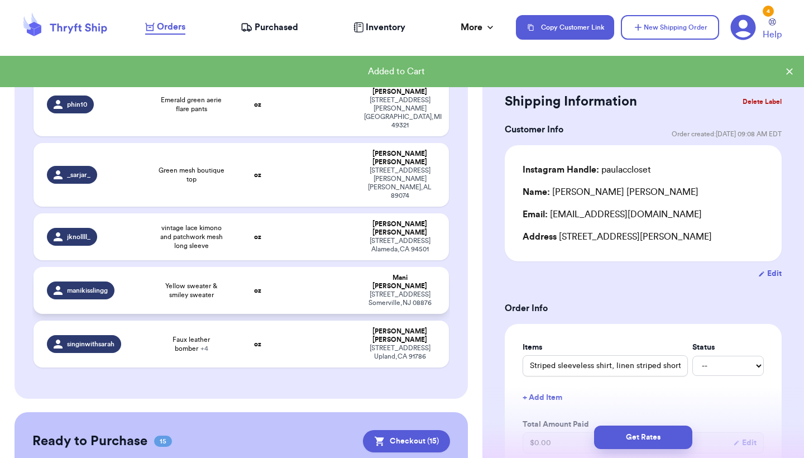
click at [243, 267] on td "oz" at bounding box center [258, 290] width 50 height 47
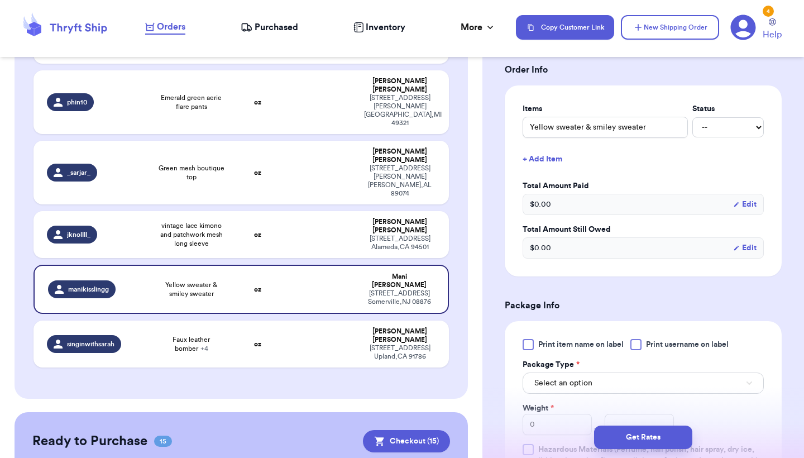
scroll to position [512, 0]
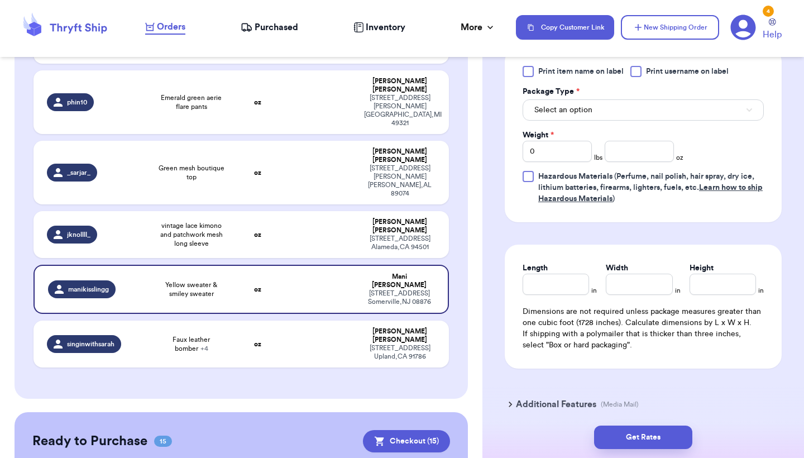
click at [658, 121] on button "Select an option" at bounding box center [643, 109] width 241 height 21
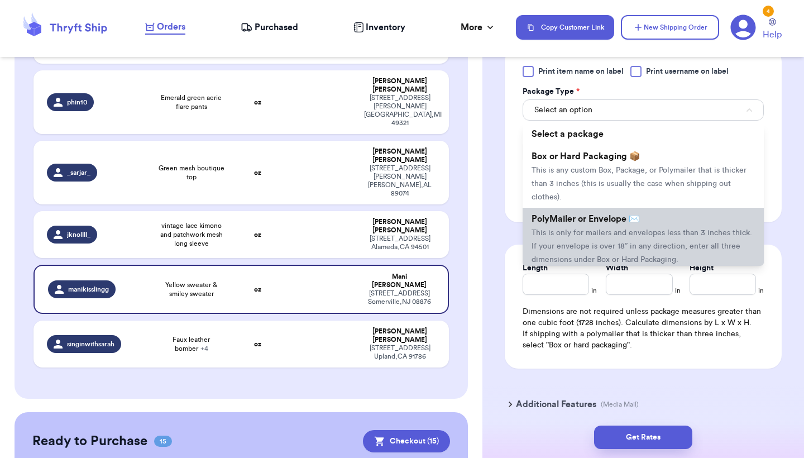
click at [626, 223] on span "PolyMailer or Envelope ✉️" at bounding box center [586, 219] width 108 height 9
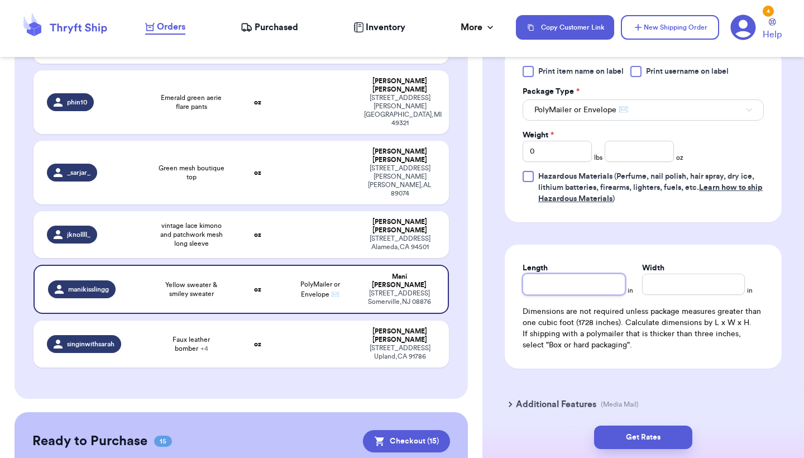
click at [552, 295] on input "Length" at bounding box center [574, 284] width 103 height 21
click at [562, 162] on input "0" at bounding box center [557, 151] width 69 height 21
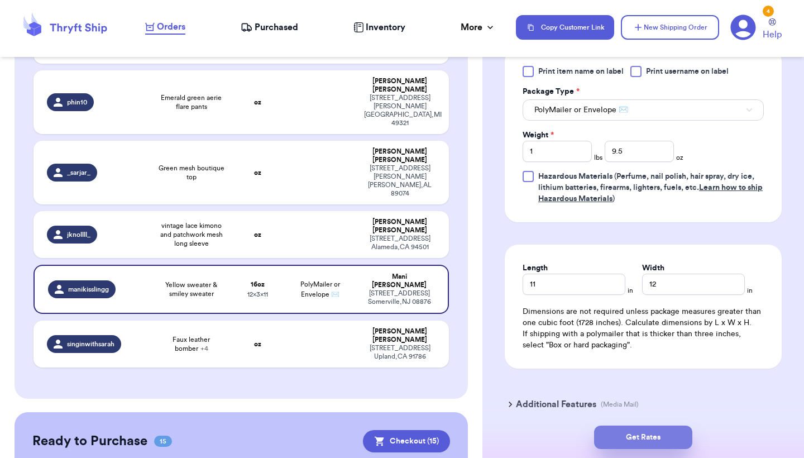
click at [634, 432] on button "Get Rates" at bounding box center [643, 437] width 98 height 23
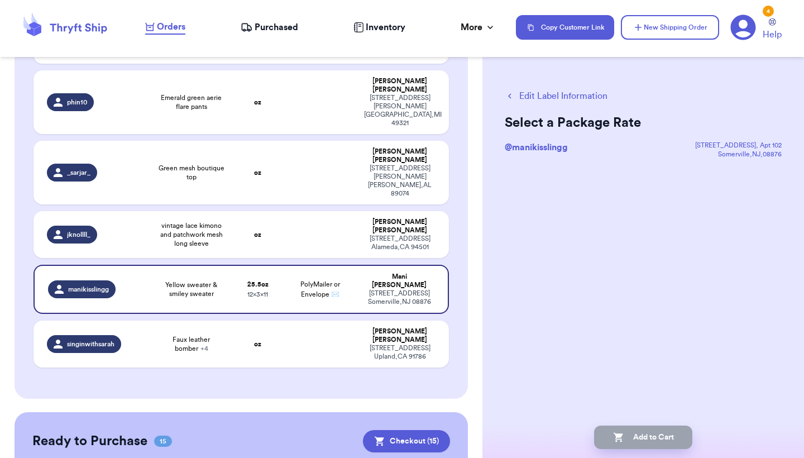
scroll to position [0, 0]
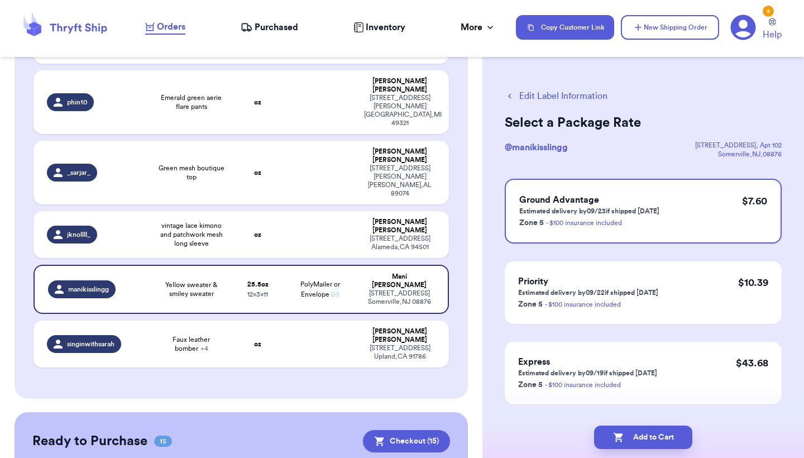
click at [637, 413] on div "Edit Label Information Select a Package Rate @ manikisslingg 373 east Main Stre…" at bounding box center [644, 275] width 322 height 416
click at [633, 434] on button "Add to Cart" at bounding box center [643, 437] width 98 height 23
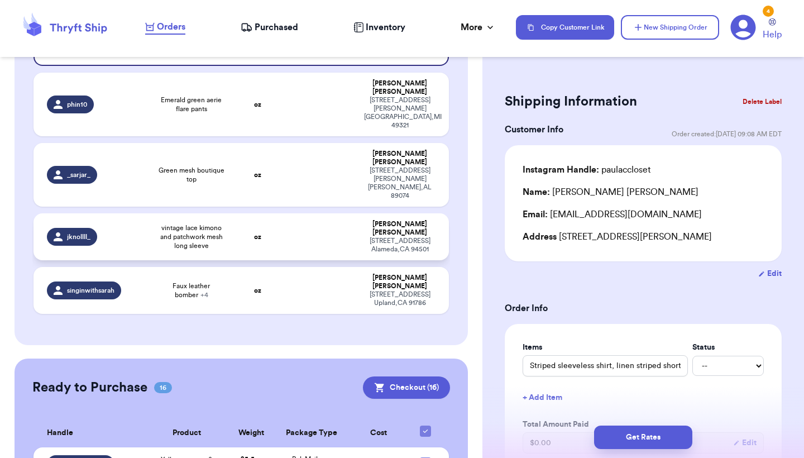
click at [230, 213] on td "vintage lace kimono and patchwork mesh long sleeve" at bounding box center [191, 236] width 83 height 47
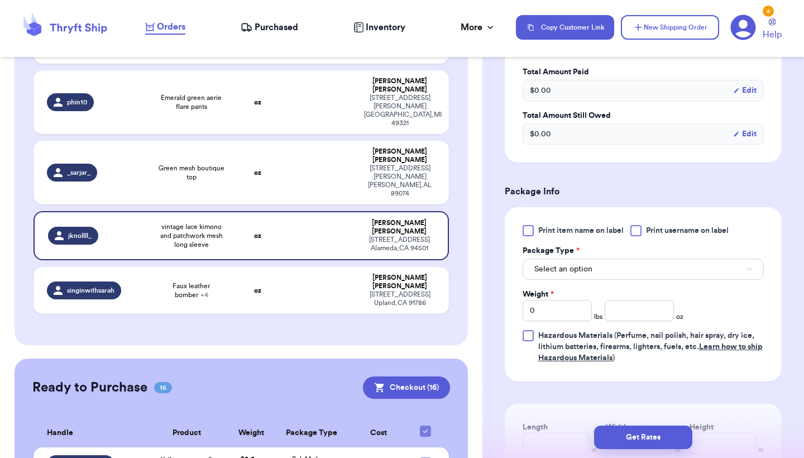
scroll to position [397, 0]
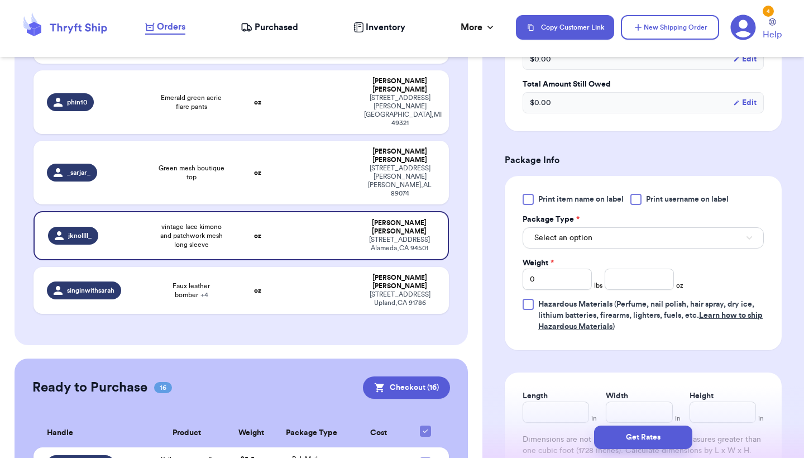
click at [584, 232] on span "Select an option" at bounding box center [564, 237] width 58 height 11
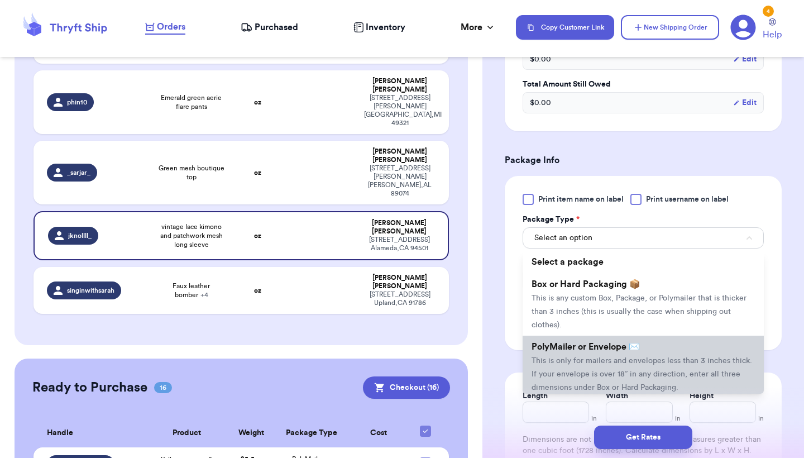
click at [568, 342] on span "PolyMailer or Envelope ✉️" at bounding box center [586, 346] width 108 height 9
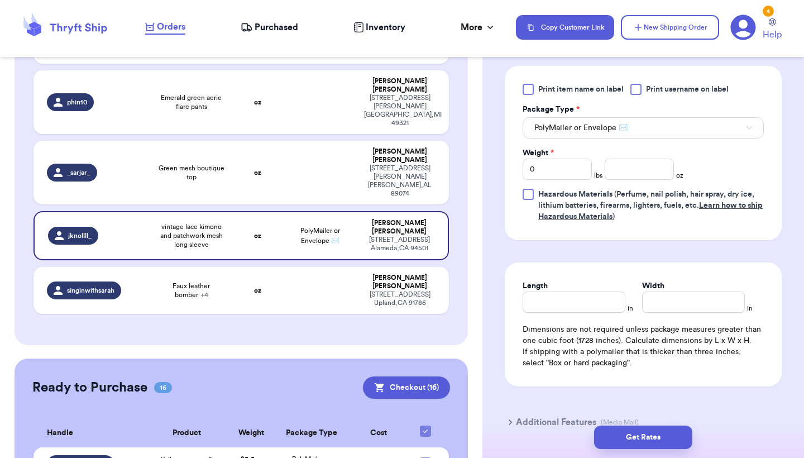
scroll to position [504, 0]
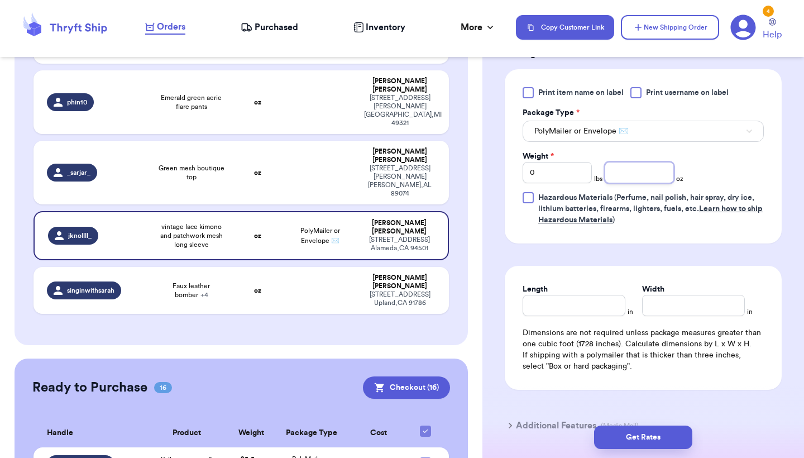
click at [645, 162] on input "number" at bounding box center [639, 172] width 69 height 21
click at [666, 295] on input "Width" at bounding box center [693, 305] width 103 height 21
click at [592, 295] on input "Length" at bounding box center [574, 305] width 103 height 21
click at [614, 439] on button "Get Rates" at bounding box center [643, 437] width 98 height 23
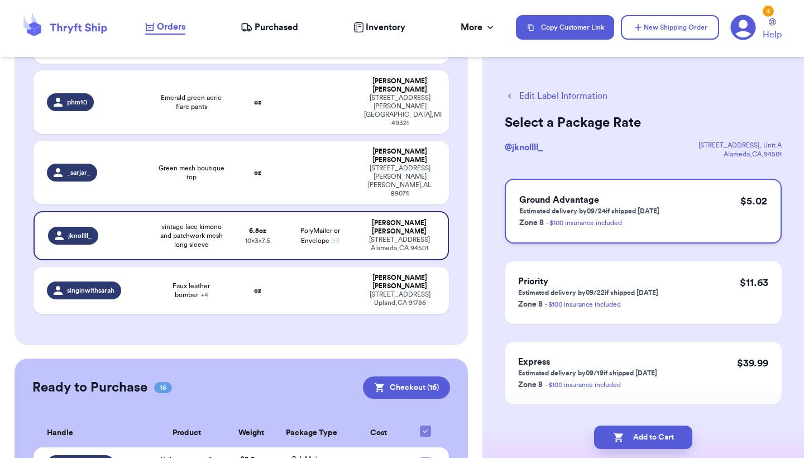
click at [588, 228] on p "Zone 8 - $100 insurance included" at bounding box center [590, 222] width 140 height 13
click at [626, 428] on button "Add to Cart" at bounding box center [643, 437] width 98 height 23
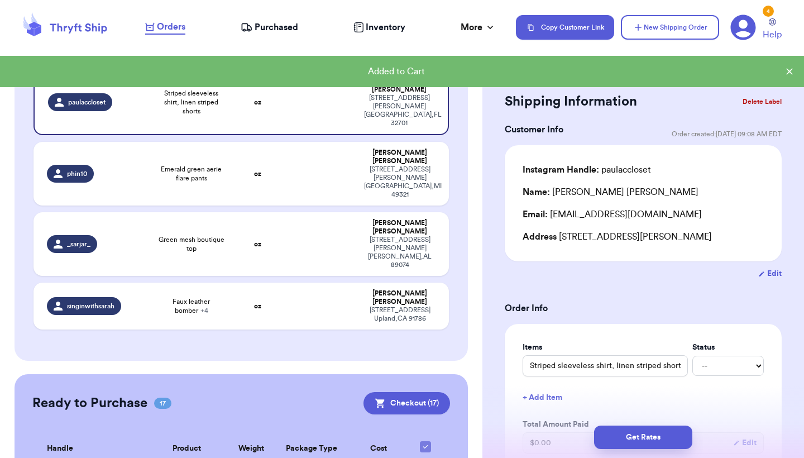
scroll to position [190, 0]
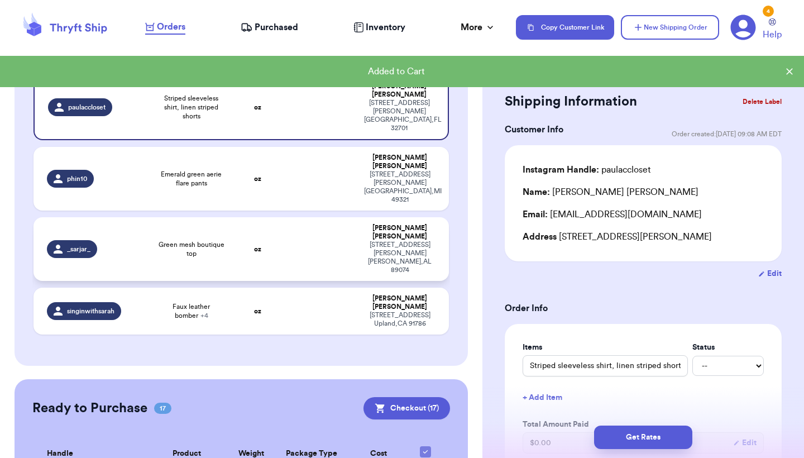
click at [257, 221] on td "oz" at bounding box center [258, 249] width 50 height 64
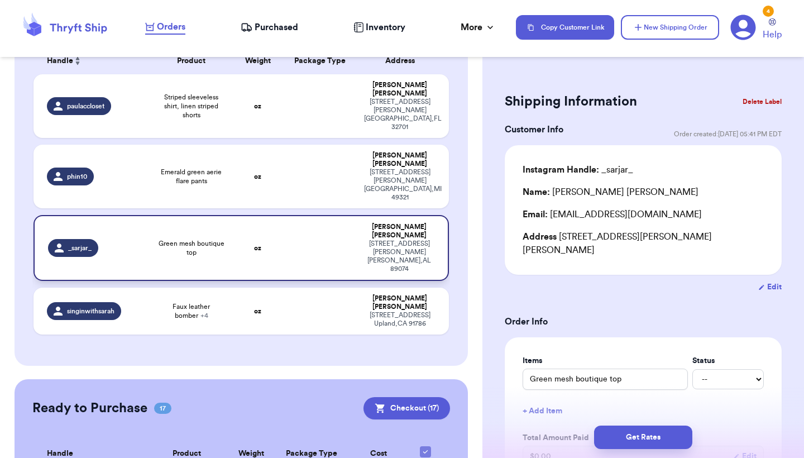
click at [257, 221] on td "oz" at bounding box center [258, 248] width 50 height 66
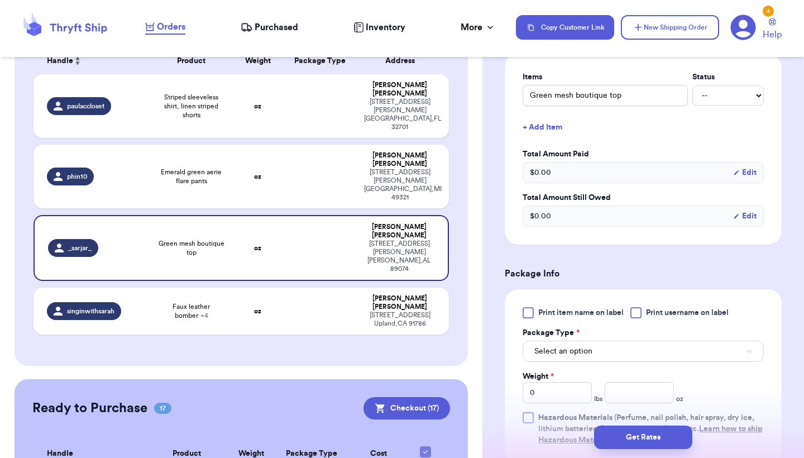
scroll to position [400, 0]
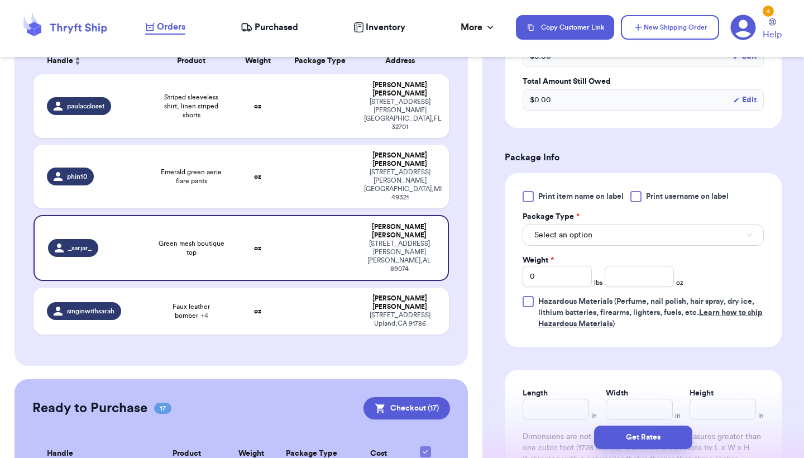
click at [697, 228] on button "Select an option" at bounding box center [643, 235] width 241 height 21
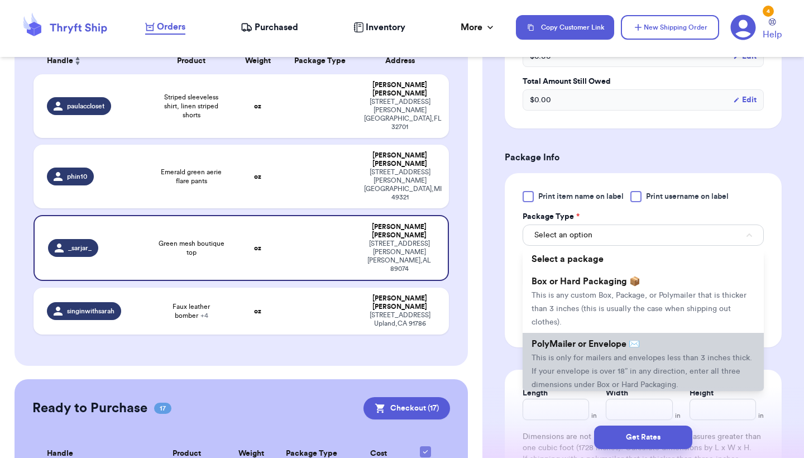
click at [652, 335] on li "PolyMailer or Envelope ✉️ This is only for mailers and envelopes less than 3 in…" at bounding box center [643, 364] width 241 height 63
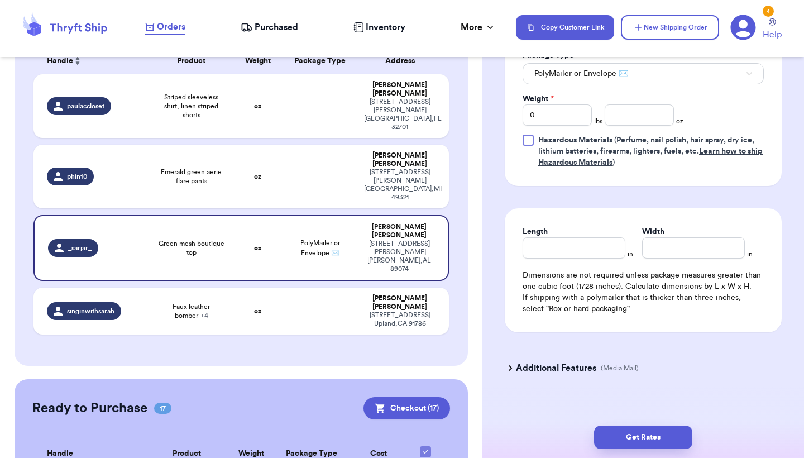
scroll to position [561, 0]
click at [585, 242] on input "Length" at bounding box center [574, 248] width 103 height 21
click at [642, 110] on input "number" at bounding box center [639, 115] width 69 height 21
click at [654, 440] on button "Get Rates" at bounding box center [643, 437] width 98 height 23
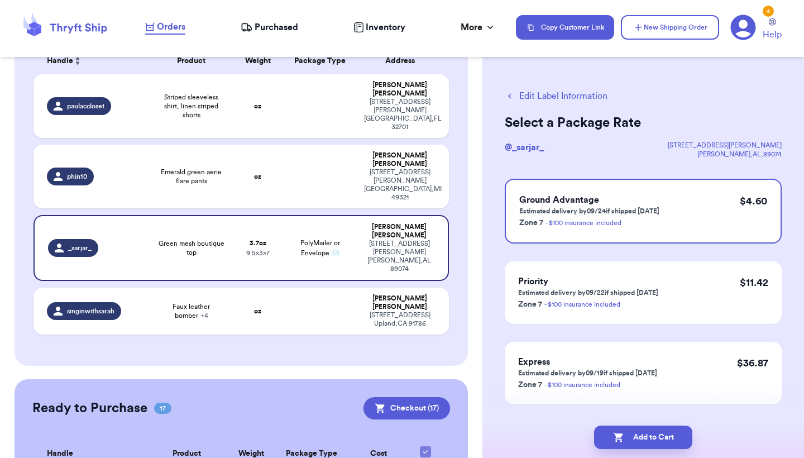
click at [616, 458] on div "Add to Cart" at bounding box center [644, 437] width 322 height 41
click at [618, 445] on button "Add to Cart" at bounding box center [643, 437] width 98 height 23
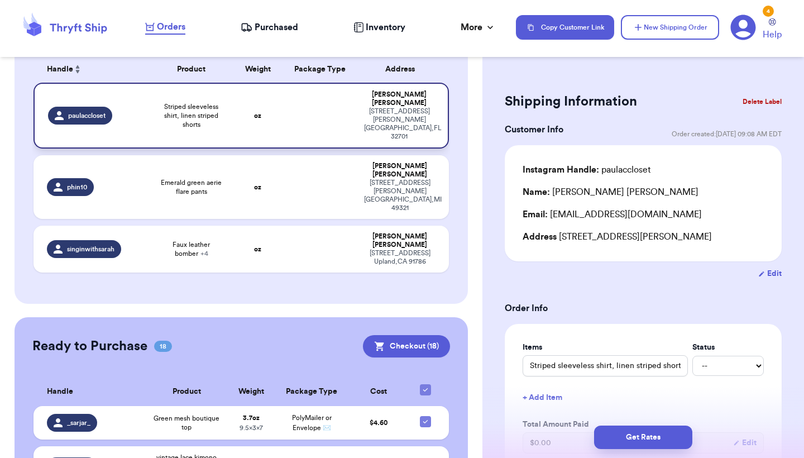
scroll to position [180, 0]
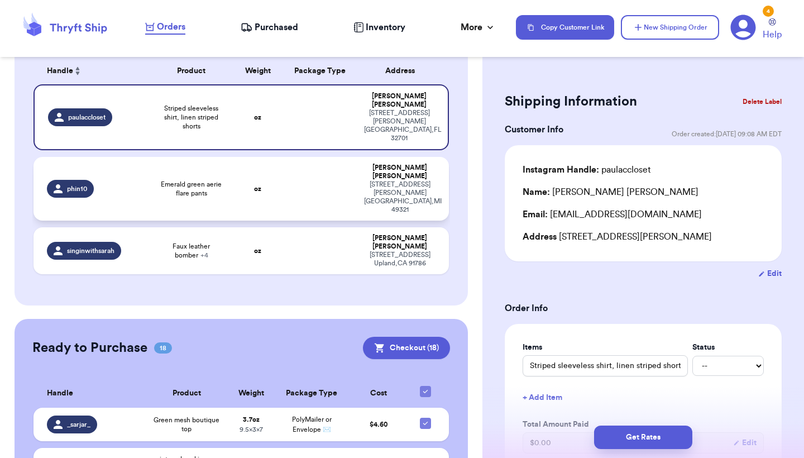
click at [199, 182] on td "Emerald green aerie flare pants" at bounding box center [191, 189] width 83 height 64
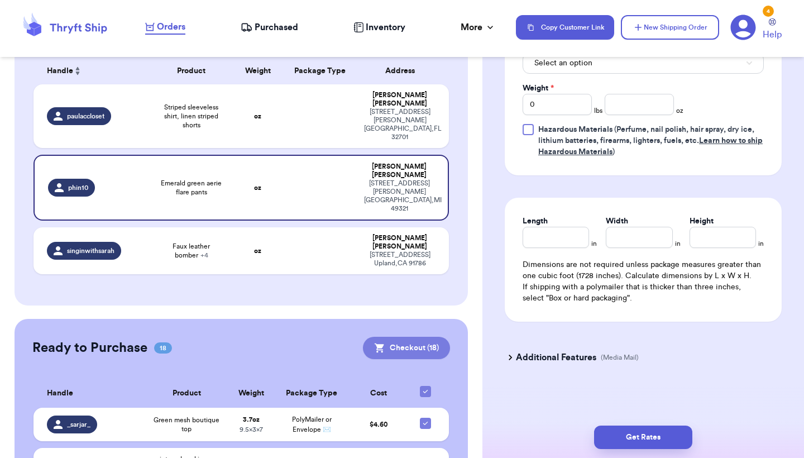
scroll to position [561, 0]
click at [417, 337] on button "Checkout ( 18 )" at bounding box center [406, 348] width 87 height 22
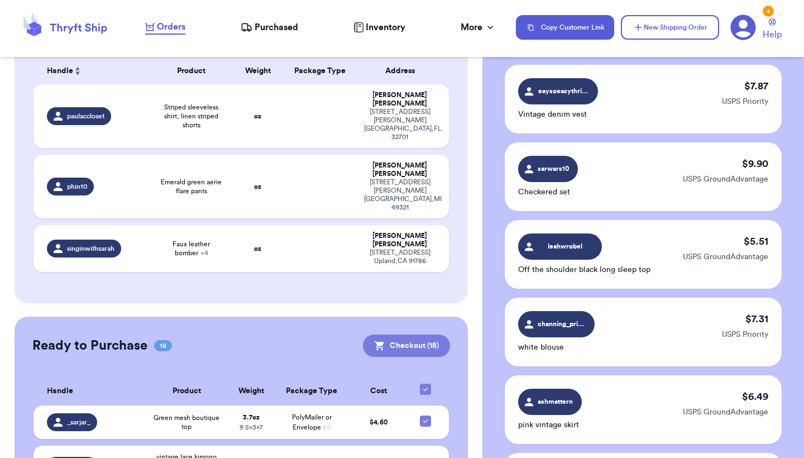
click at [417, 335] on button "Checkout ( 18 )" at bounding box center [406, 346] width 87 height 22
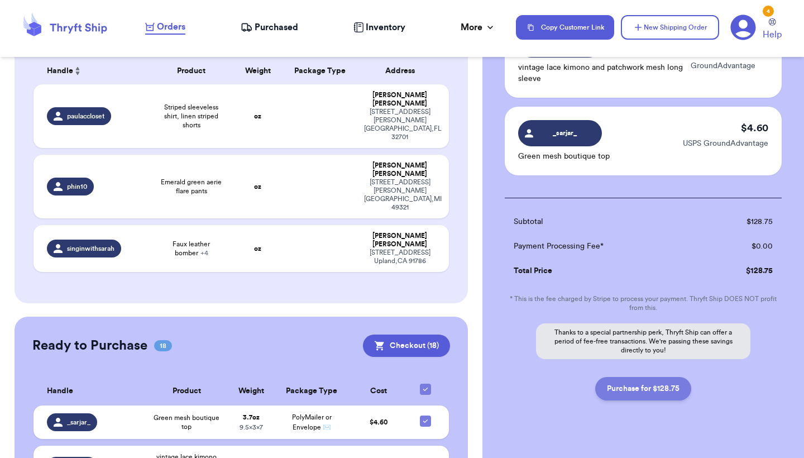
scroll to position [1384, 0]
click at [654, 378] on button "Purchase for $128.75" at bounding box center [644, 389] width 96 height 23
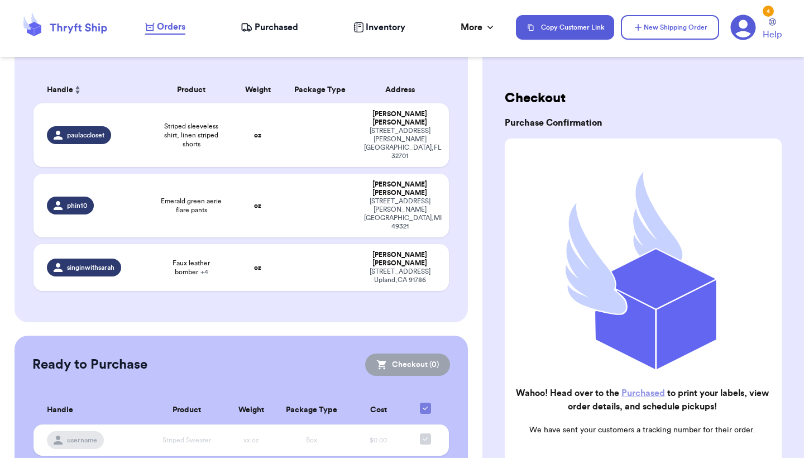
scroll to position [0, 0]
click at [287, 35] on nav "Orders Purchased Inventory More Stats Completed Orders Payments Payouts Copy Cu…" at bounding box center [469, 27] width 670 height 37
click at [290, 21] on span "Purchased" at bounding box center [277, 27] width 44 height 13
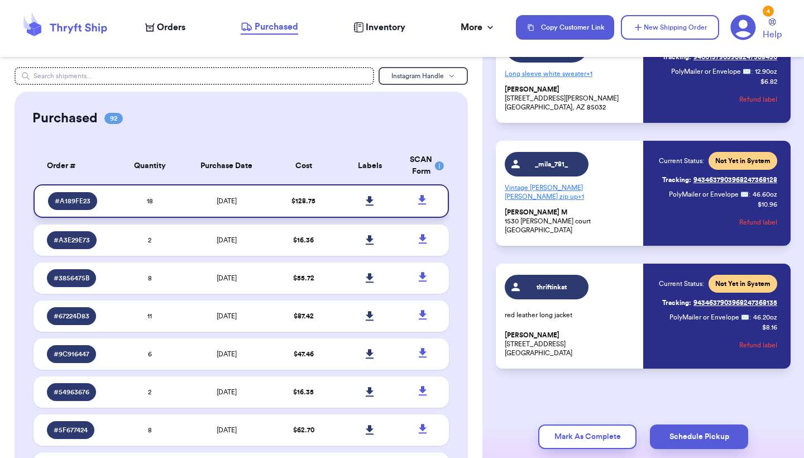
scroll to position [1966, 0]
click at [369, 206] on icon at bounding box center [370, 200] width 8 height 9
